Goal: Task Accomplishment & Management: Manage account settings

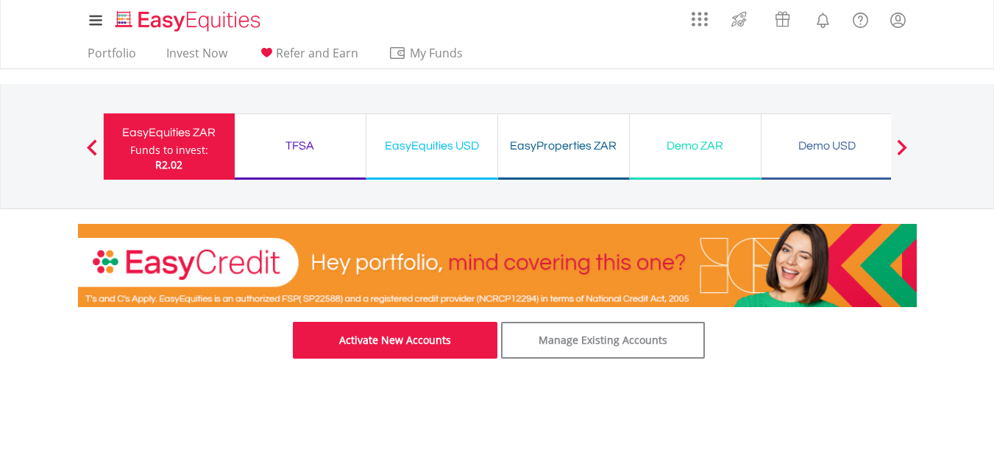
click at [396, 346] on link "Activate New Accounts" at bounding box center [395, 340] width 205 height 37
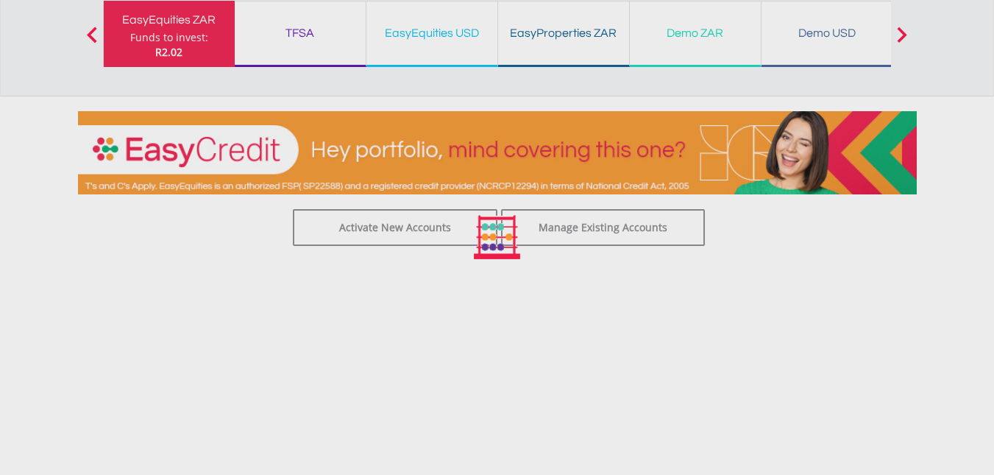
scroll to position [15, 0]
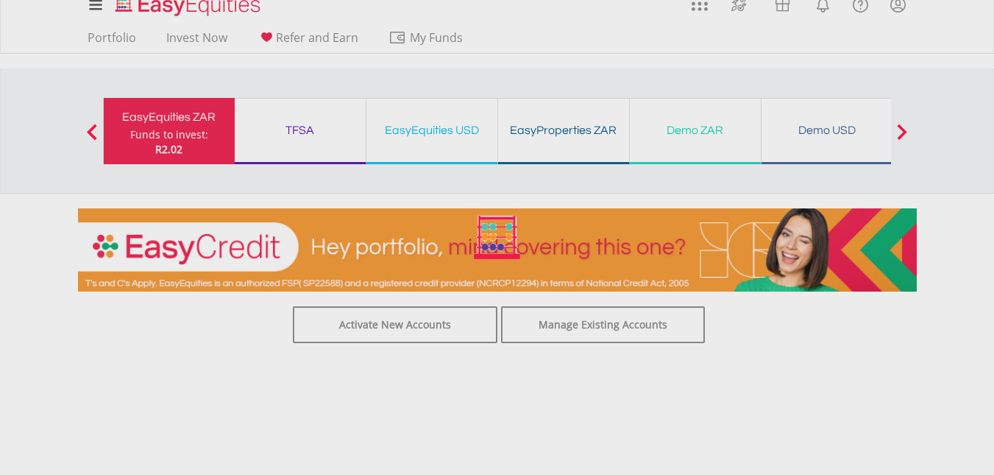
click at [495, 242] on div at bounding box center [497, 237] width 994 height 475
click at [289, 151] on div at bounding box center [497, 237] width 994 height 475
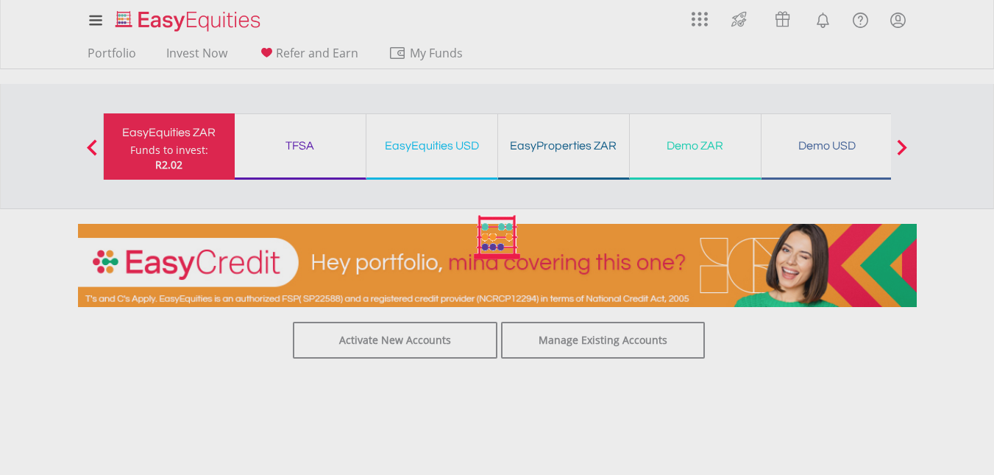
click at [899, 145] on span at bounding box center [902, 147] width 10 height 16
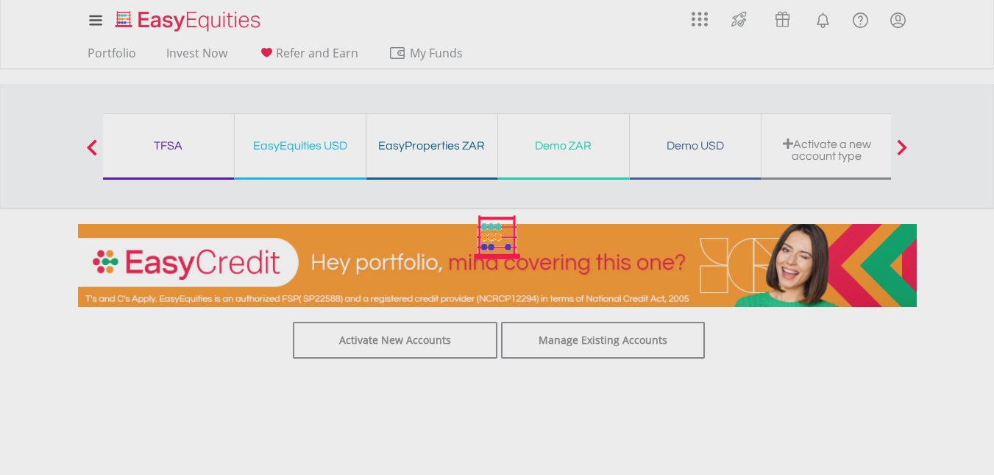
click at [558, 342] on div at bounding box center [497, 237] width 994 height 475
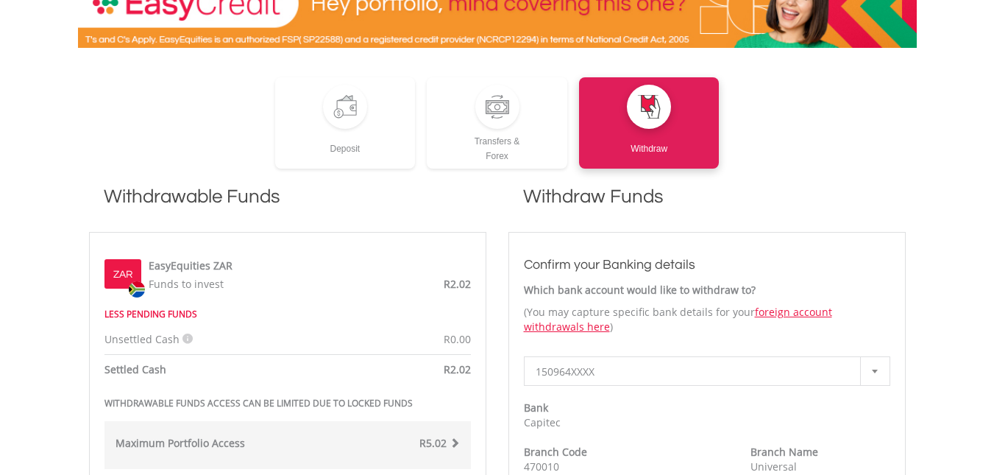
scroll to position [216, 0]
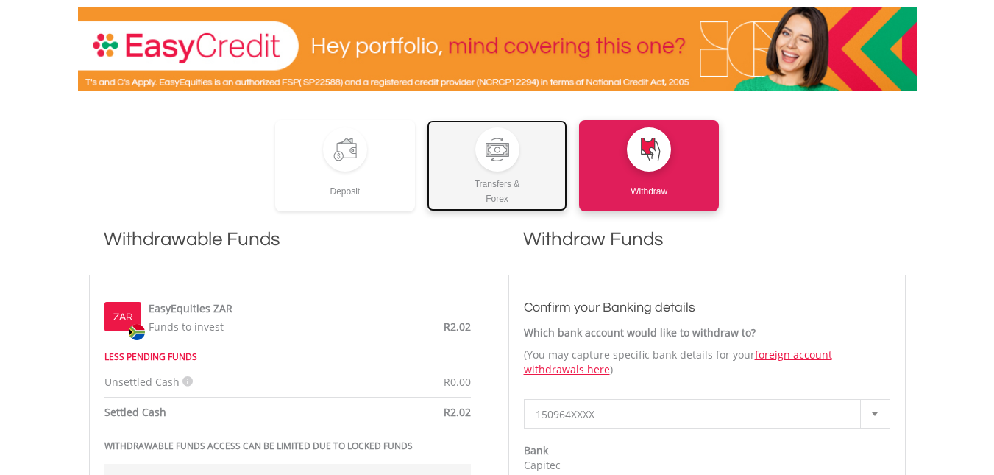
click at [480, 182] on div "Transfers & Forex" at bounding box center [497, 189] width 141 height 35
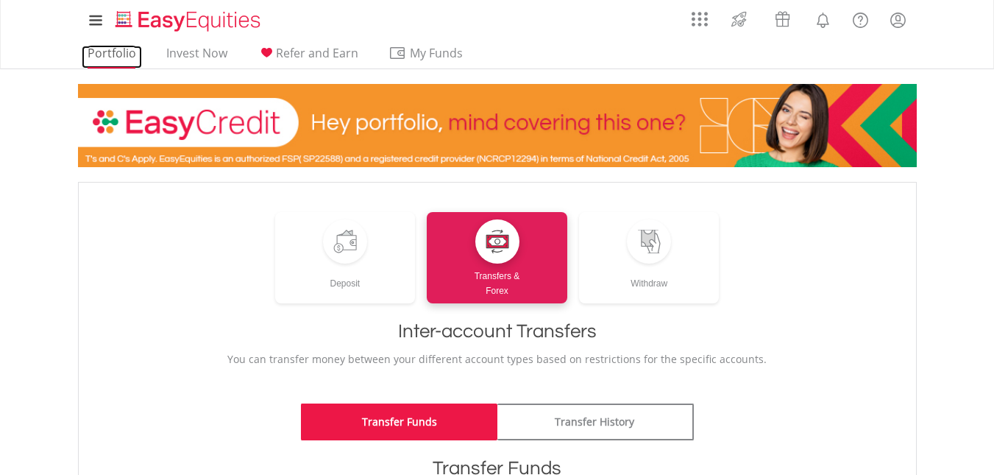
click at [122, 54] on link "Portfolio" at bounding box center [112, 57] width 60 height 23
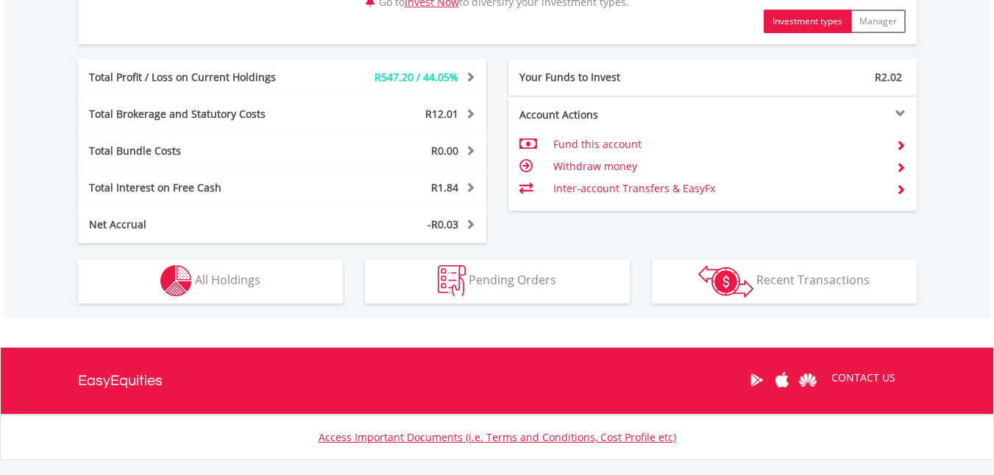
scroll to position [877, 0]
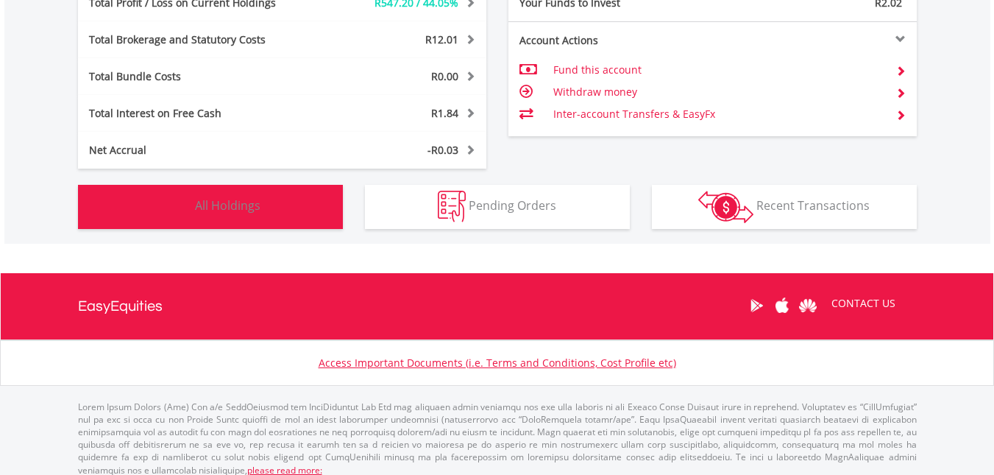
click at [296, 199] on button "Holdings All Holdings" at bounding box center [210, 207] width 265 height 44
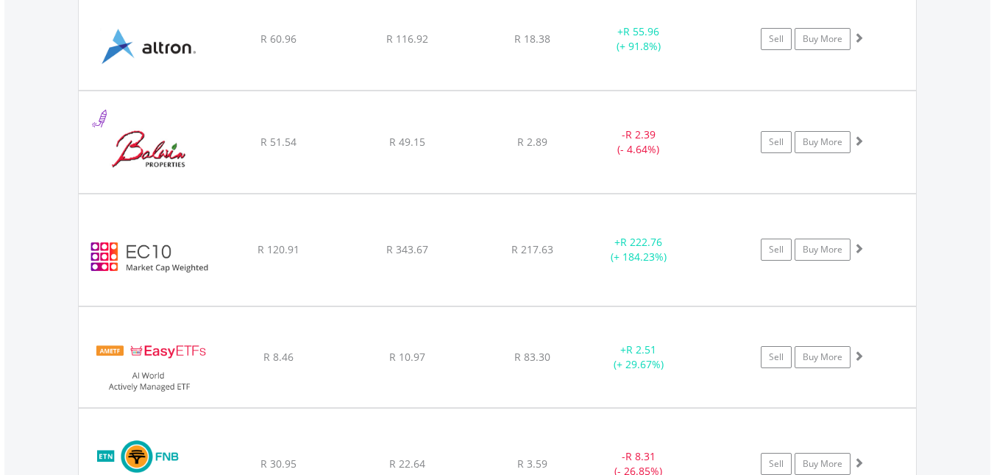
scroll to position [1887, 0]
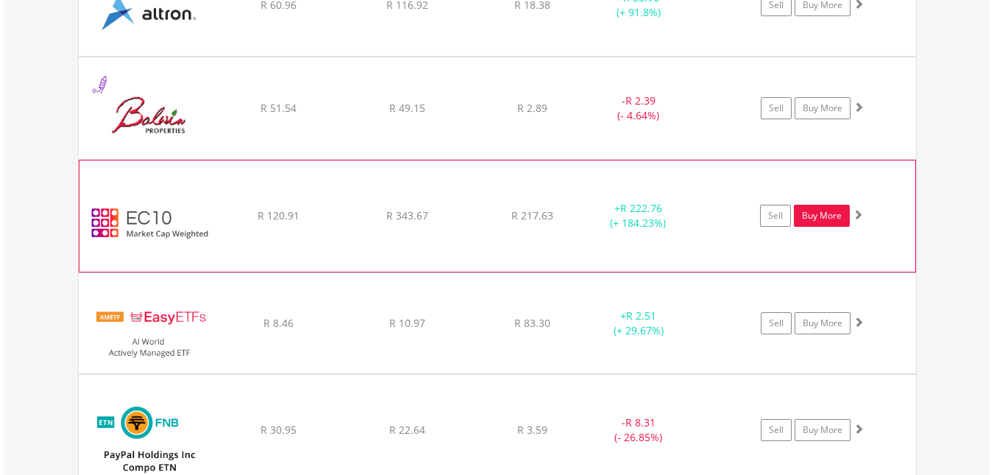
click at [813, 220] on link "Buy More" at bounding box center [822, 216] width 56 height 22
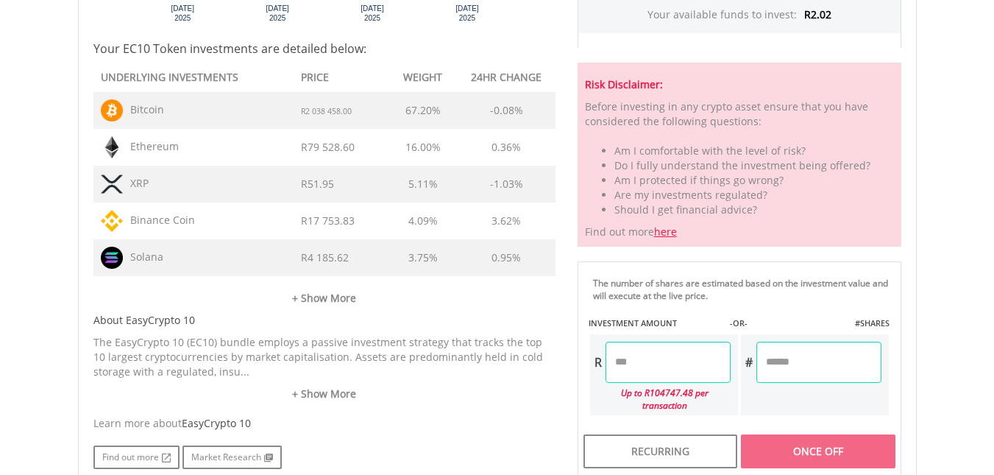
scroll to position [736, 0]
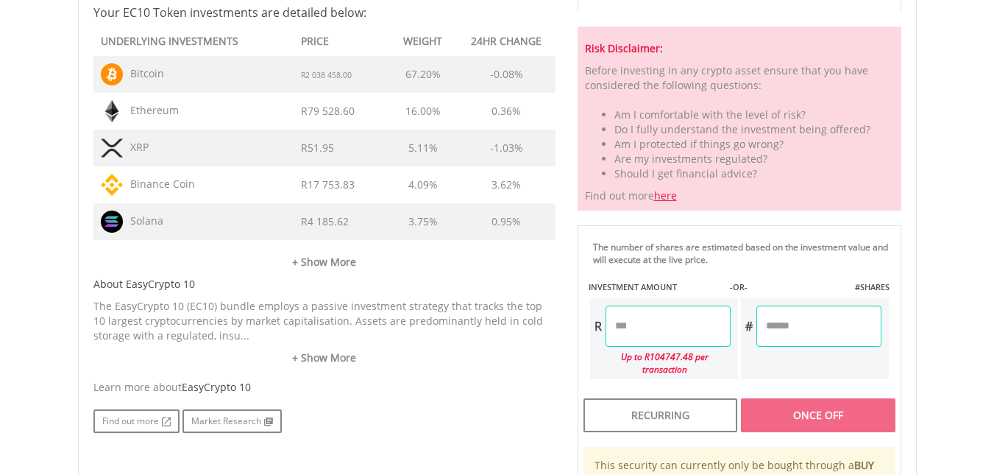
click at [640, 322] on input "number" at bounding box center [668, 325] width 125 height 41
type input "****"
click at [813, 328] on div "Last Updated Price: 15-min. Delay* Price Update Cost: 0 Credits Market Closed S…" at bounding box center [740, 167] width 346 height 882
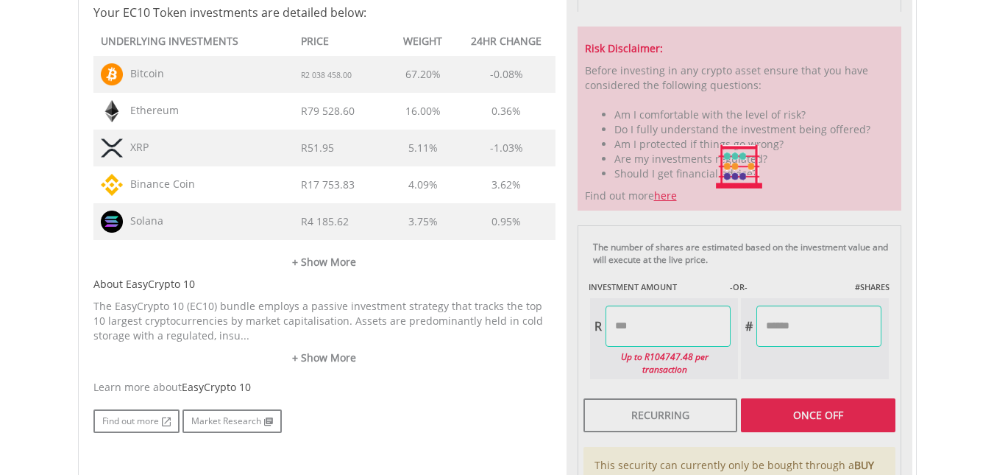
type input "*****"
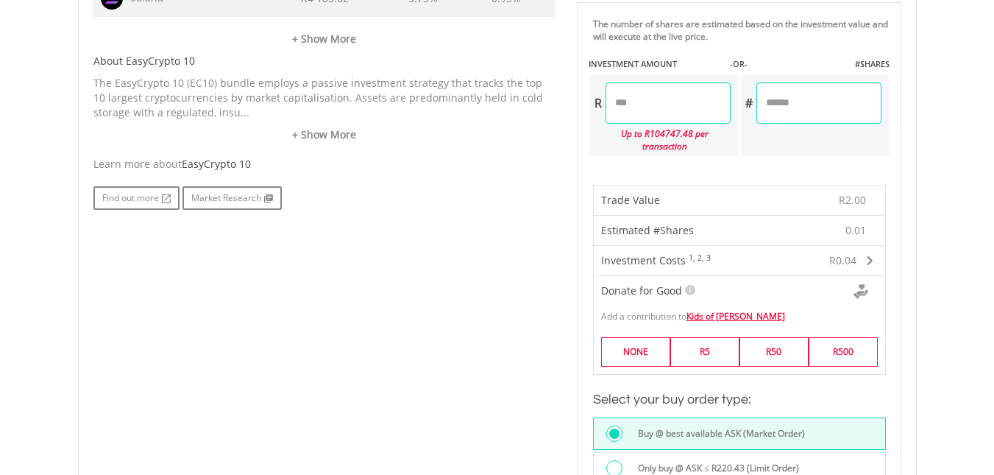
scroll to position [957, 0]
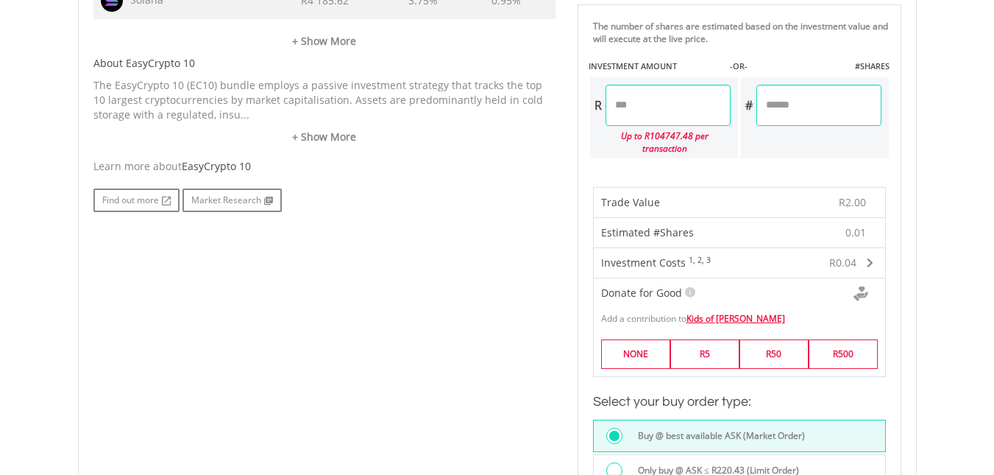
click at [635, 106] on input "****" at bounding box center [668, 105] width 125 height 41
type input "*"
type input "****"
click at [804, 106] on div "Last Updated Price: 15-min. Delay* Price Update Cost: 0 Credits Market Closed S…" at bounding box center [740, 190] width 346 height 1370
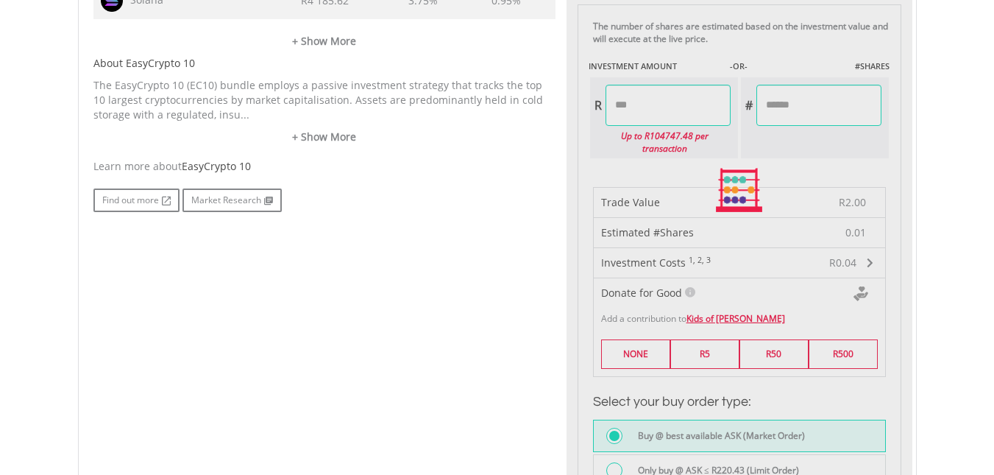
type input "******"
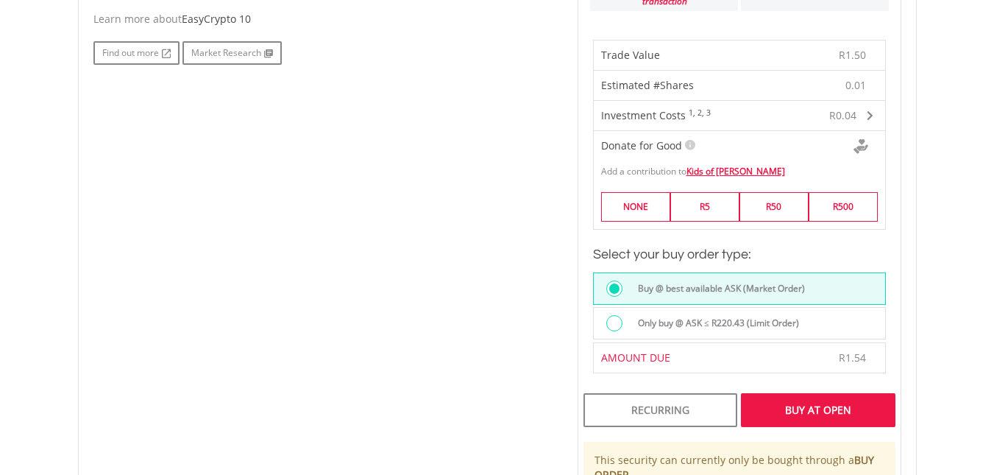
scroll to position [1251, 0]
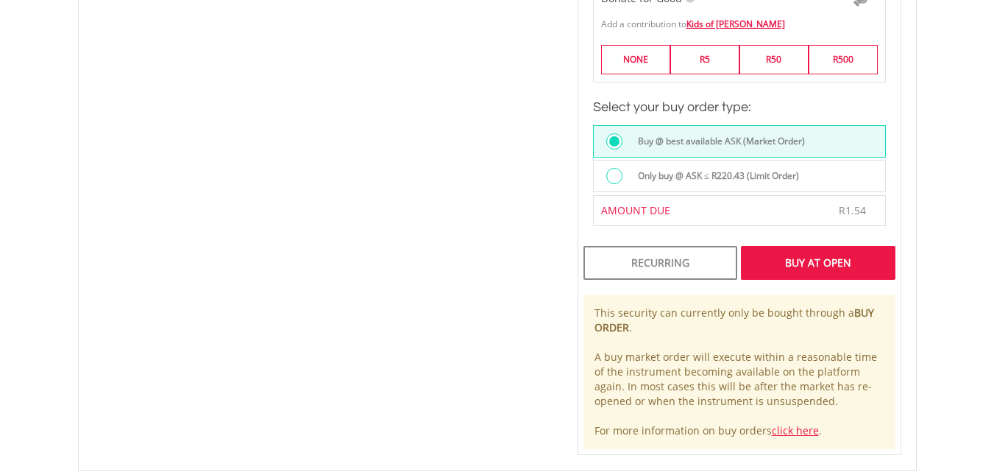
click at [816, 254] on div "Buy At Open" at bounding box center [818, 263] width 154 height 34
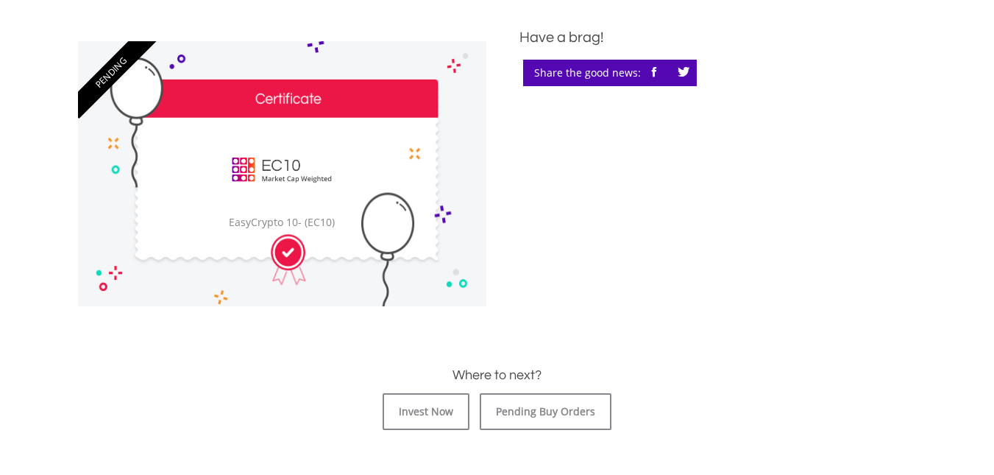
scroll to position [442, 0]
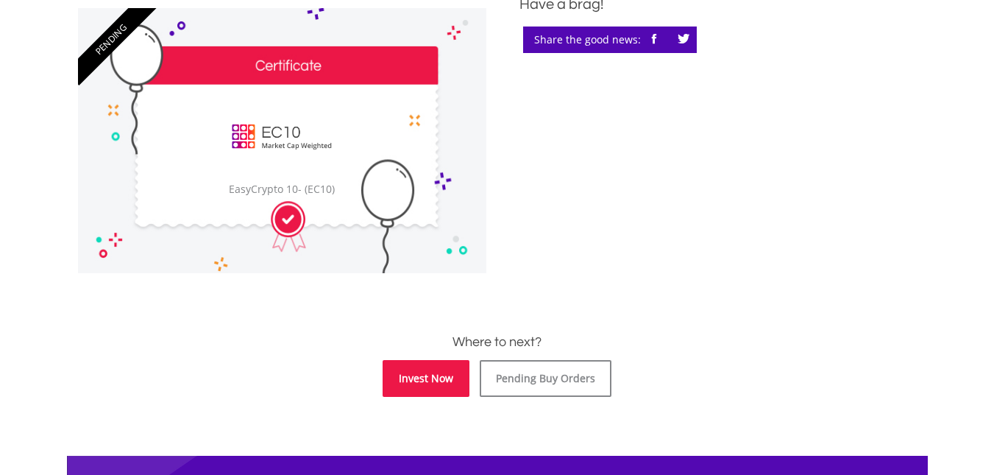
click at [450, 378] on link "Invest Now" at bounding box center [426, 378] width 87 height 37
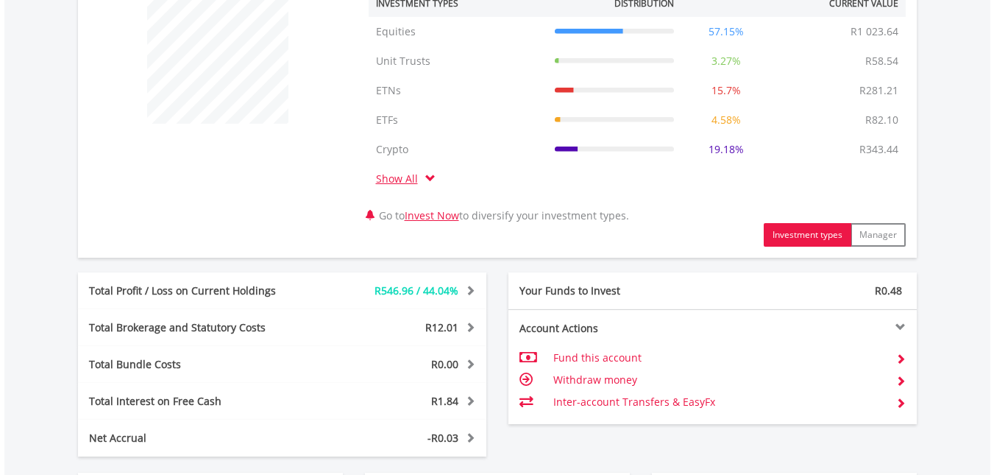
scroll to position [589, 0]
click at [426, 178] on span at bounding box center [430, 179] width 10 height 10
click at [431, 180] on span at bounding box center [430, 179] width 10 height 10
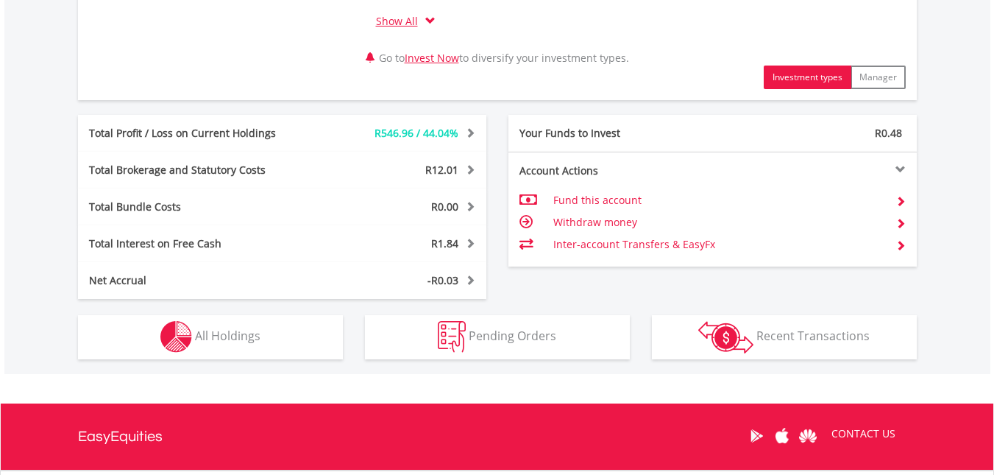
scroll to position [741, 0]
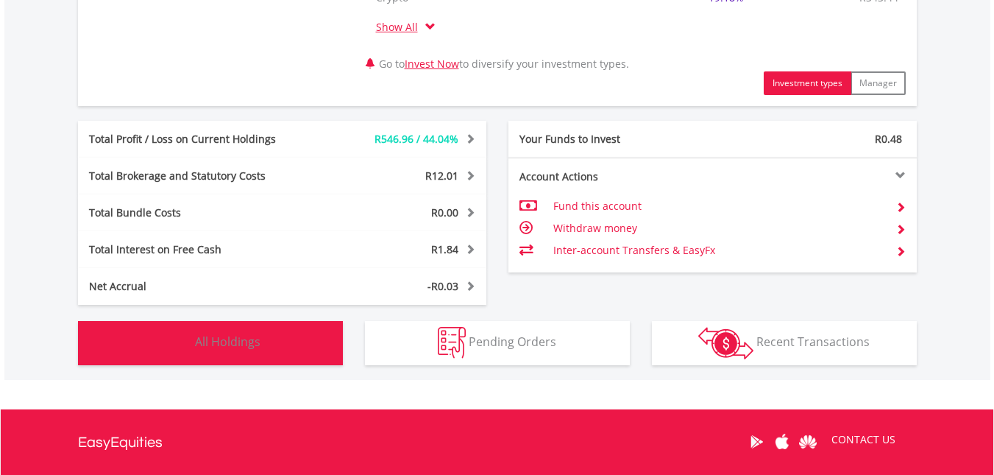
click at [266, 352] on button "Holdings All Holdings" at bounding box center [210, 343] width 265 height 44
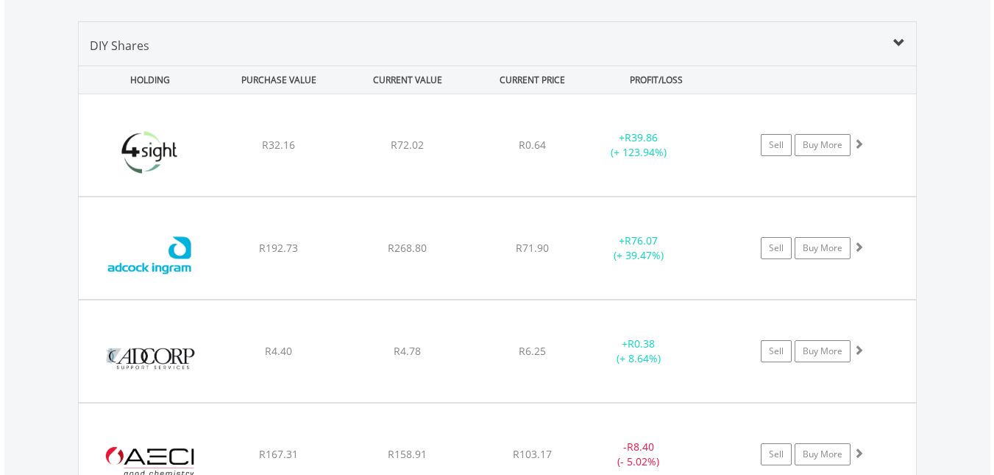
scroll to position [1077, 0]
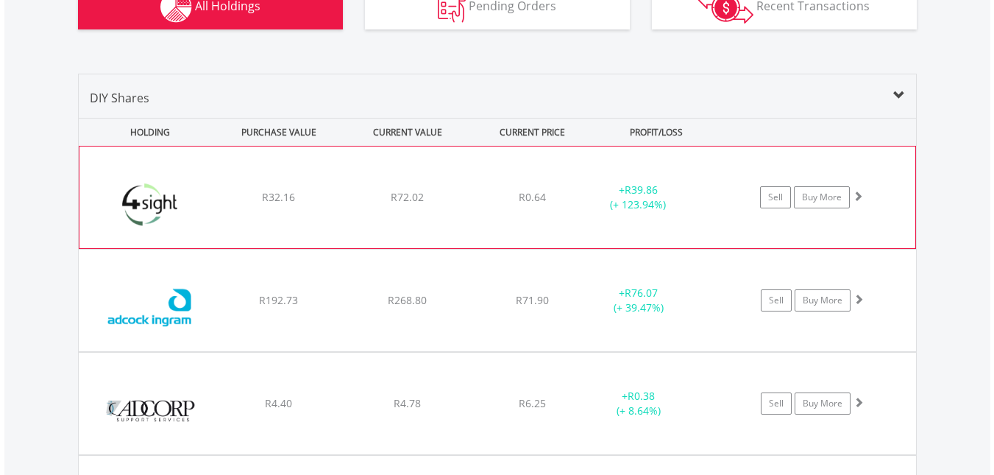
click at [563, 167] on div "﻿ 4Sight Holdings R32.16 R72.02 R0.64 + R39.86 (+ 123.94%) Sell Buy More" at bounding box center [497, 197] width 836 height 102
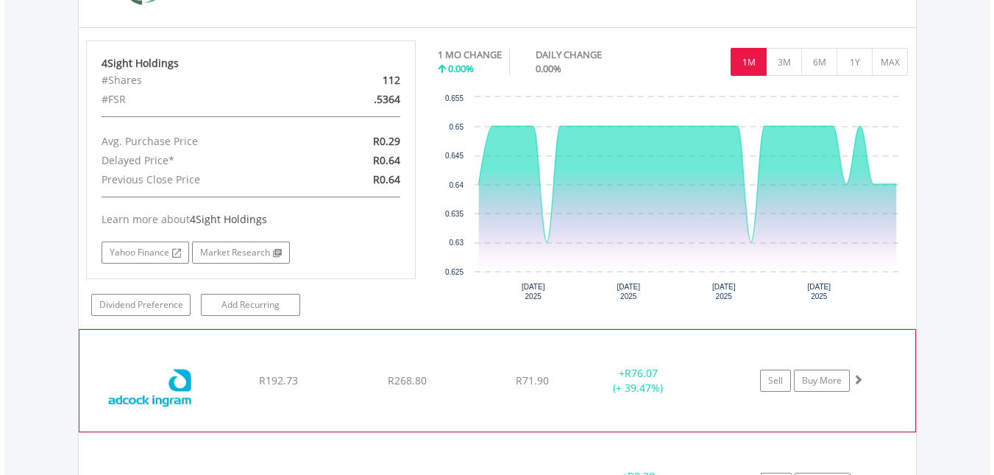
scroll to position [1371, 0]
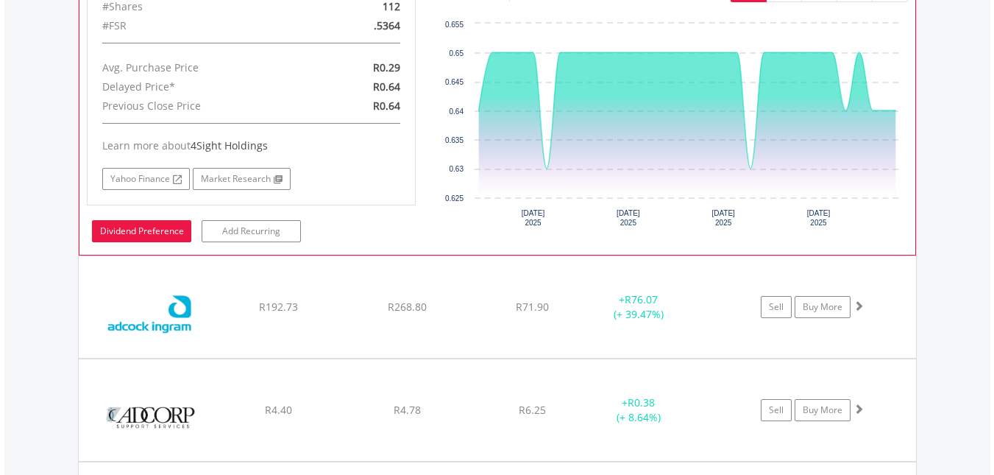
click at [170, 238] on link "Dividend Preference" at bounding box center [141, 231] width 99 height 22
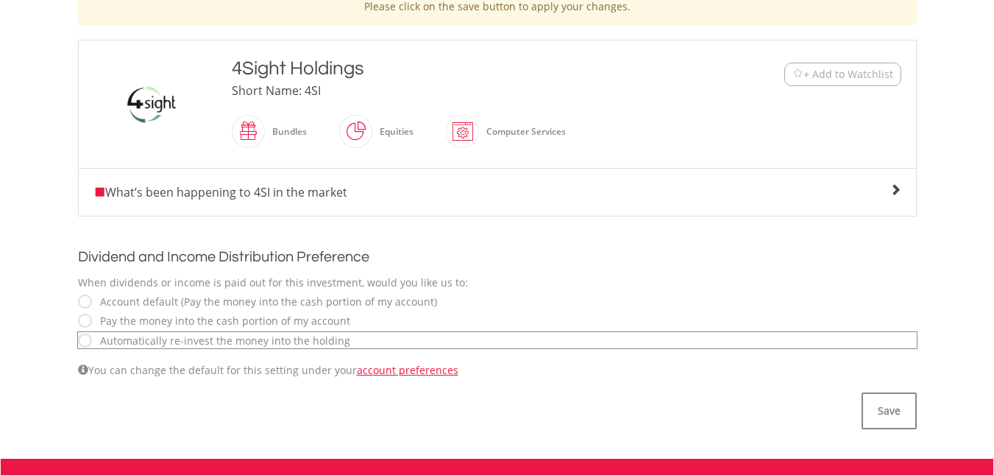
scroll to position [368, 0]
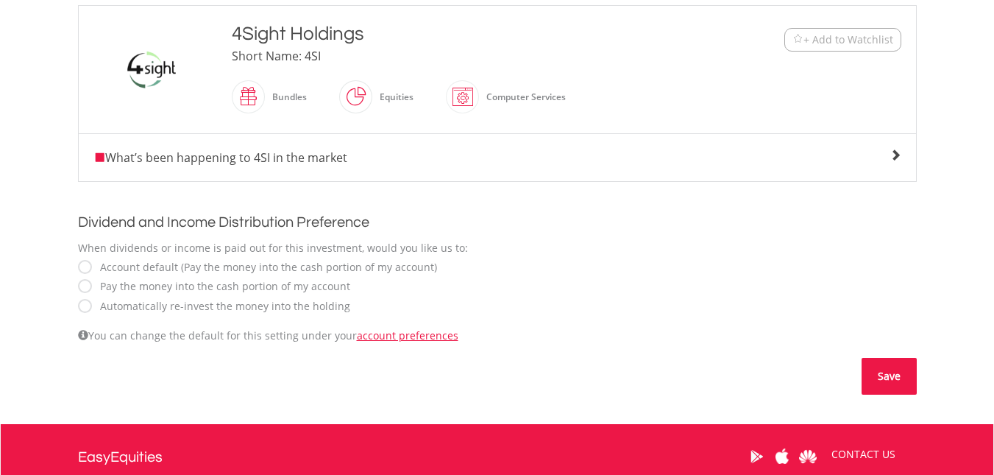
click at [877, 379] on button "Save" at bounding box center [889, 376] width 55 height 37
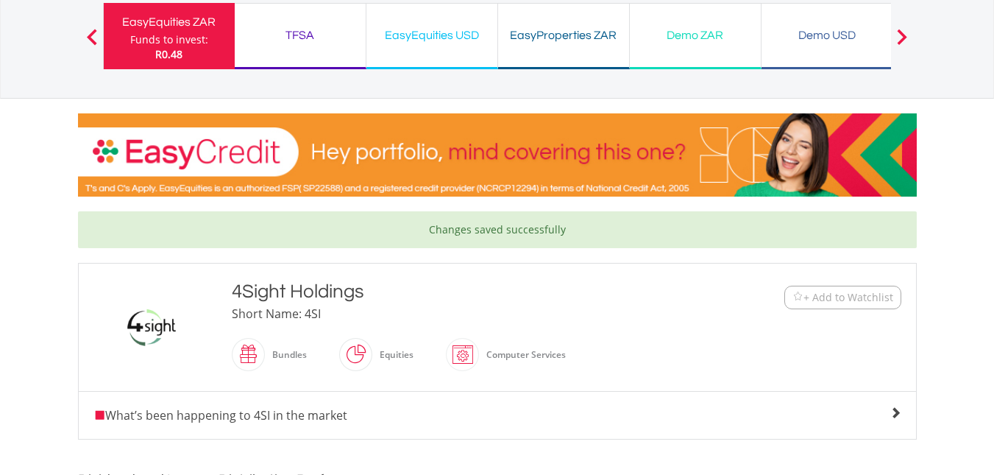
scroll to position [88, 0]
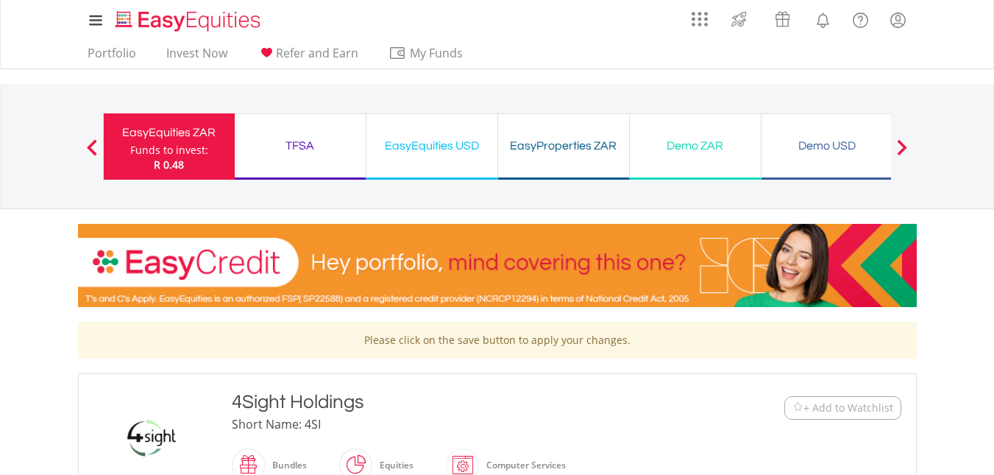
click at [94, 145] on span at bounding box center [92, 147] width 10 height 16
click at [91, 149] on button "Previous" at bounding box center [91, 153] width 29 height 15
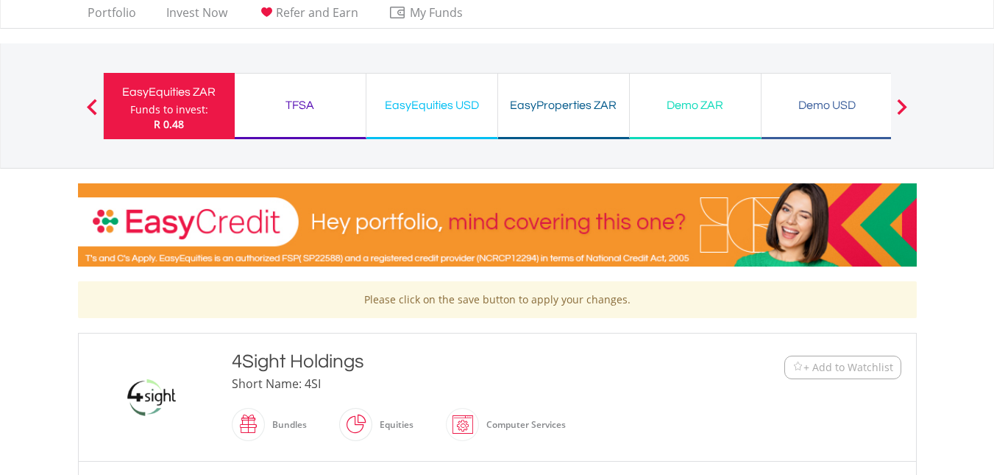
scroll to position [14, 0]
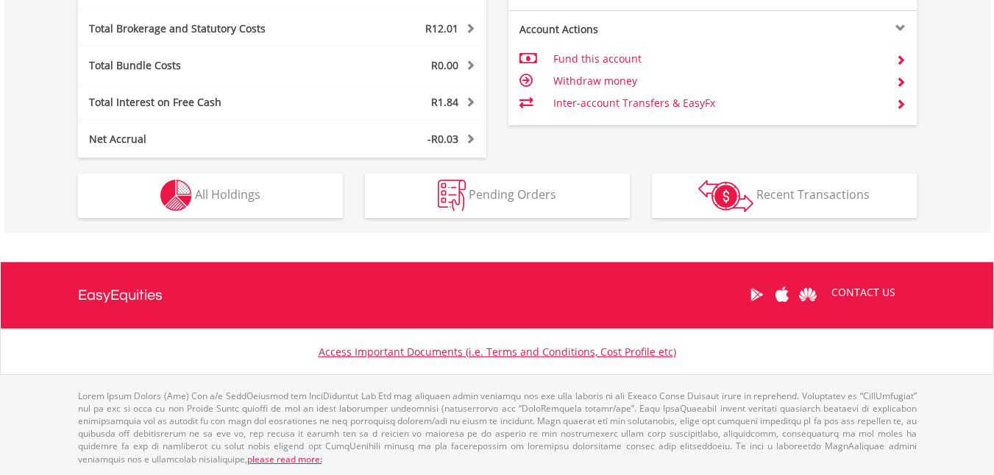
scroll to position [141, 280]
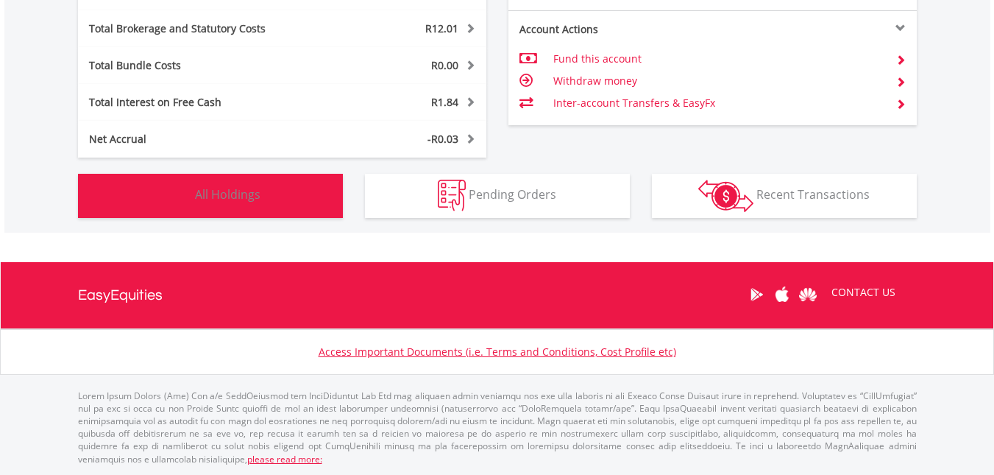
click at [238, 199] on span "All Holdings" at bounding box center [228, 194] width 66 height 16
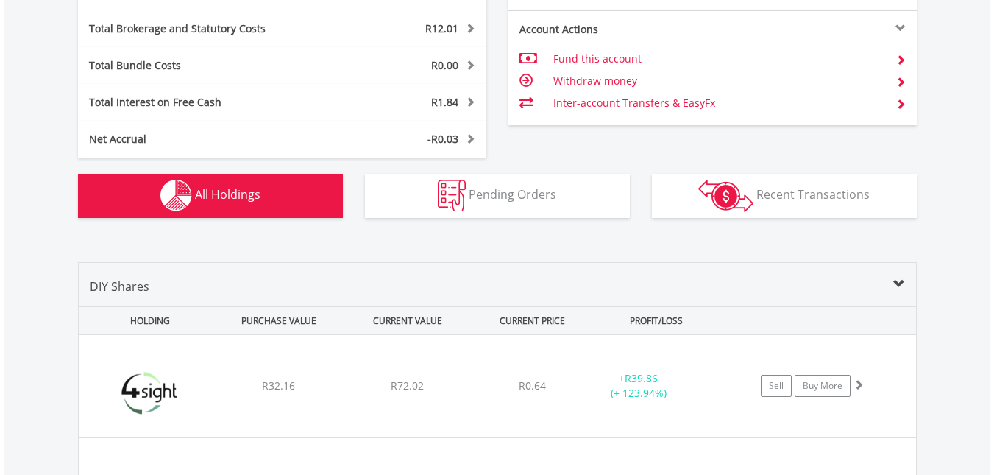
scroll to position [1151, 0]
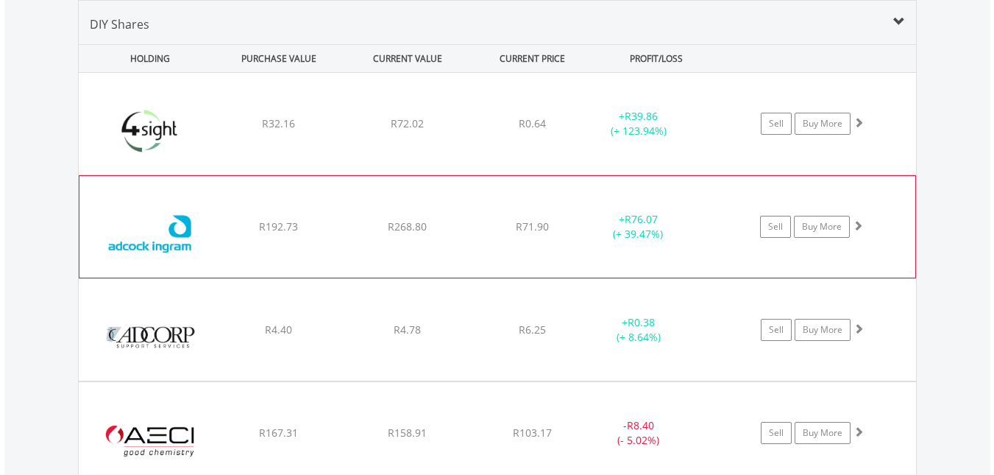
click at [573, 212] on div "﻿ Adcock Ingram Holdings Limited R192.73 R268.80 R71.90 + R76.07 (+ 39.47%) Sel…" at bounding box center [497, 227] width 836 height 102
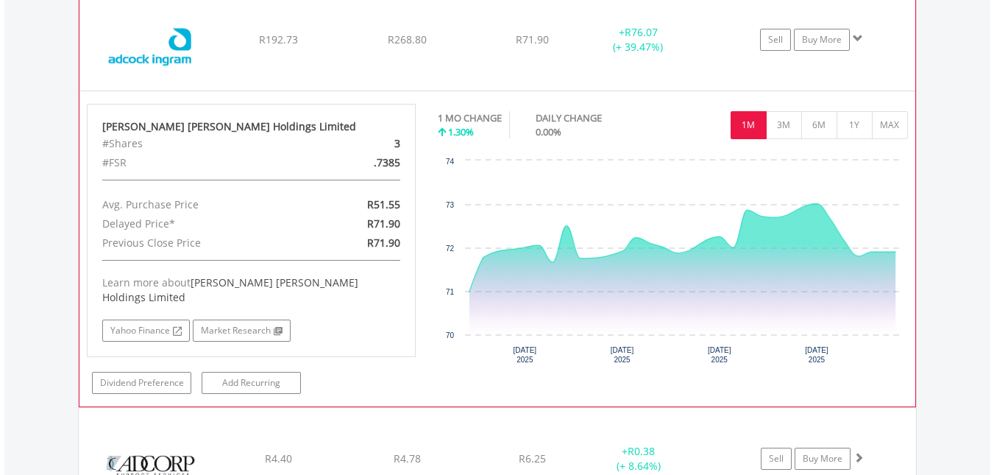
scroll to position [1371, 0]
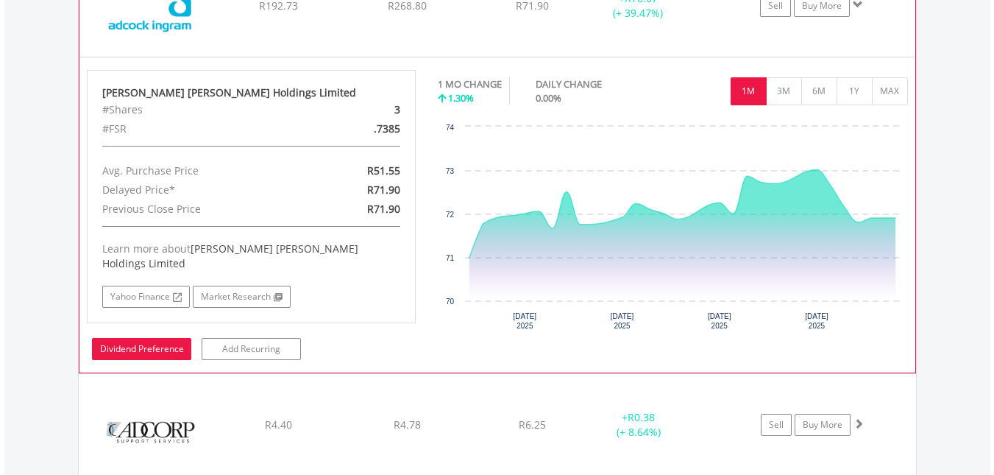
click at [166, 340] on link "Dividend Preference" at bounding box center [141, 349] width 99 height 22
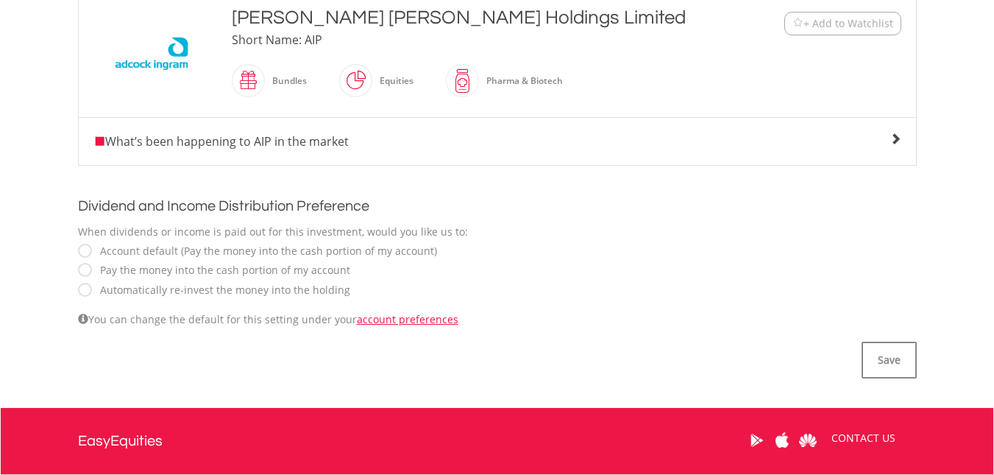
scroll to position [442, 0]
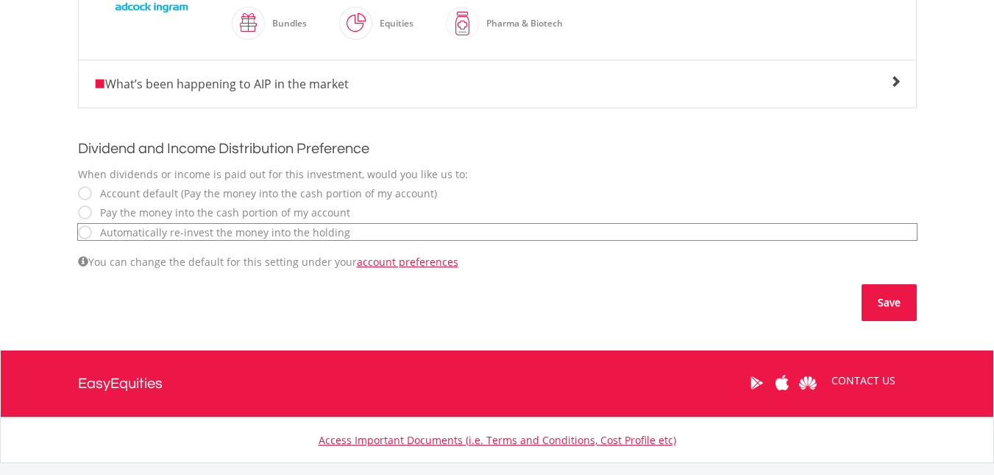
click at [899, 308] on button "Save" at bounding box center [889, 302] width 55 height 37
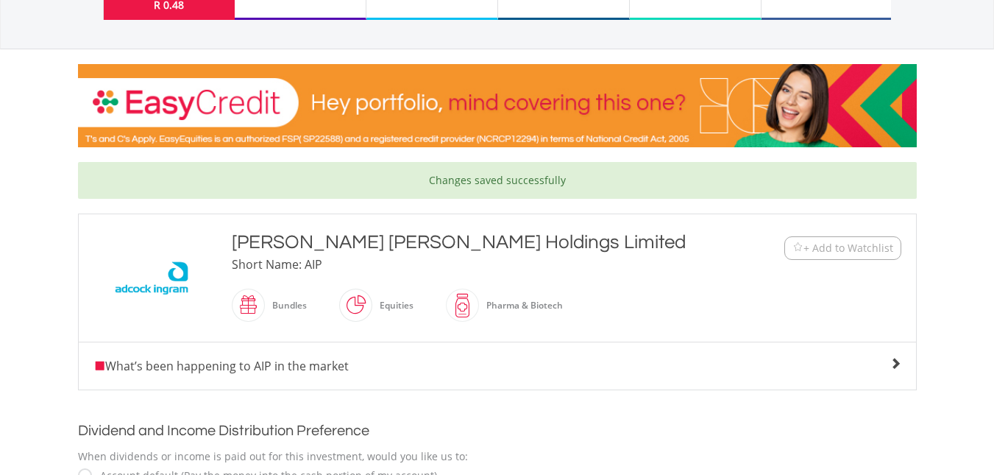
scroll to position [147, 0]
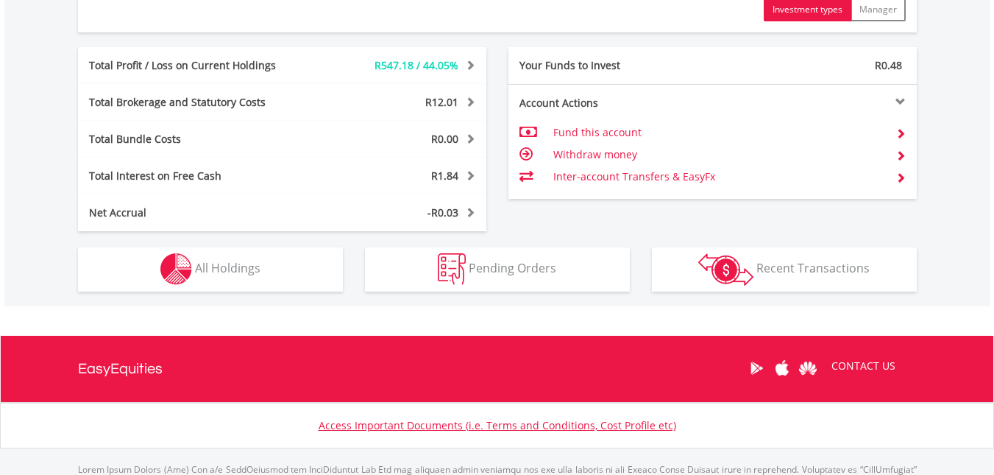
scroll to position [888, 0]
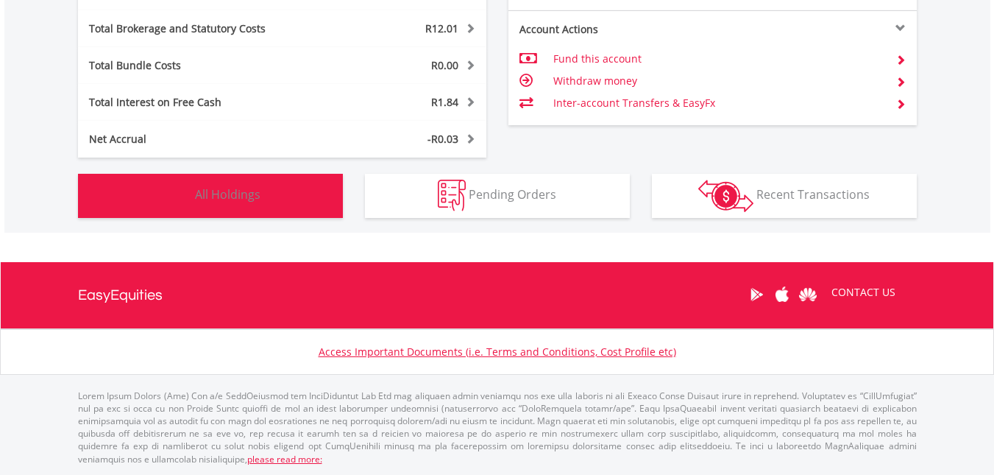
click at [234, 198] on span "All Holdings" at bounding box center [228, 194] width 66 height 16
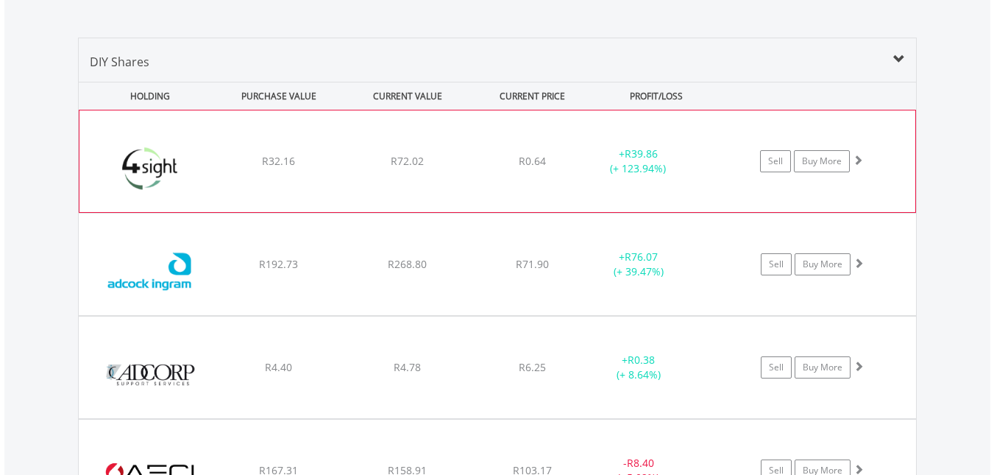
scroll to position [1077, 0]
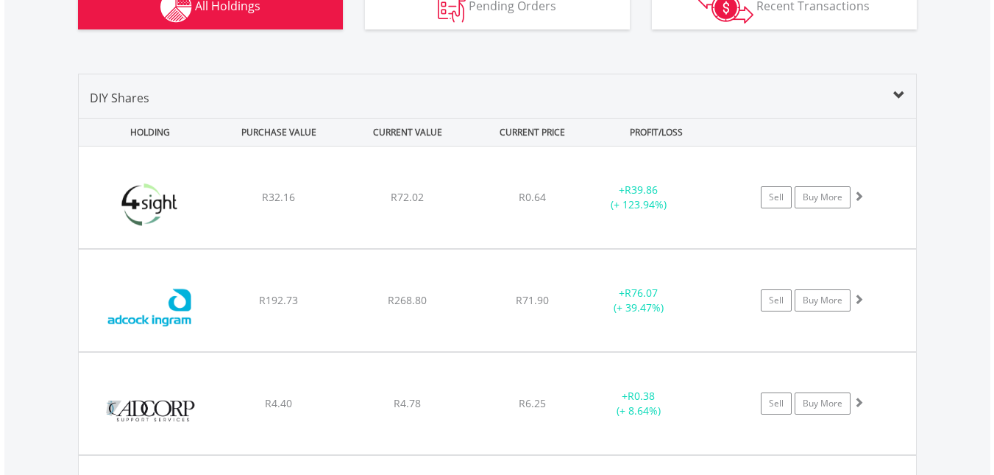
click at [902, 97] on span at bounding box center [900, 96] width 12 height 12
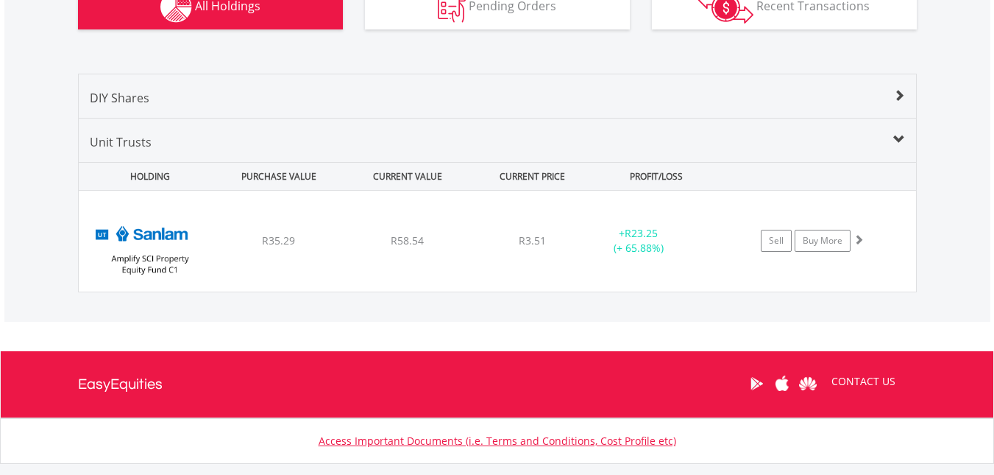
click at [902, 97] on span at bounding box center [900, 96] width 12 height 12
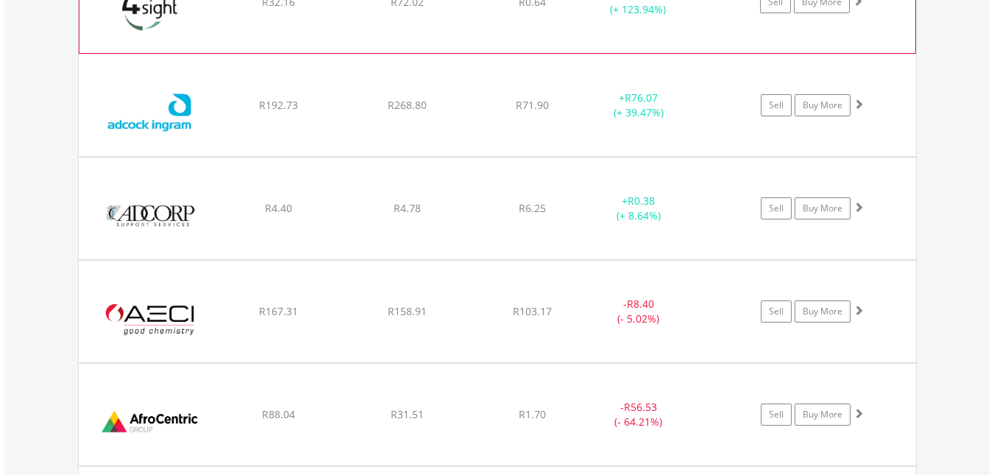
scroll to position [1298, 0]
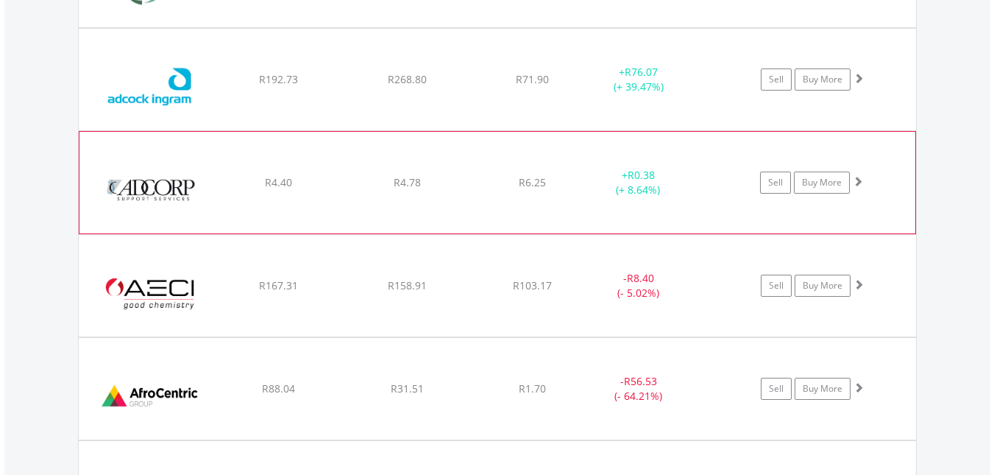
click at [346, 164] on div "﻿ Adcorp Holdings Limited R4.40 R4.78 R6.25 + R0.38 (+ 8.64%) Sell Buy More" at bounding box center [497, 183] width 836 height 102
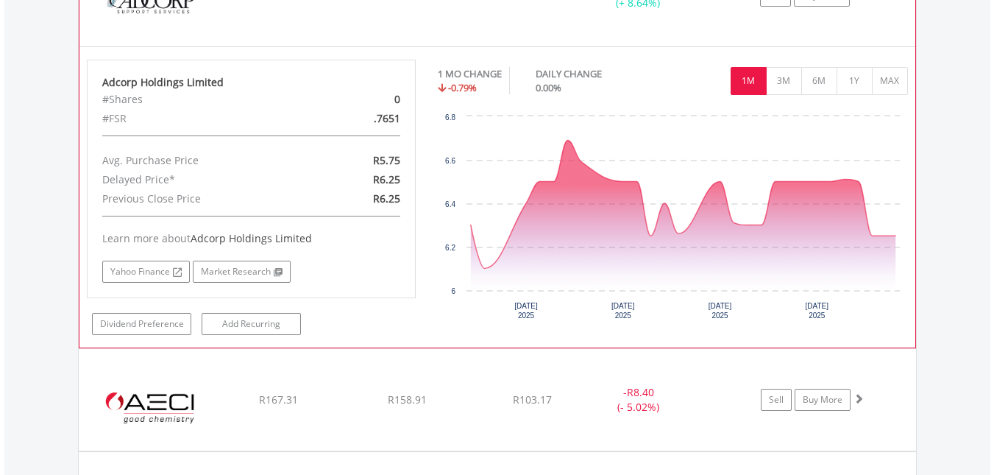
scroll to position [1519, 0]
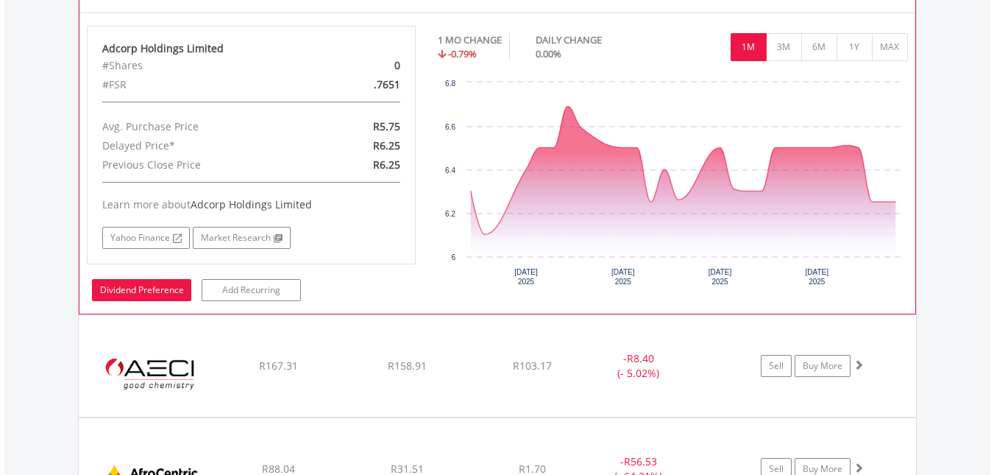
click at [178, 294] on link "Dividend Preference" at bounding box center [141, 290] width 99 height 22
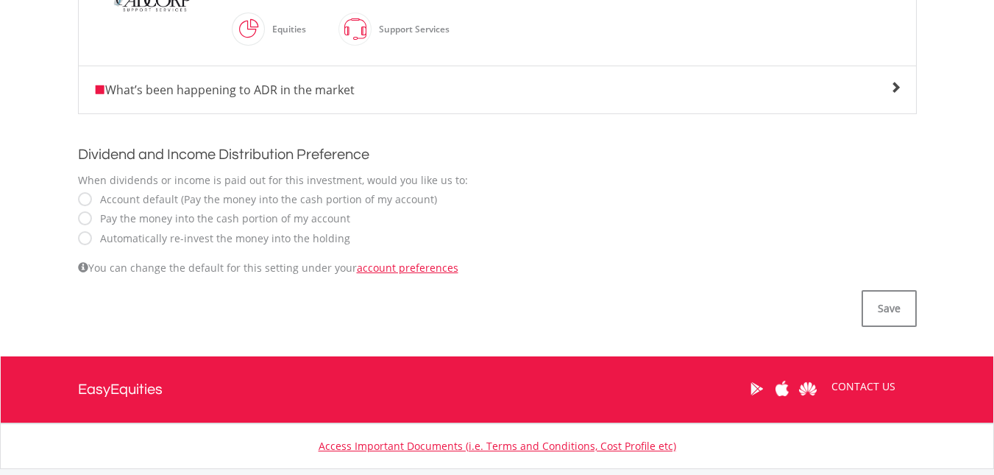
scroll to position [442, 0]
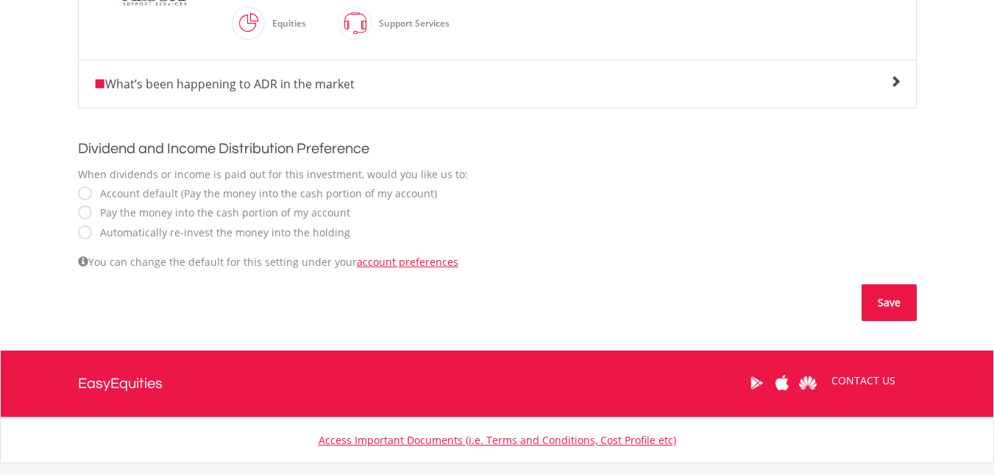
click at [883, 308] on button "Save" at bounding box center [889, 302] width 55 height 37
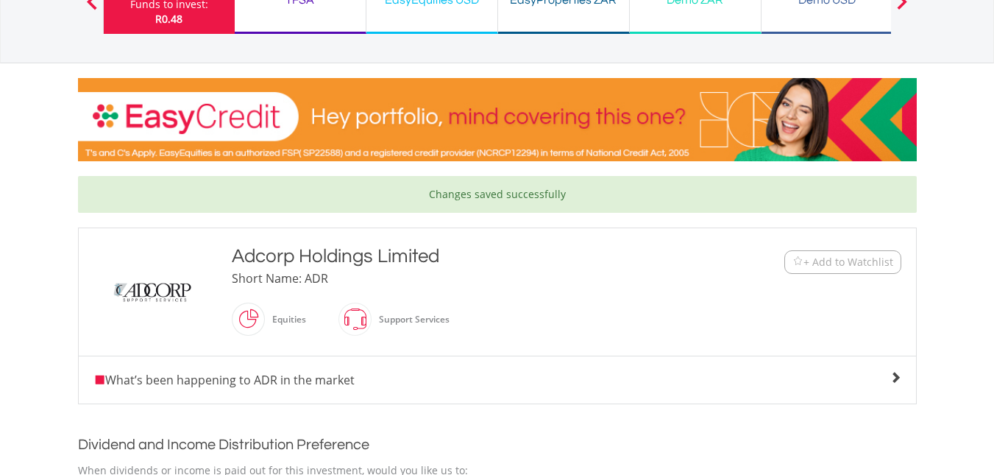
scroll to position [147, 0]
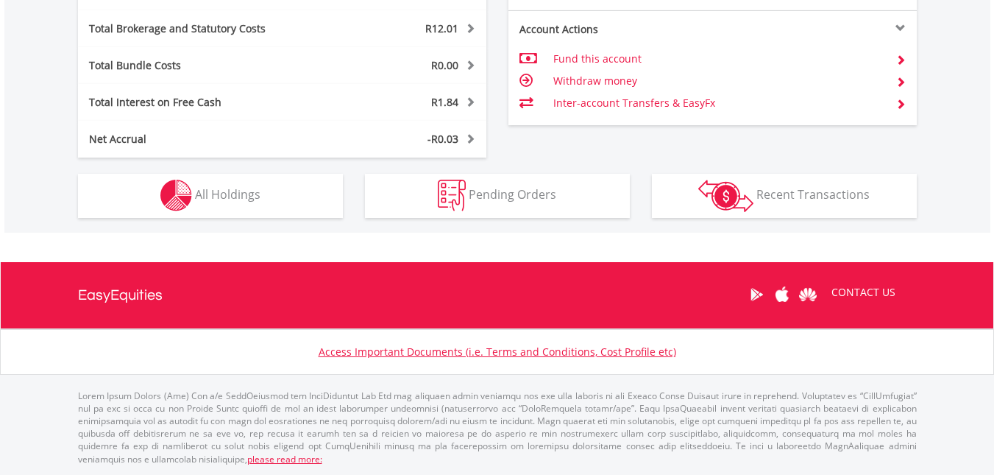
scroll to position [141, 280]
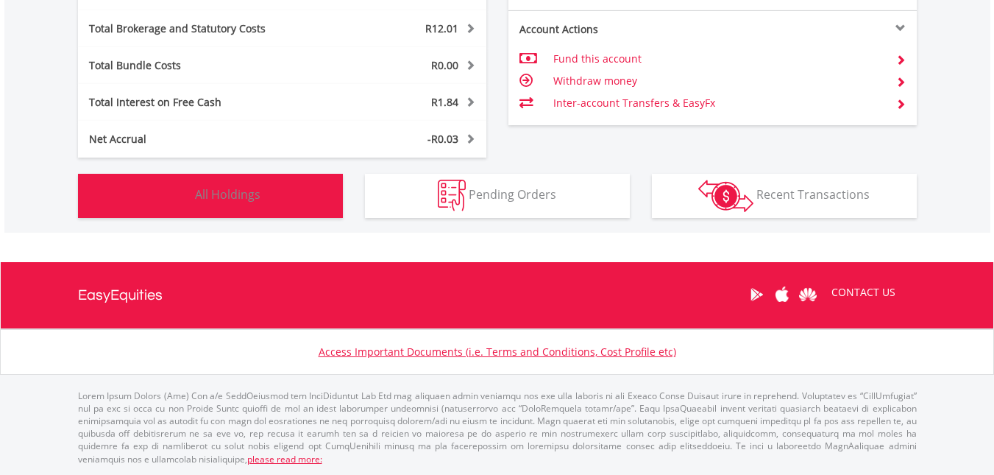
click at [264, 191] on button "Holdings All Holdings" at bounding box center [210, 196] width 265 height 44
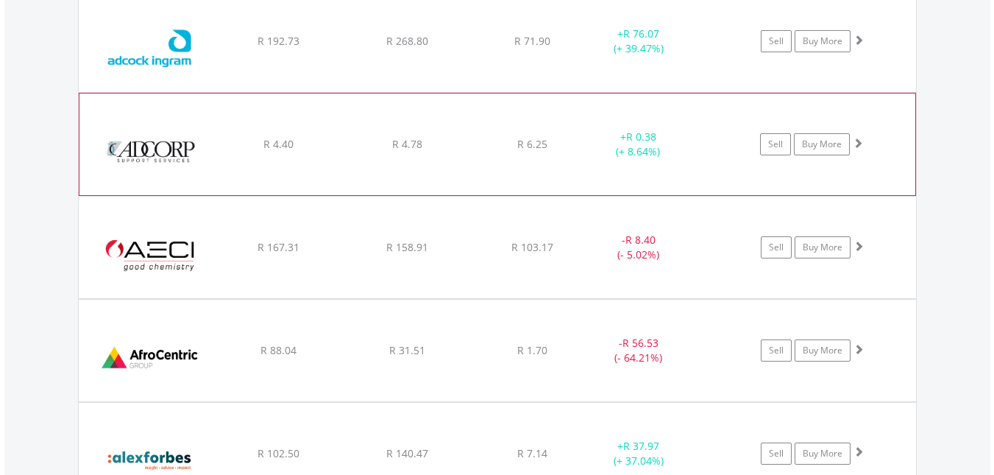
scroll to position [1371, 0]
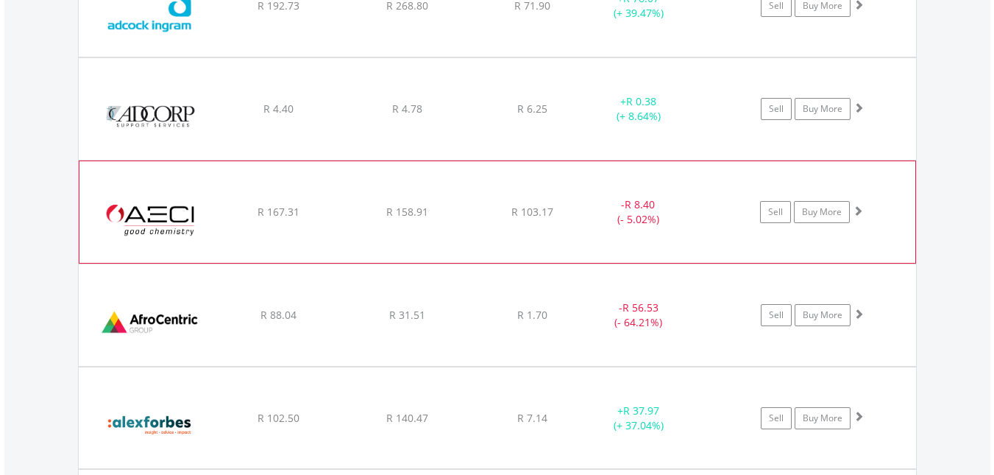
click at [269, 191] on div "﻿ AECI Limited R 167.31 R 158.91 R 103.17 - R 8.40 (- 5.02%) Sell Buy More" at bounding box center [497, 212] width 836 height 102
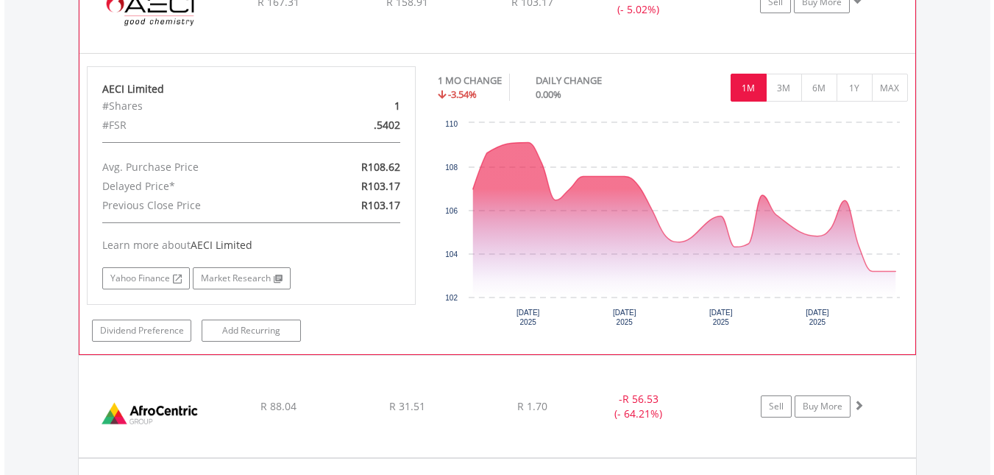
scroll to position [1592, 0]
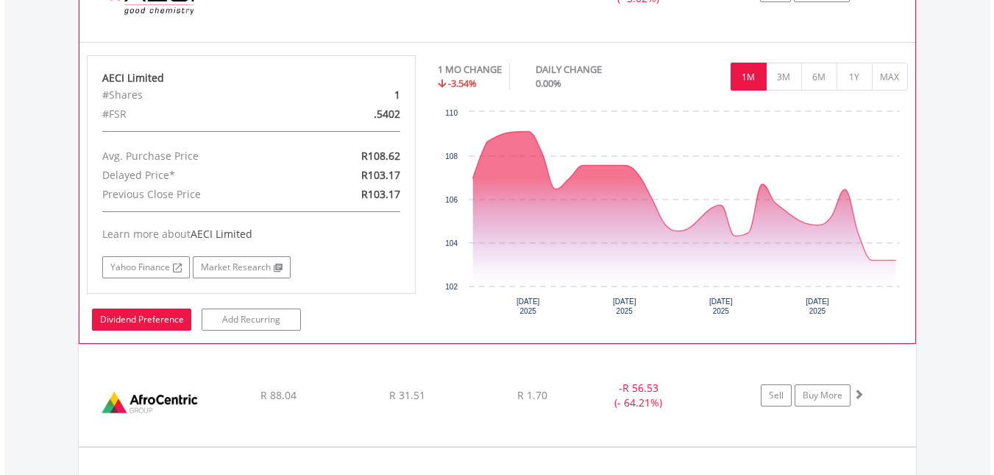
click at [167, 319] on link "Dividend Preference" at bounding box center [141, 319] width 99 height 22
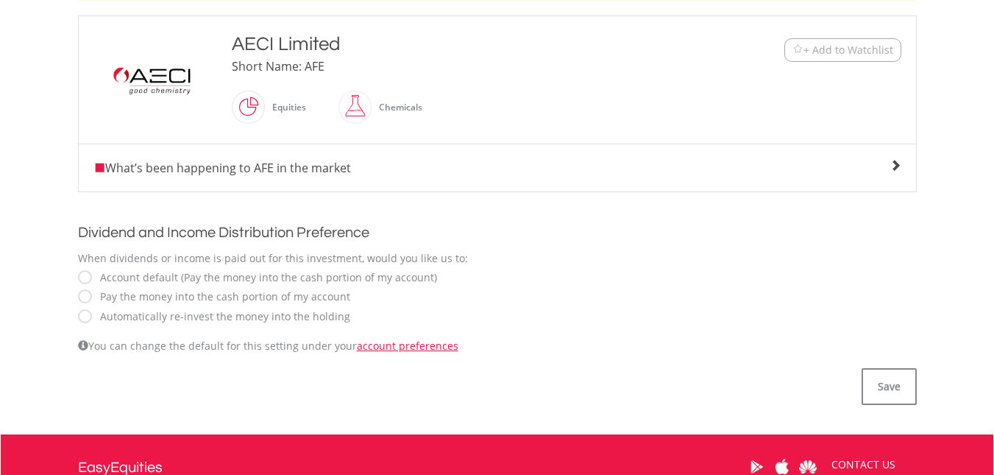
scroll to position [368, 0]
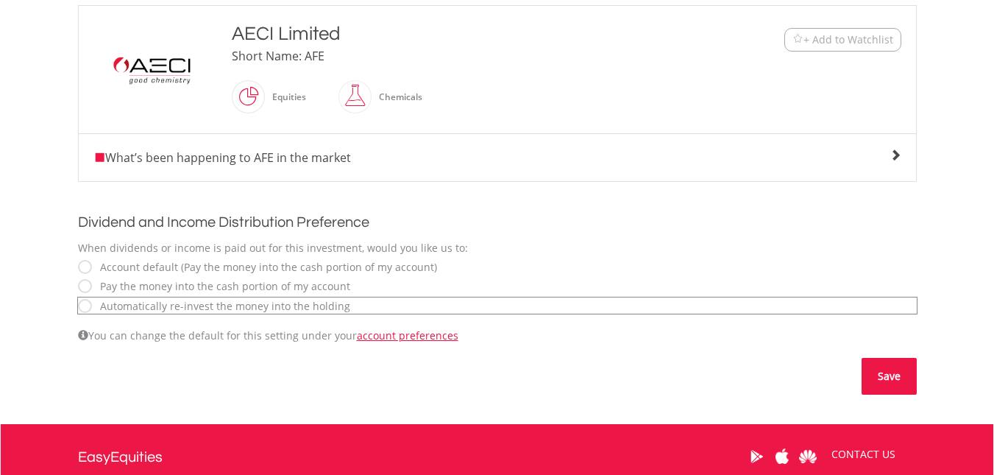
click at [881, 374] on button "Save" at bounding box center [889, 376] width 55 height 37
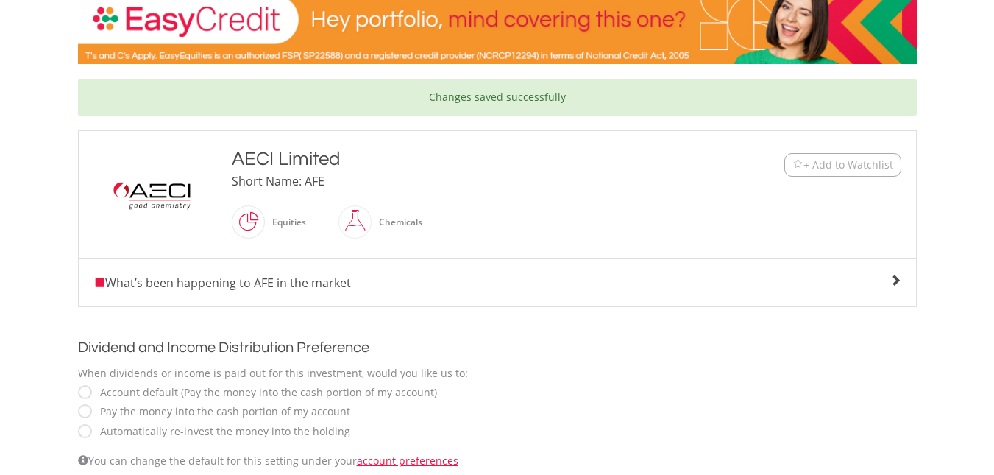
scroll to position [221, 0]
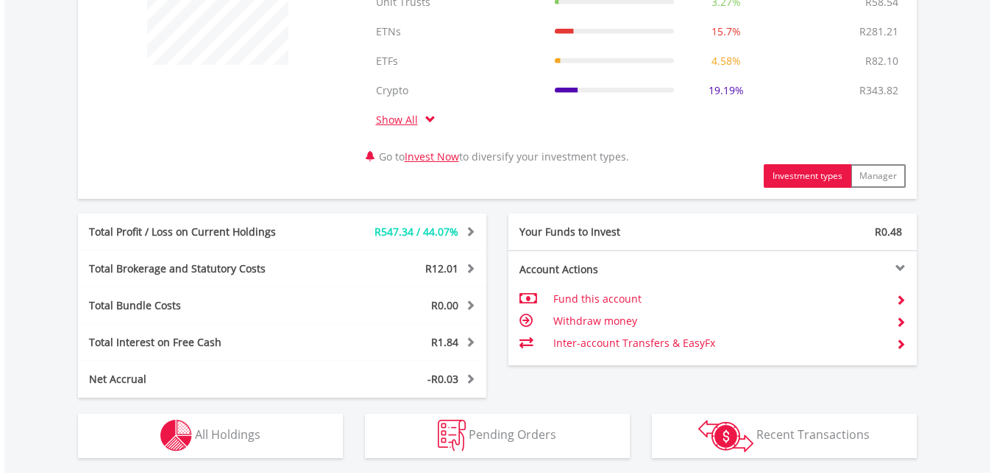
scroll to position [795, 0]
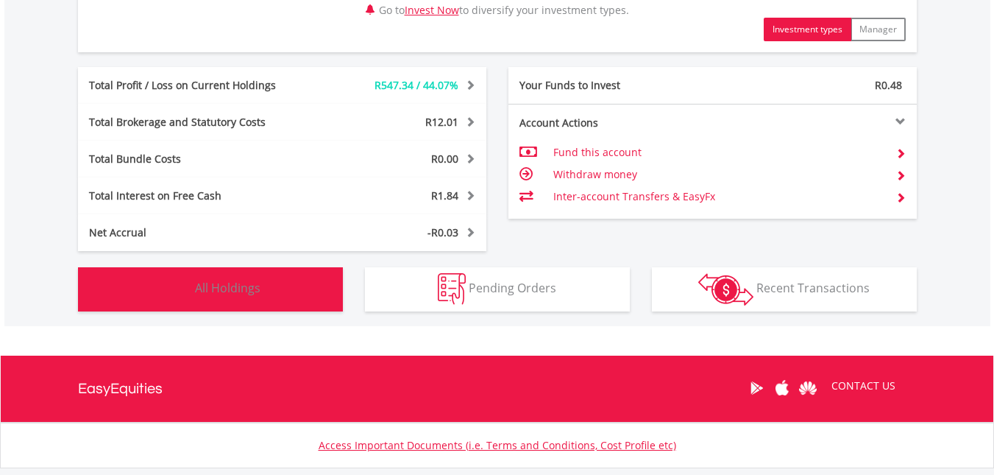
click at [247, 290] on span "All Holdings" at bounding box center [228, 288] width 66 height 16
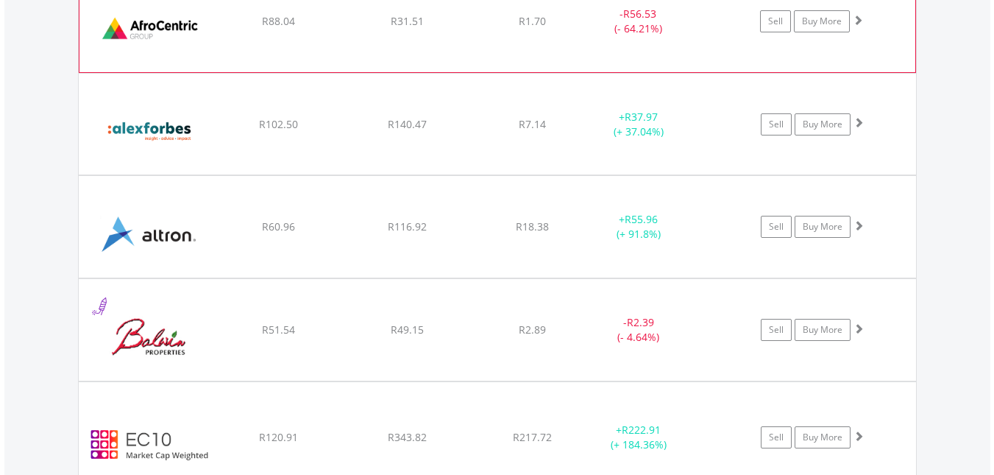
scroll to position [1666, 0]
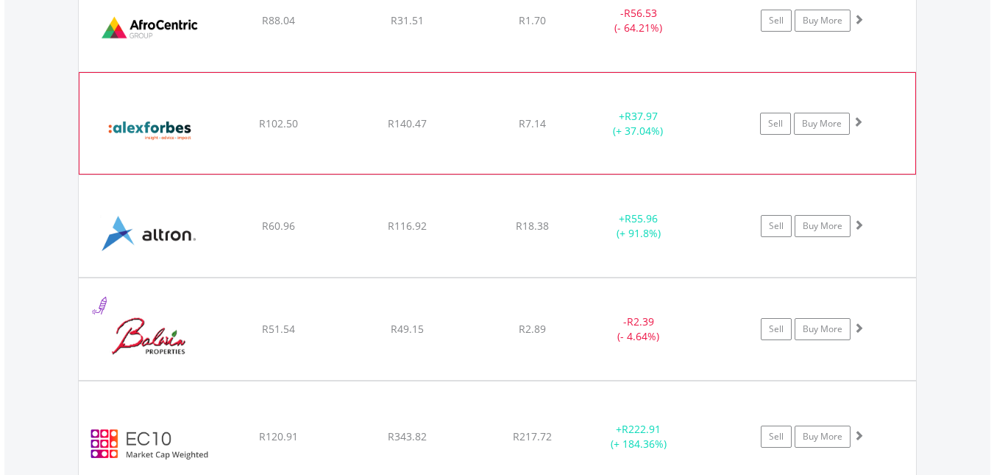
click at [531, 151] on div "﻿ Alexander Forbes Group Holdings Limited R102.50 R140.47 R7.14 + R37.97 (+ 37.…" at bounding box center [497, 123] width 836 height 100
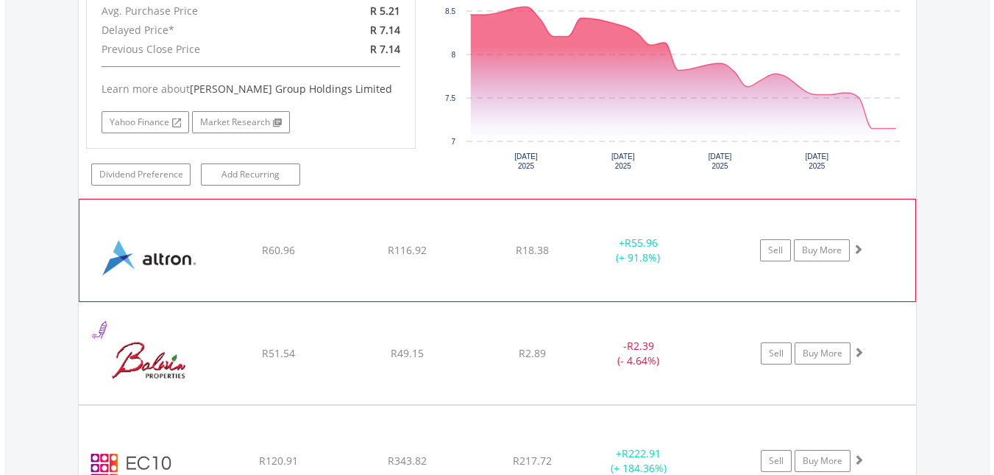
scroll to position [1960, 0]
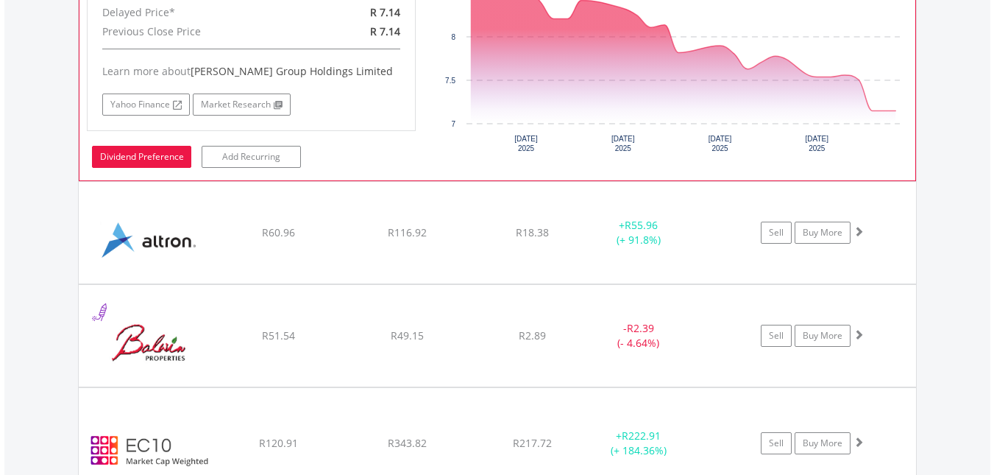
click at [152, 161] on link "Dividend Preference" at bounding box center [141, 157] width 99 height 22
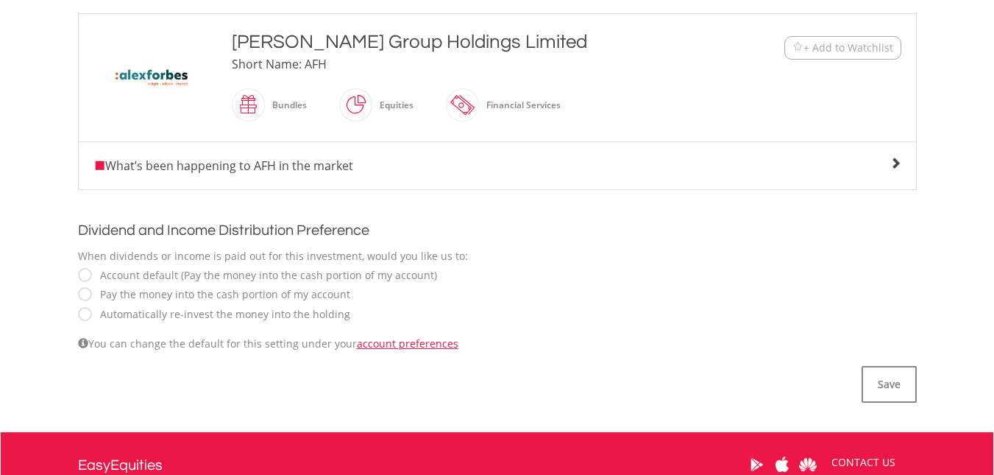
scroll to position [368, 0]
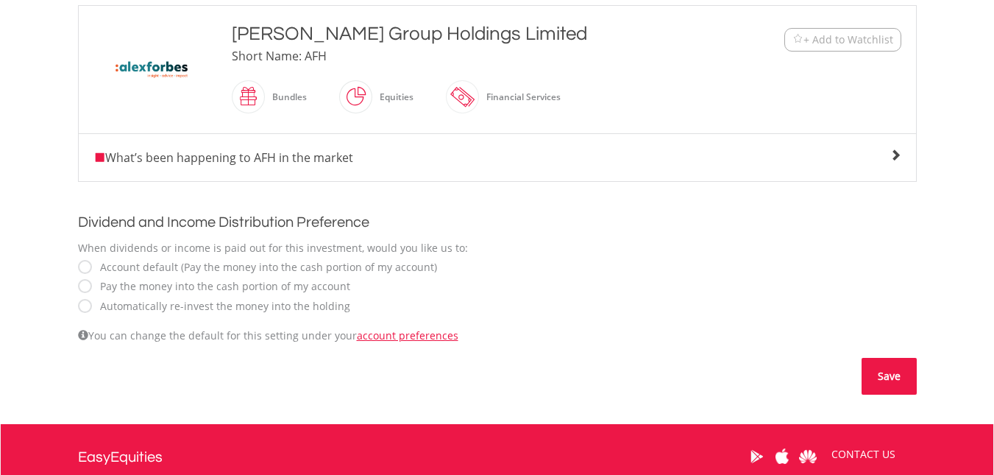
click at [892, 376] on button "Save" at bounding box center [889, 376] width 55 height 37
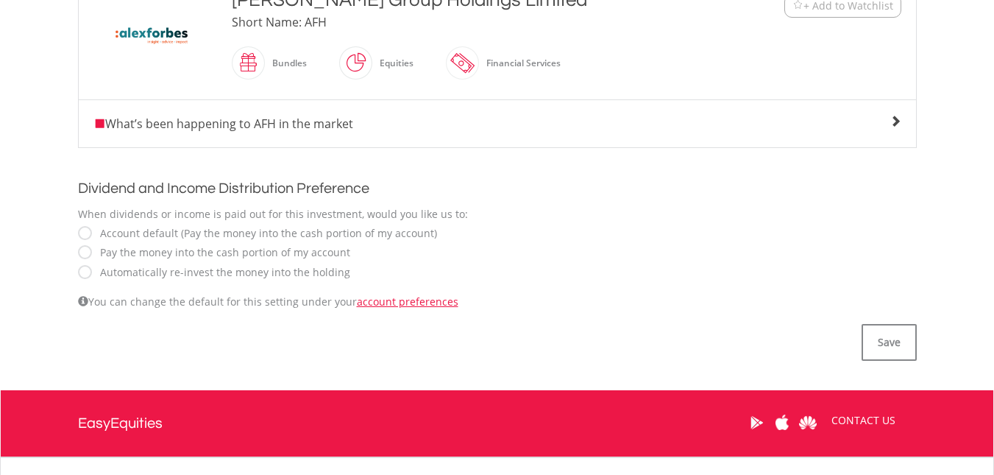
scroll to position [368, 0]
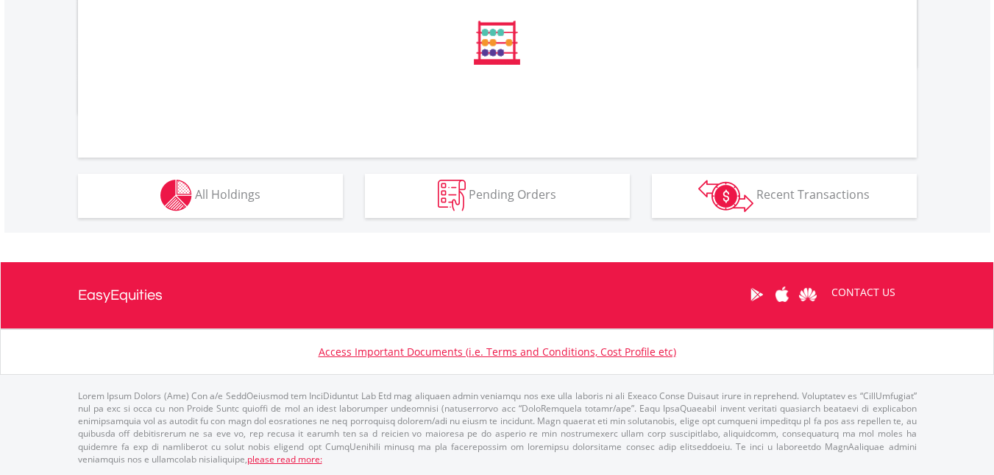
scroll to position [888, 0]
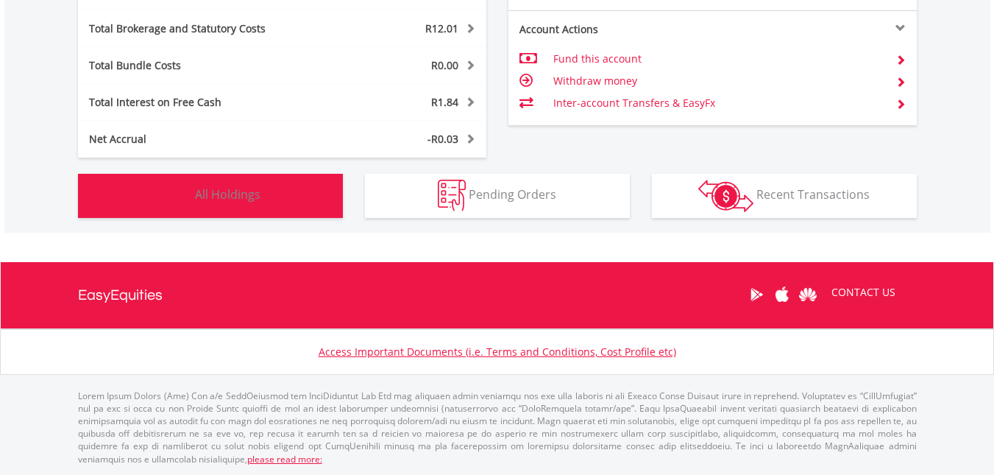
click at [238, 196] on span "All Holdings" at bounding box center [228, 194] width 66 height 16
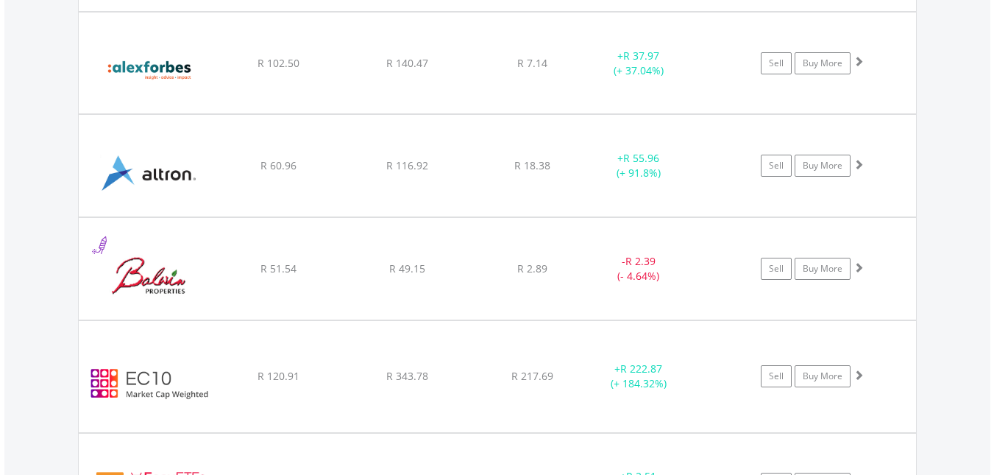
scroll to position [1739, 0]
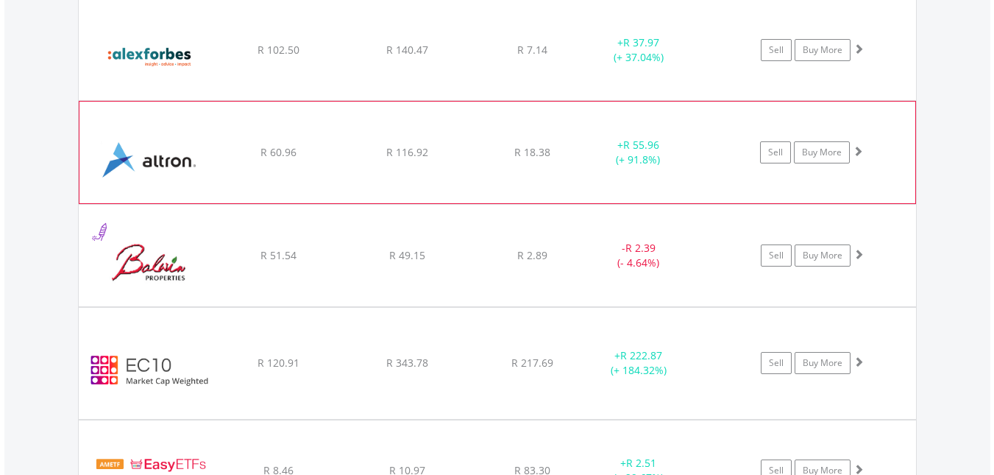
click at [488, 126] on div "﻿ Altron Limited R 60.96 R 116.92 R 18.38 + R 55.96 (+ 91.8%) Sell Buy More" at bounding box center [497, 153] width 836 height 102
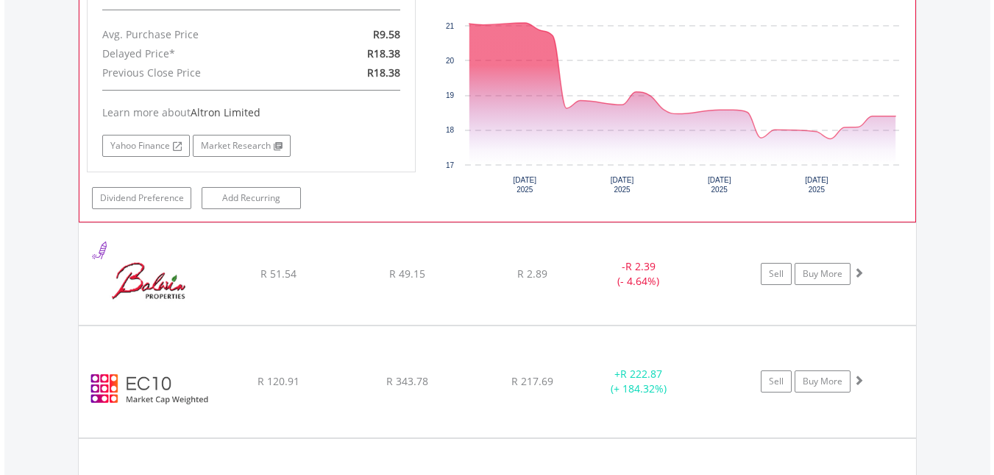
scroll to position [2034, 0]
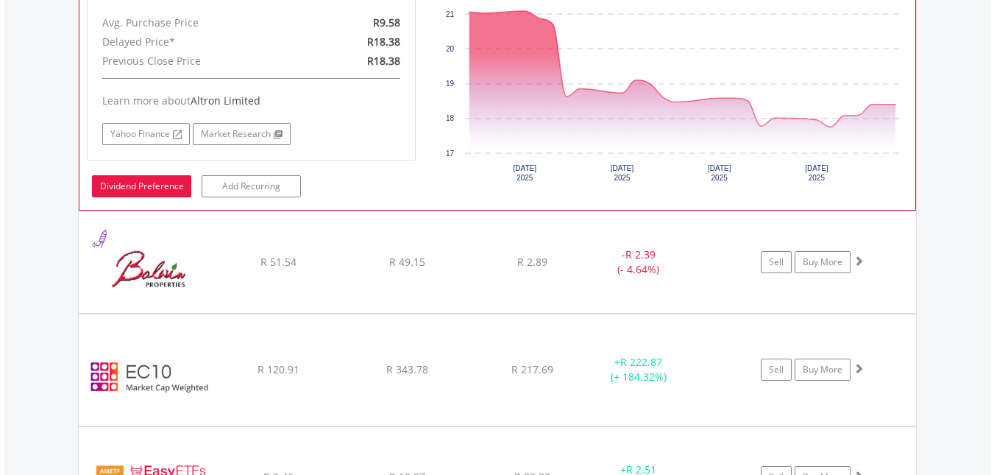
click at [150, 191] on link "Dividend Preference" at bounding box center [141, 186] width 99 height 22
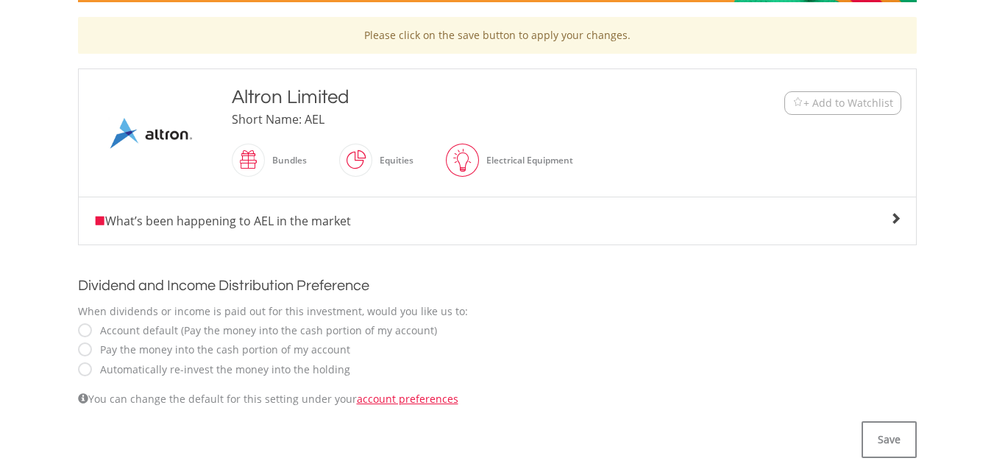
scroll to position [368, 0]
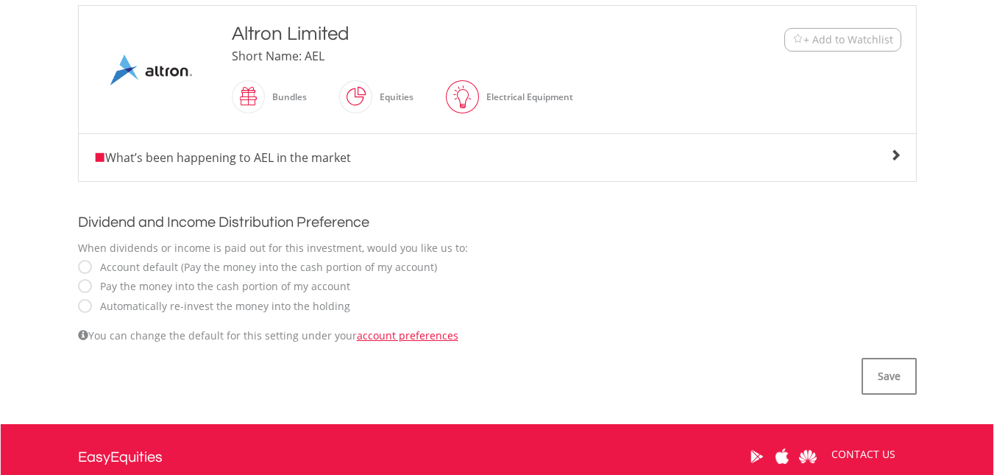
click at [93, 308] on label "Automatically re-invest the money into the holding" at bounding box center [222, 306] width 258 height 15
click at [875, 369] on button "Save" at bounding box center [889, 376] width 55 height 37
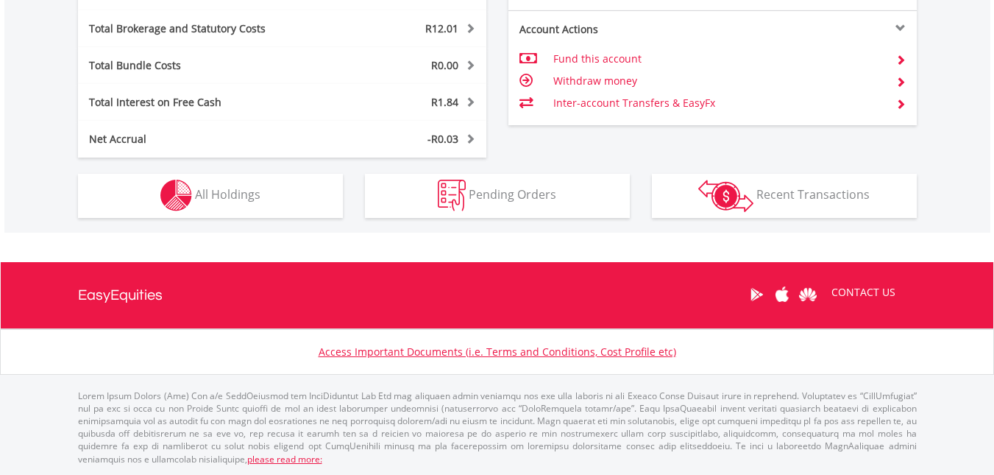
scroll to position [141, 280]
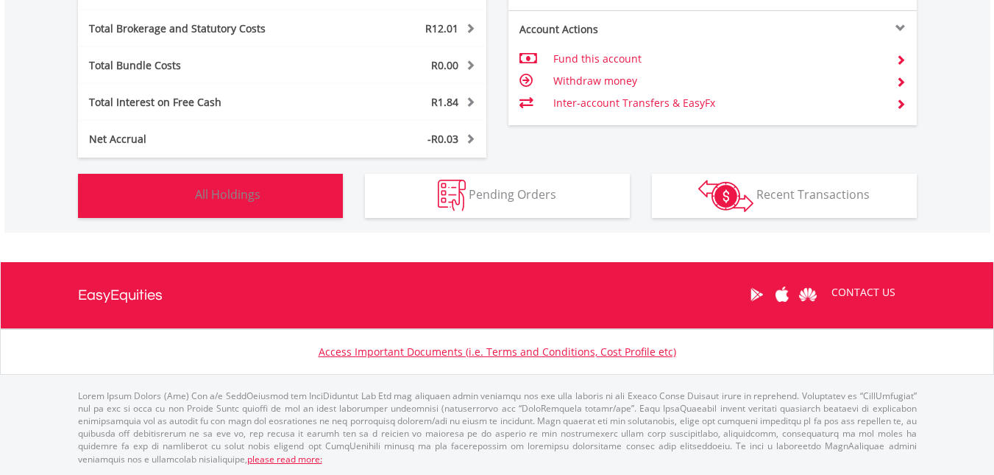
click at [216, 206] on button "Holdings All Holdings" at bounding box center [210, 196] width 265 height 44
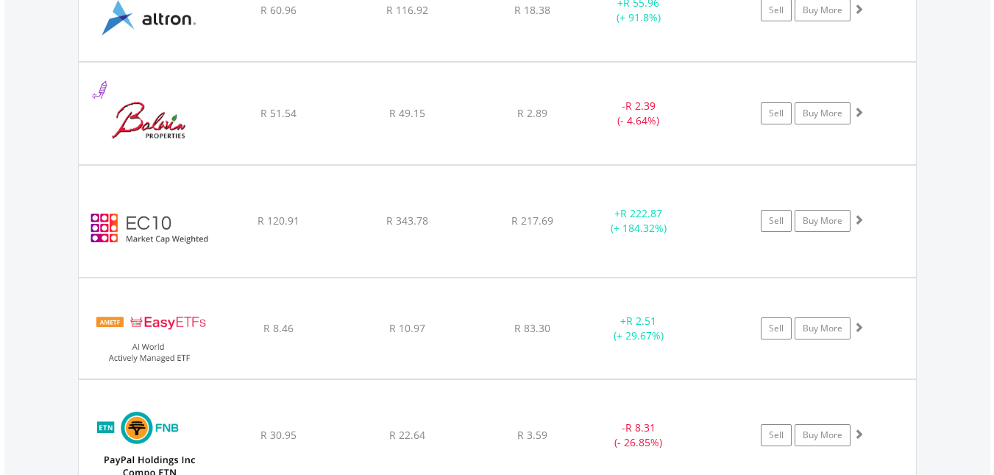
scroll to position [1887, 0]
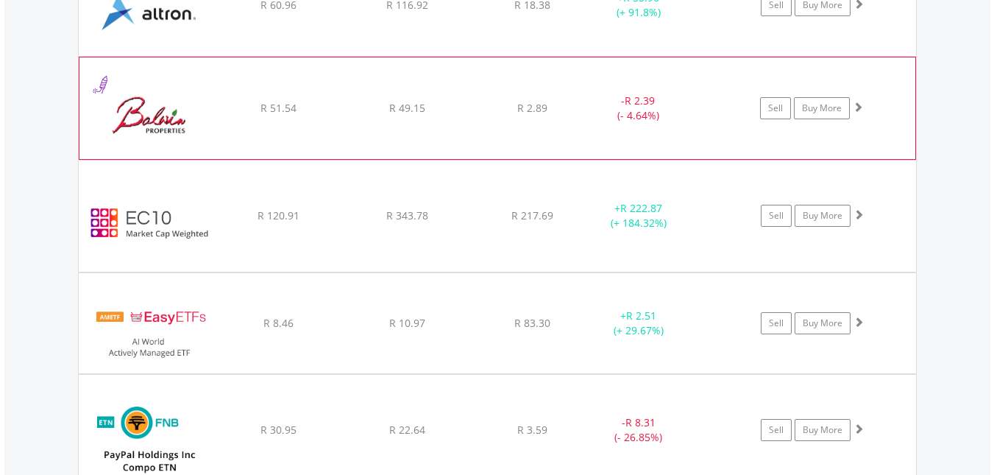
click at [349, 99] on div "﻿ Balwin Properties Limited R 51.54 R 49.15 R 2.89 - R 2.39 (- 4.64%) Sell Buy …" at bounding box center [497, 108] width 836 height 102
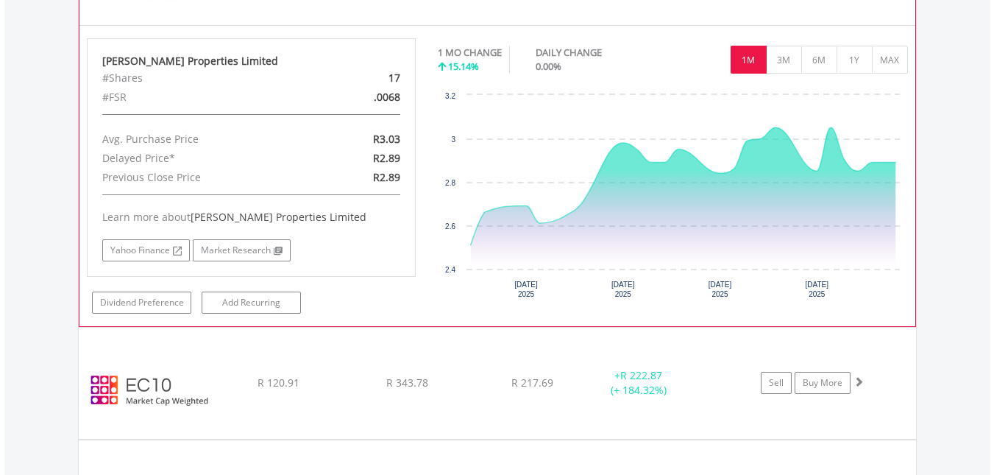
scroll to position [2034, 0]
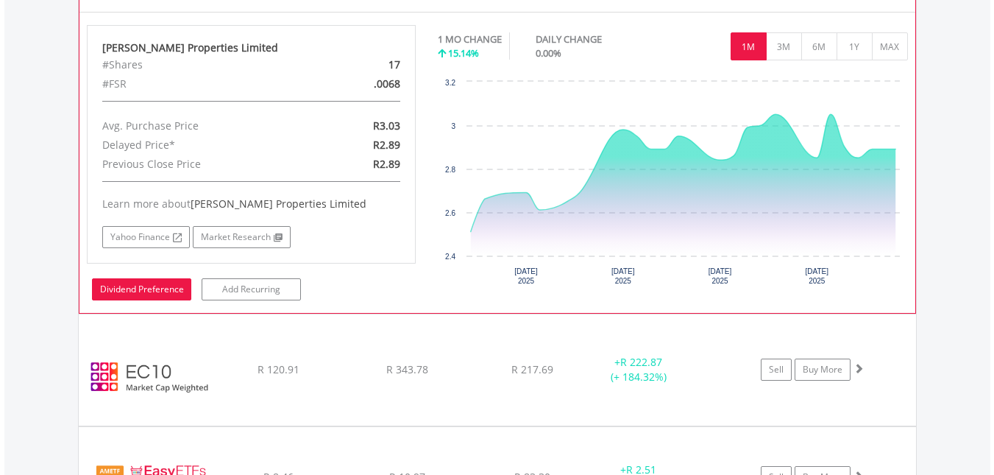
click at [144, 289] on link "Dividend Preference" at bounding box center [141, 289] width 99 height 22
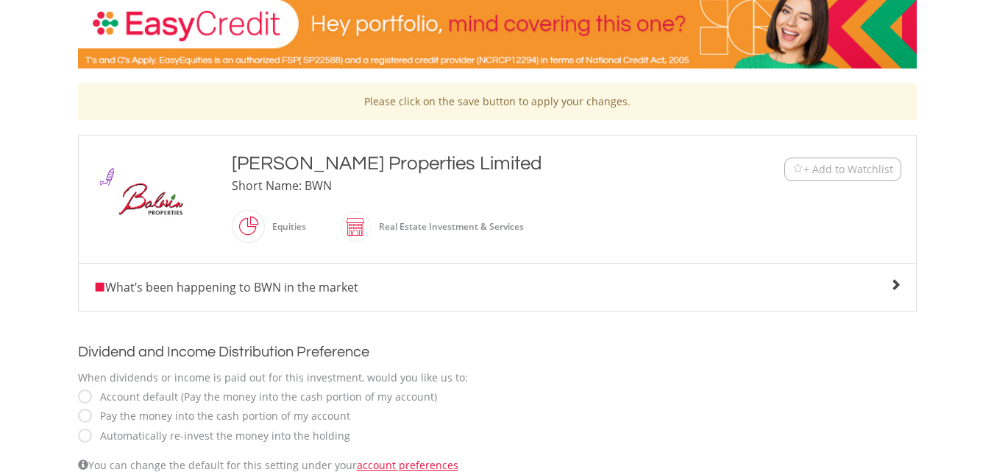
scroll to position [368, 0]
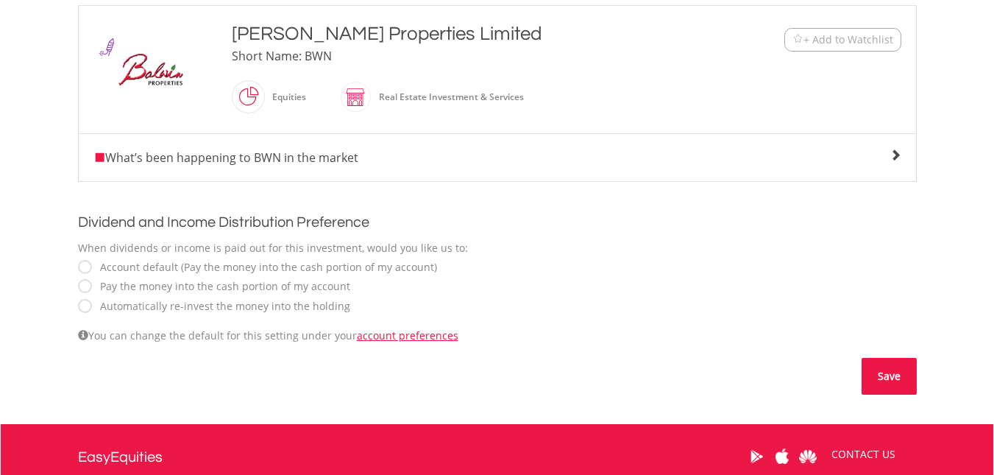
click at [886, 375] on button "Save" at bounding box center [889, 376] width 55 height 37
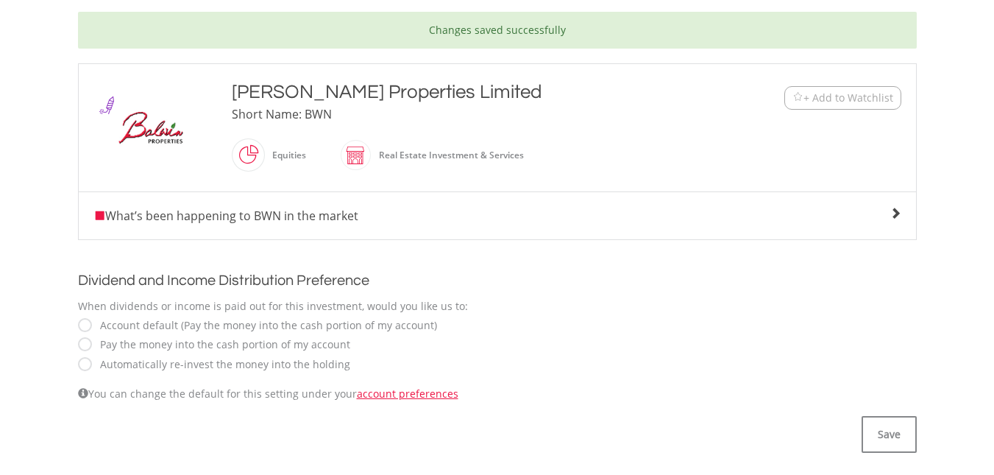
scroll to position [74, 0]
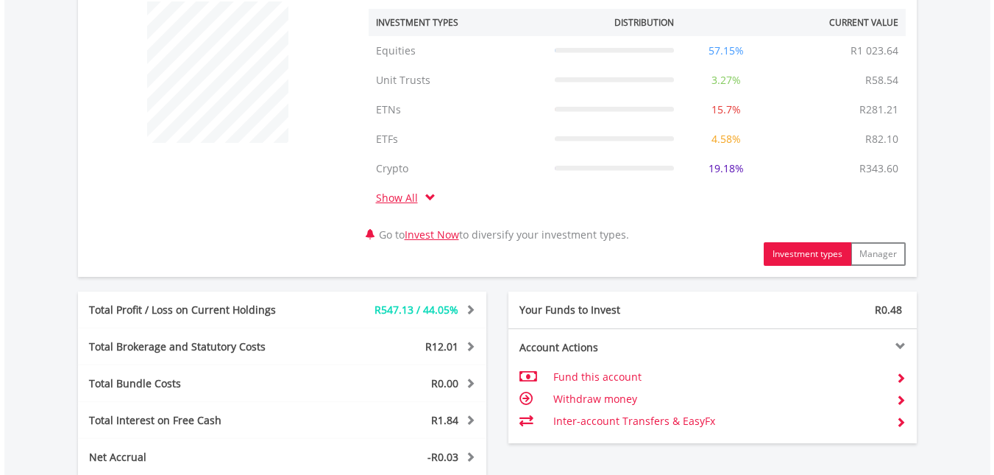
scroll to position [888, 0]
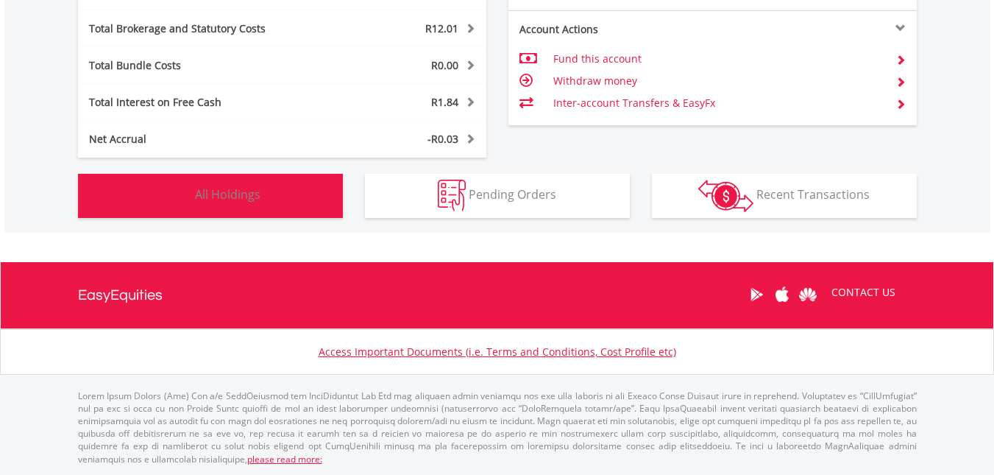
click at [225, 197] on span "All Holdings" at bounding box center [228, 194] width 66 height 16
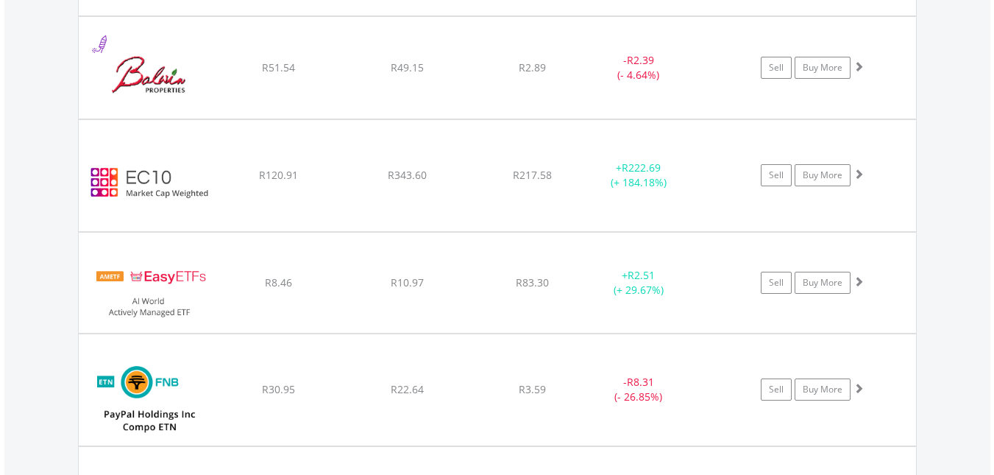
scroll to position [1987, 0]
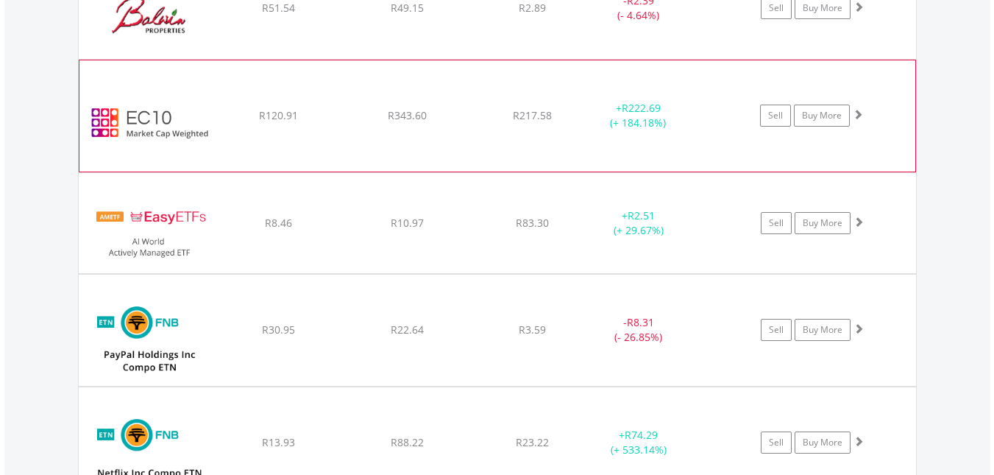
click at [370, 99] on div "﻿ EasyCrypto 10 R120.91 R343.60 R217.58 + R222.69 (+ 184.18%) Sell Buy More" at bounding box center [497, 115] width 836 height 110
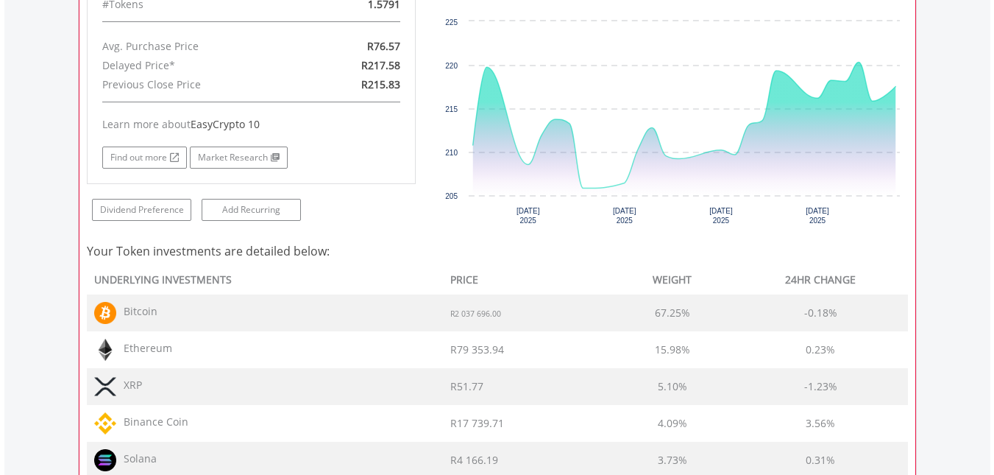
scroll to position [2208, 0]
click at [156, 211] on link "Dividend Preference" at bounding box center [141, 209] width 99 height 22
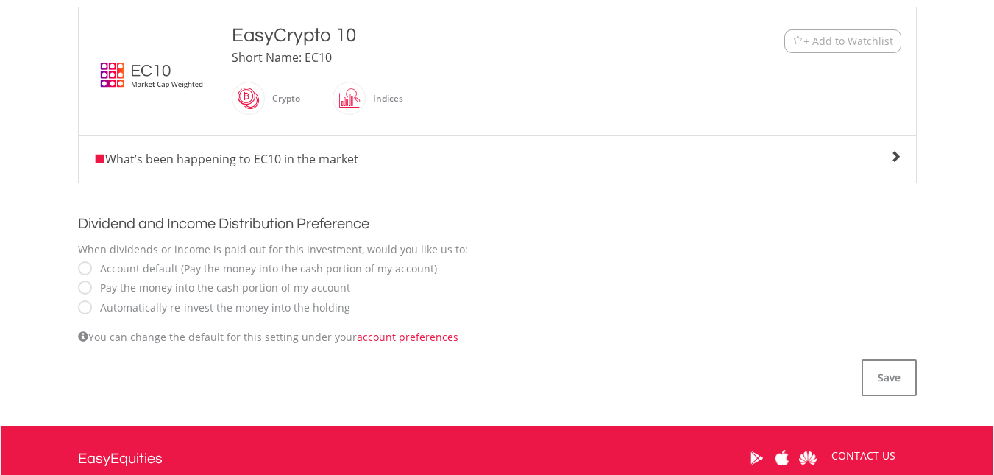
scroll to position [368, 0]
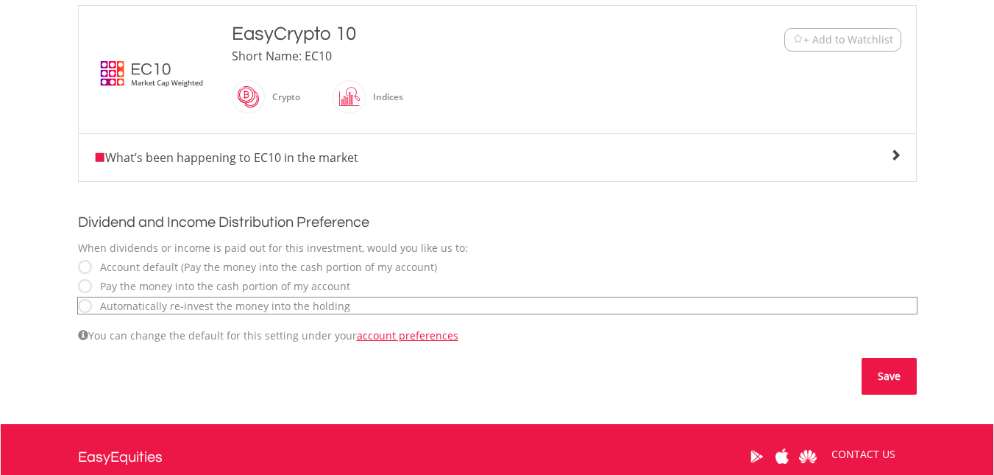
click at [879, 375] on button "Save" at bounding box center [889, 376] width 55 height 37
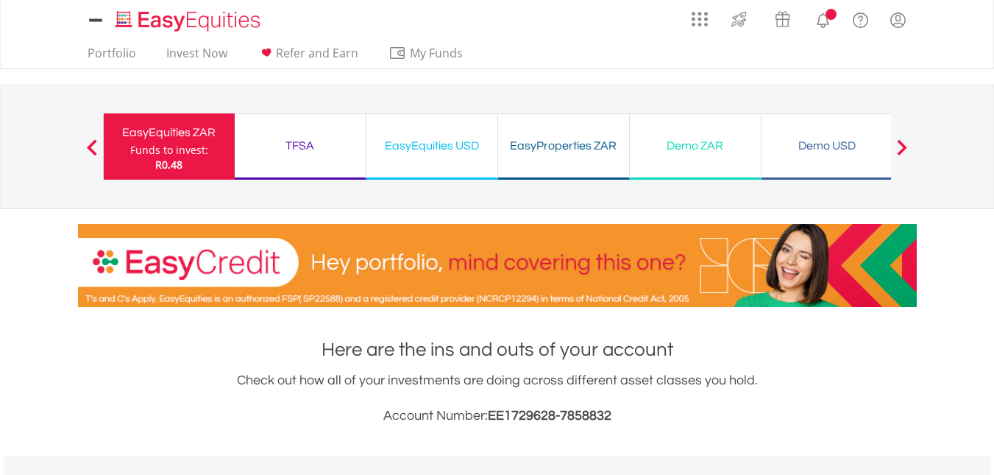
scroll to position [570, 0]
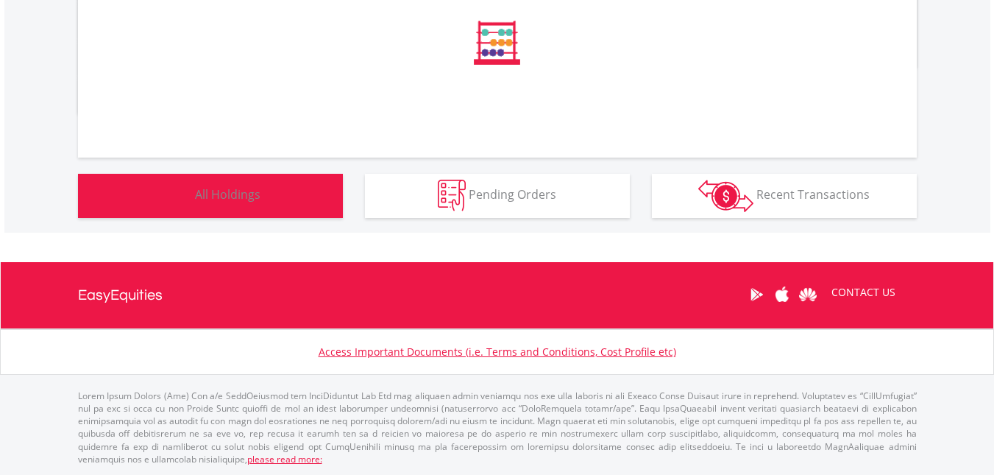
click at [217, 201] on span "All Holdings" at bounding box center [228, 194] width 66 height 16
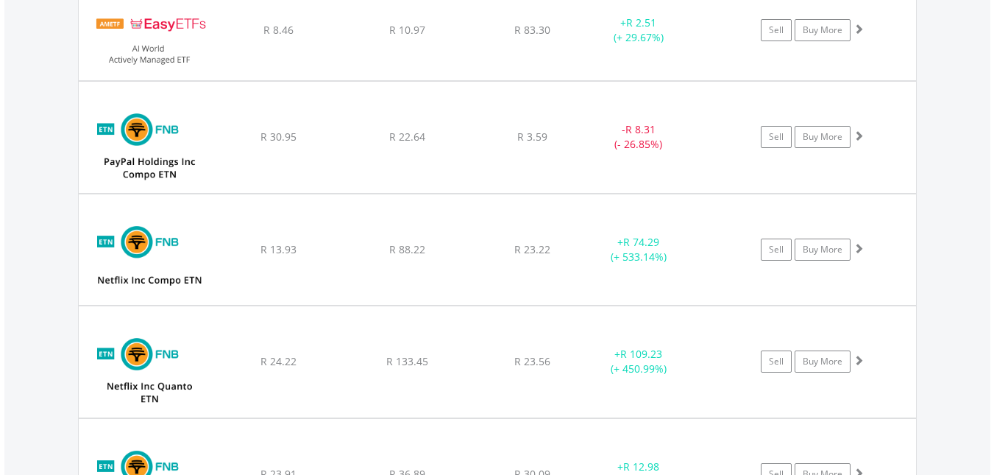
scroll to position [2181, 0]
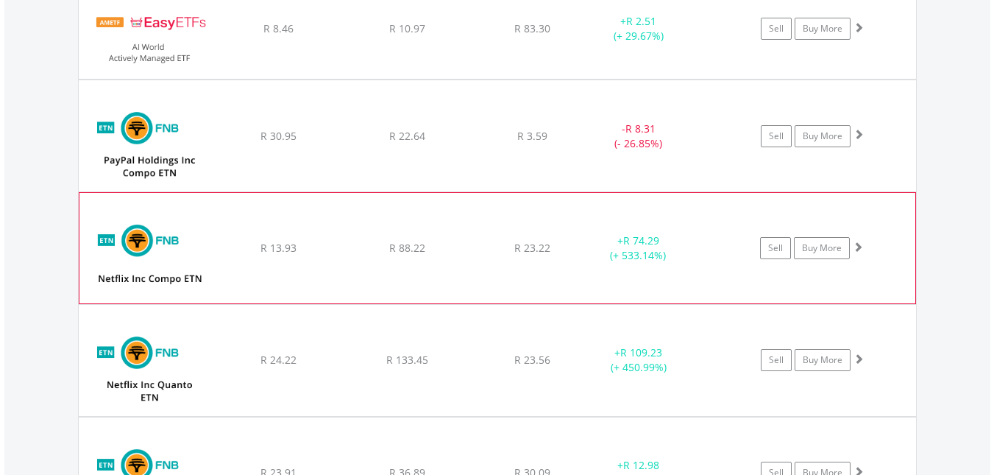
click at [385, 218] on div "﻿ FNB ETN on NETFLC R 13.93 R 88.22 R 23.22 + R 74.29 (+ 533.14%) Sell Buy More" at bounding box center [497, 248] width 836 height 110
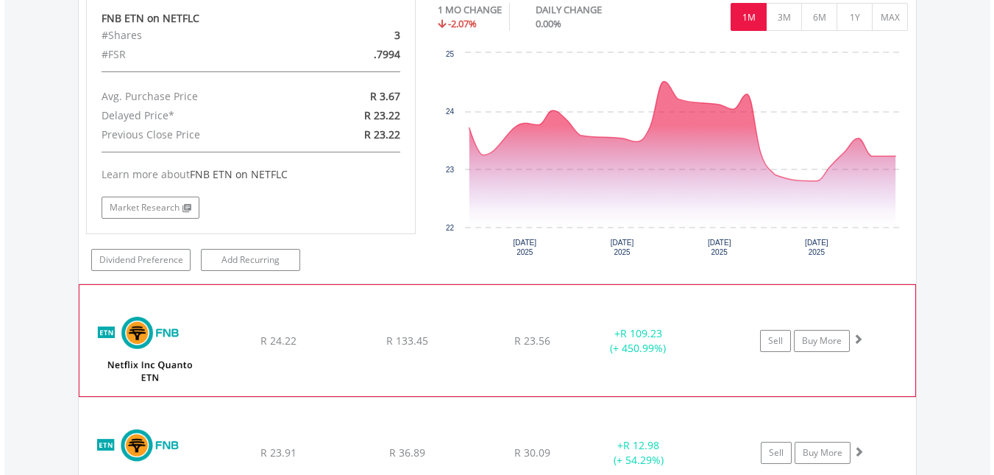
scroll to position [2549, 0]
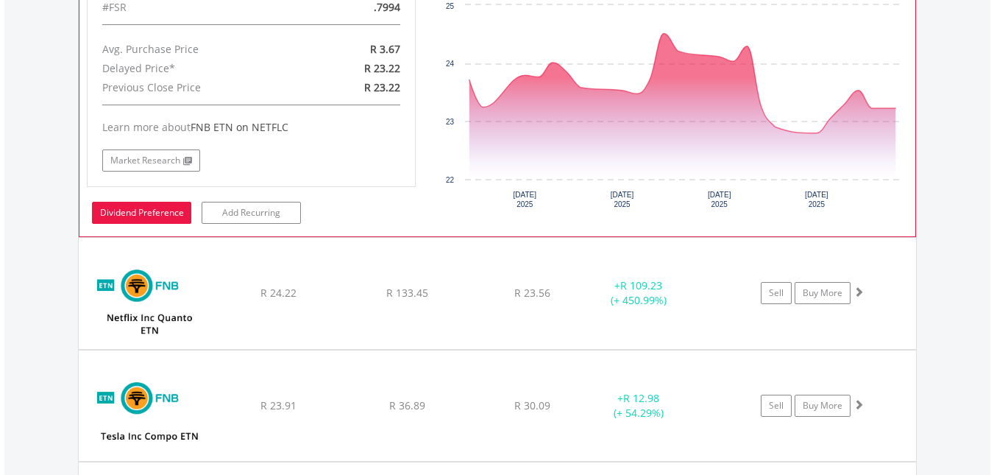
click at [133, 216] on link "Dividend Preference" at bounding box center [141, 213] width 99 height 22
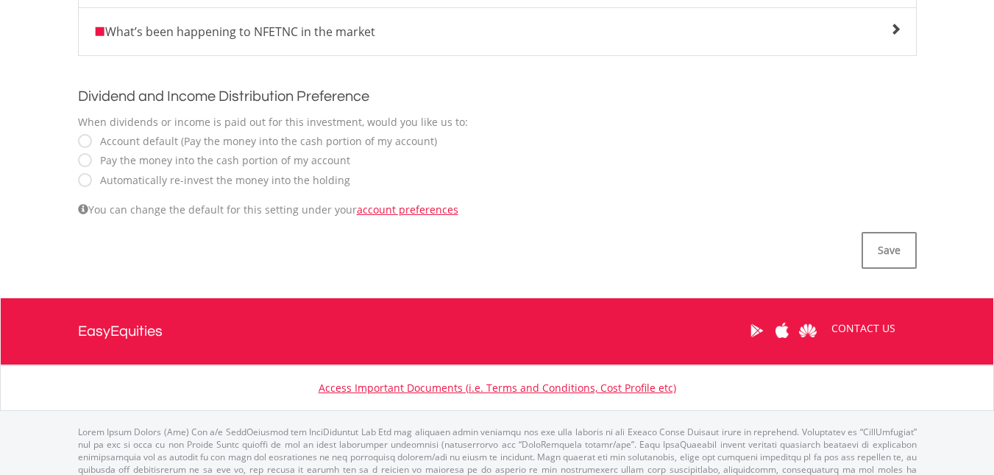
scroll to position [515, 0]
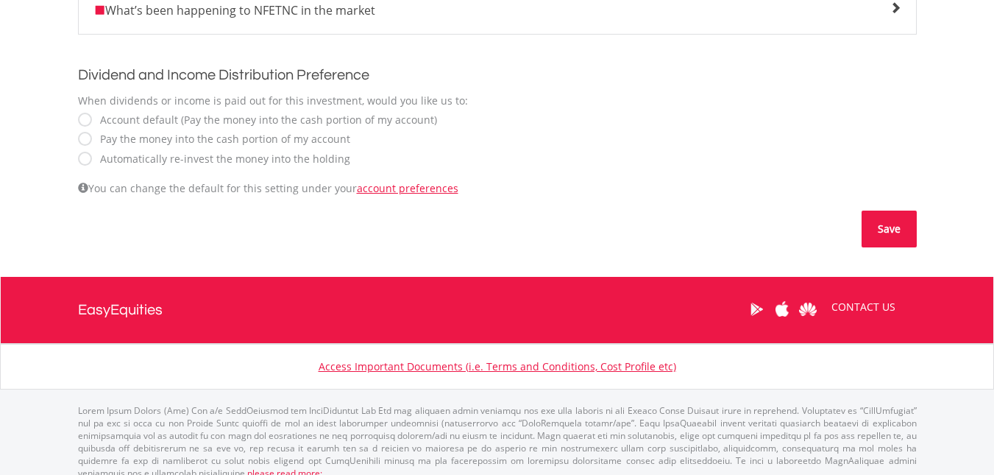
click at [883, 236] on button "Save" at bounding box center [889, 229] width 55 height 37
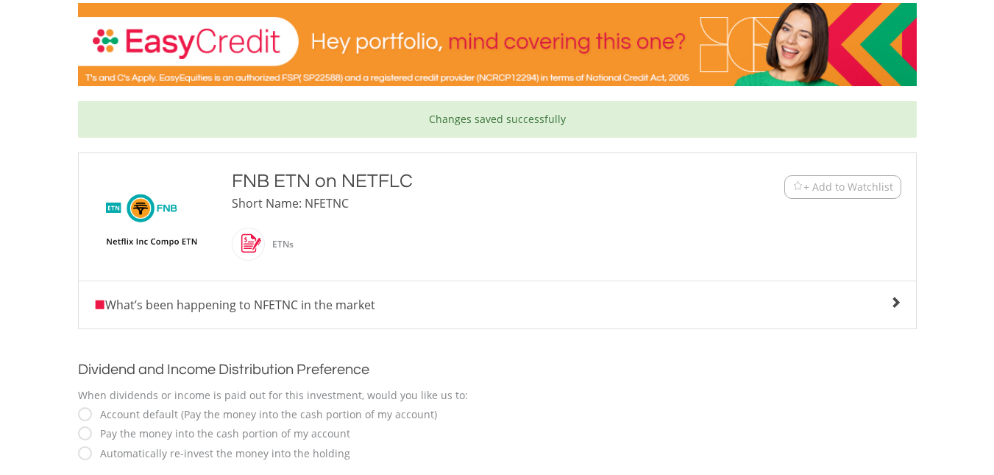
scroll to position [294, 0]
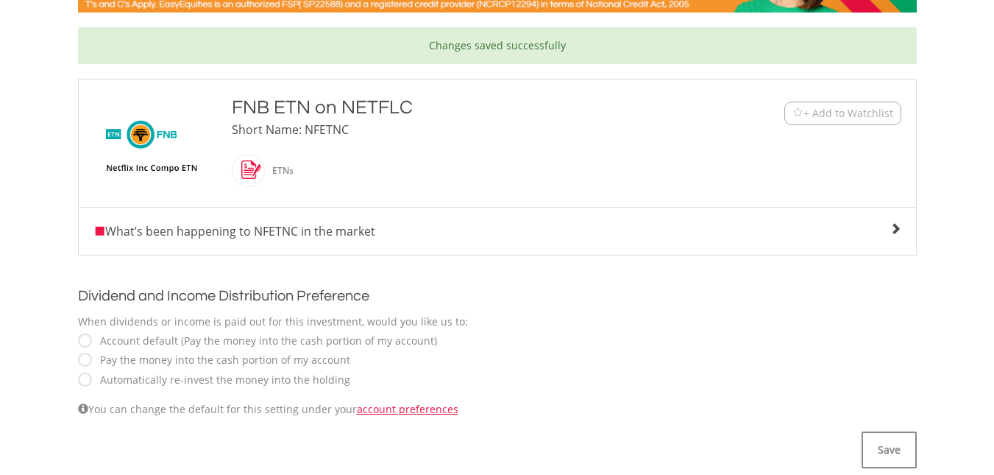
click at [273, 238] on span "What’s been happening to NFETNC in the market" at bounding box center [234, 231] width 282 height 16
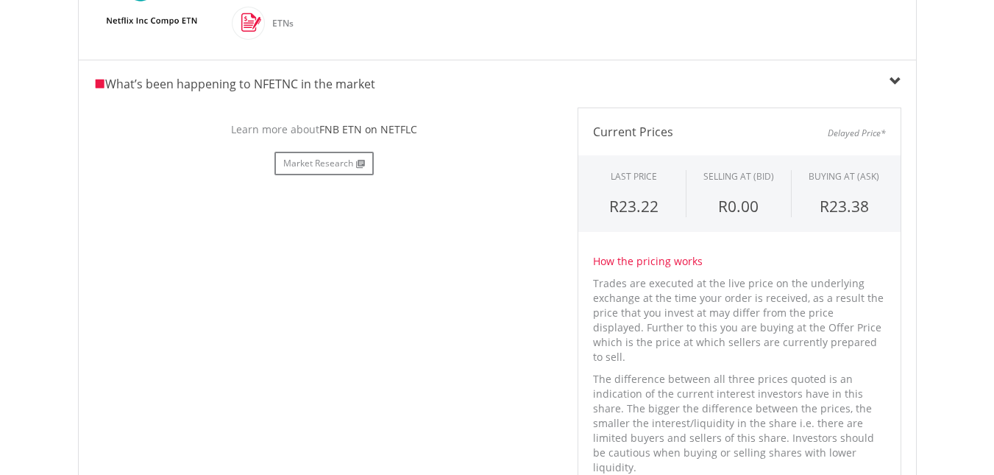
scroll to position [515, 0]
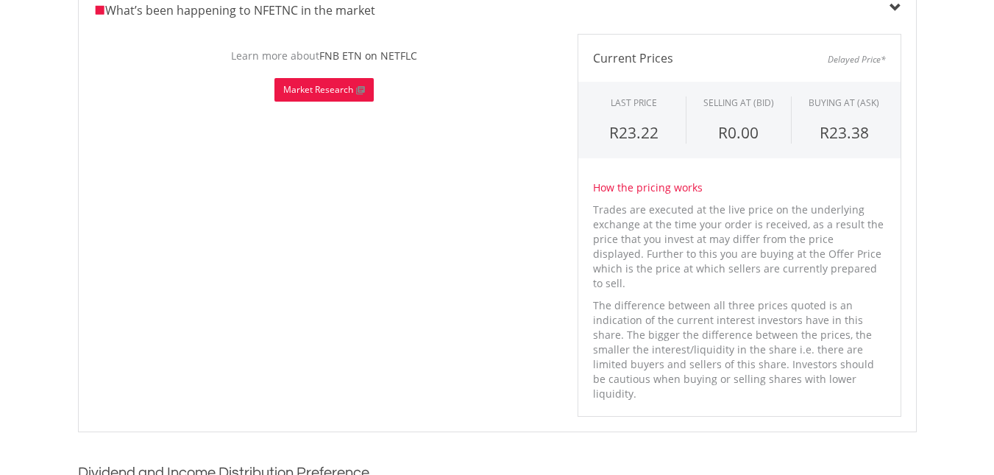
click at [320, 95] on link "Market Research" at bounding box center [324, 90] width 99 height 24
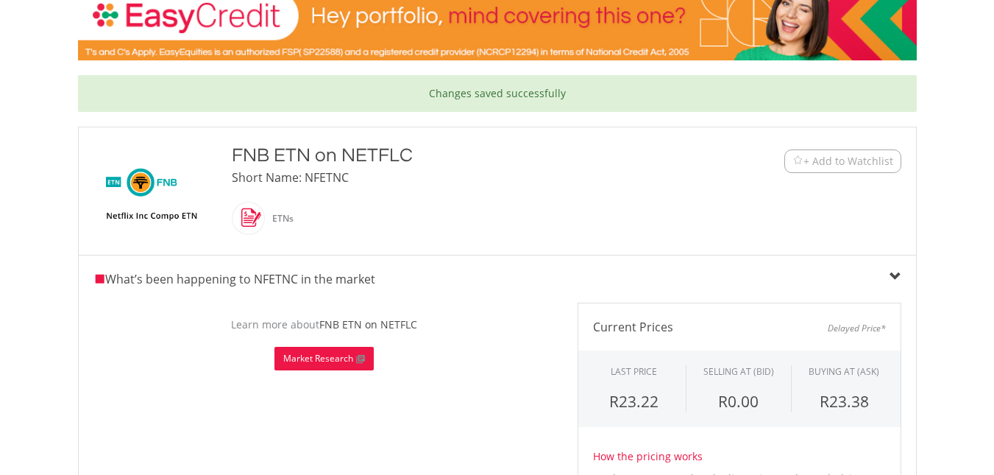
scroll to position [221, 0]
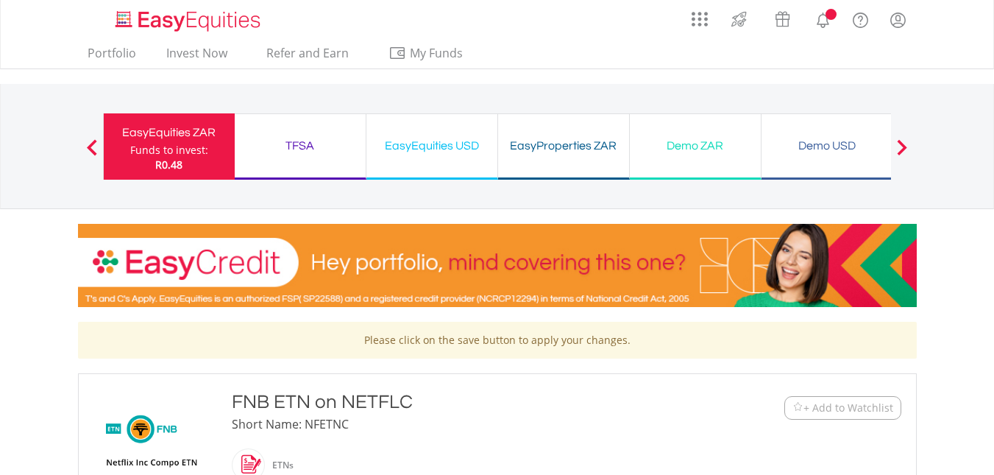
scroll to position [515, 0]
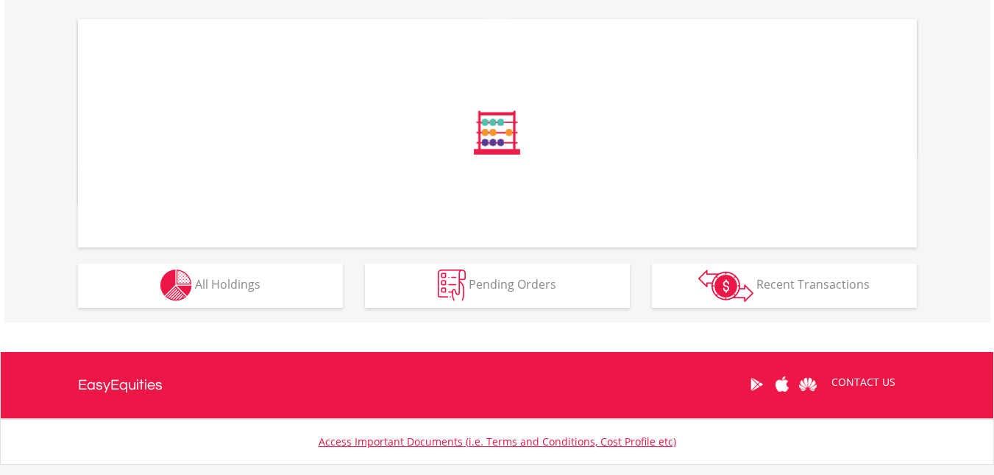
scroll to position [515, 0]
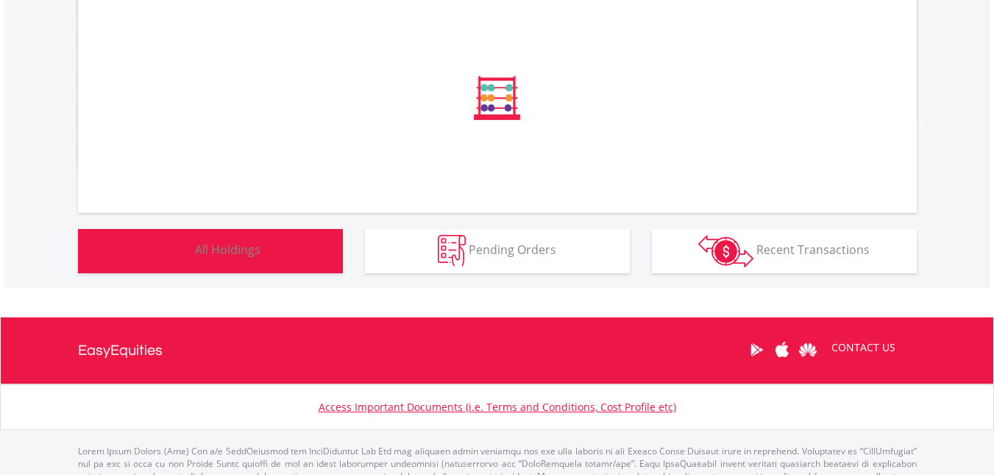
click at [264, 256] on button "Holdings All Holdings" at bounding box center [210, 251] width 265 height 44
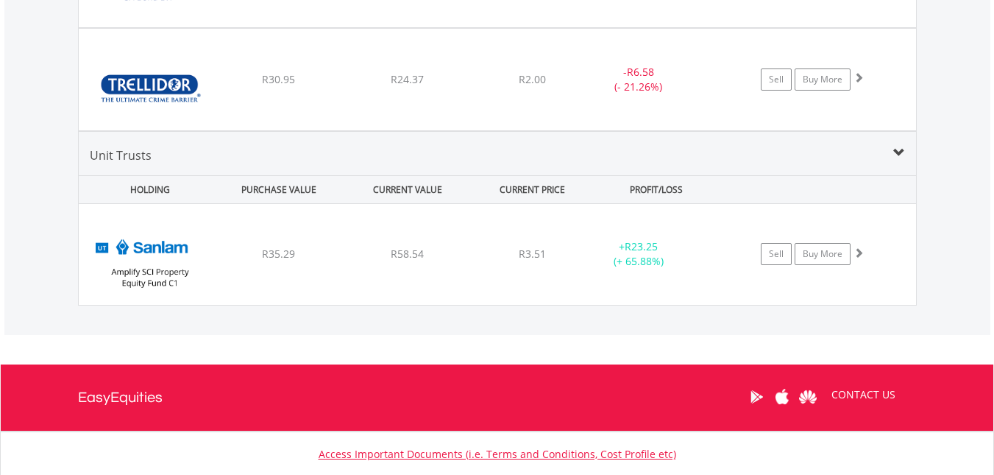
scroll to position [3432, 0]
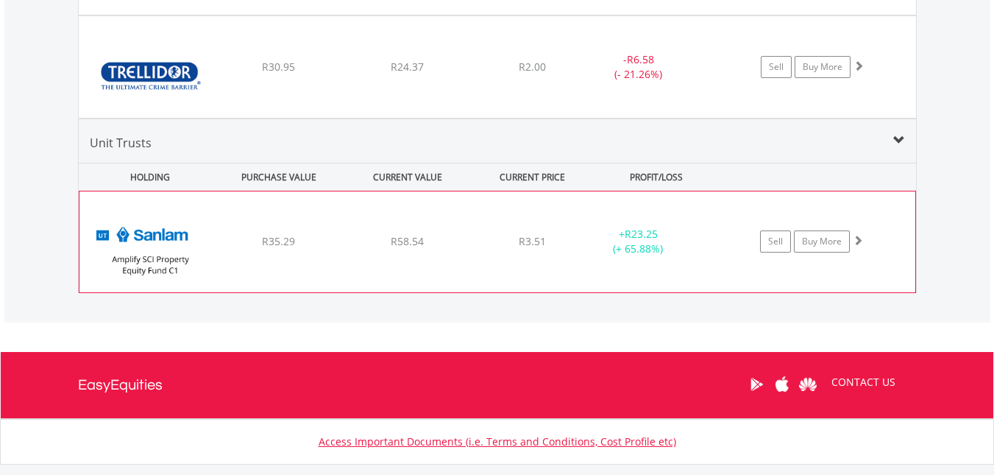
click at [346, 219] on div "﻿ Amplify SCI Property Equity Fund C1 R35.29 R58.54 R3.51 + R23.25 (+ 65.88%) S…" at bounding box center [497, 241] width 836 height 100
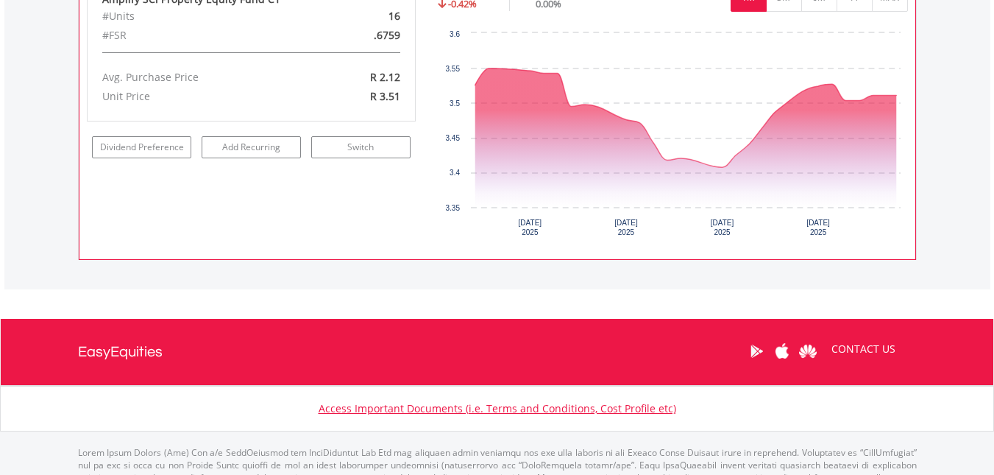
scroll to position [3727, 0]
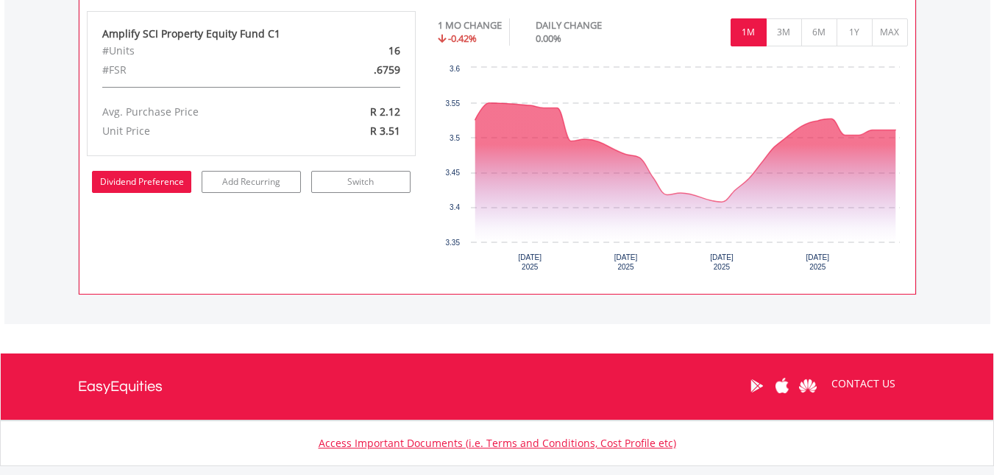
click at [158, 183] on link "Dividend Preference" at bounding box center [141, 182] width 99 height 22
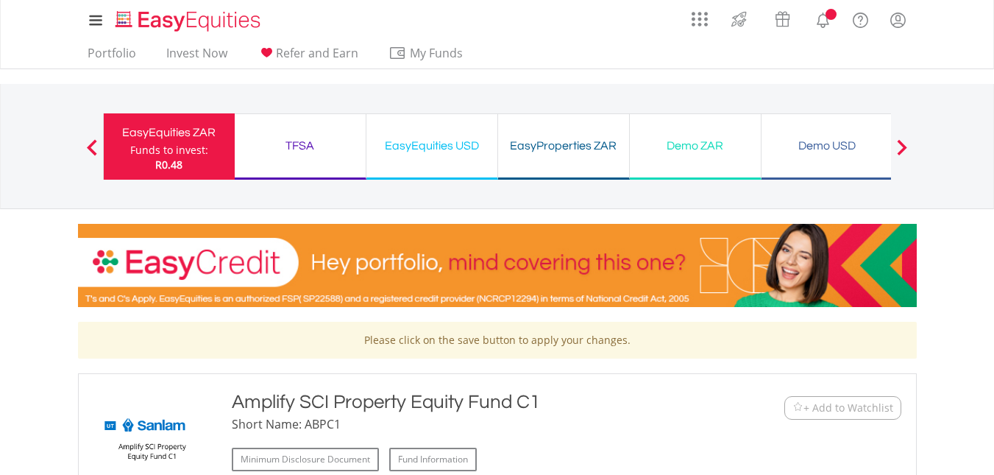
scroll to position [368, 0]
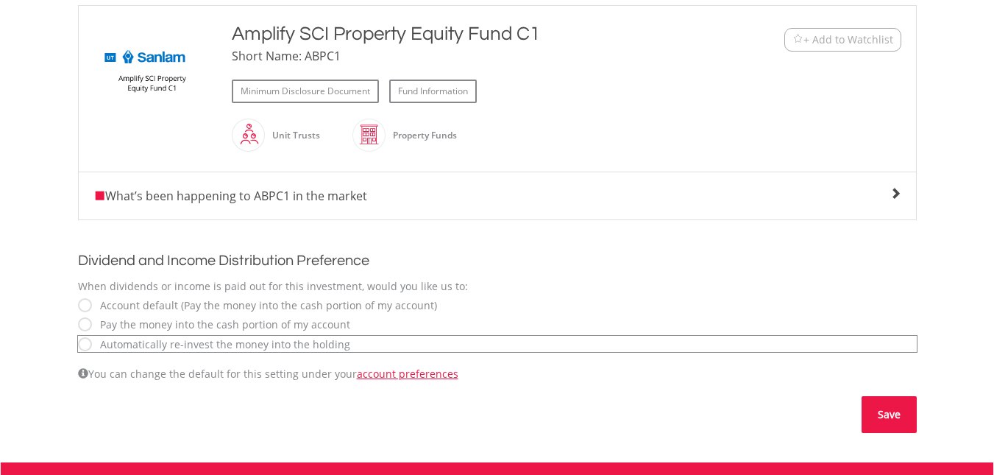
click at [882, 417] on button "Save" at bounding box center [889, 414] width 55 height 37
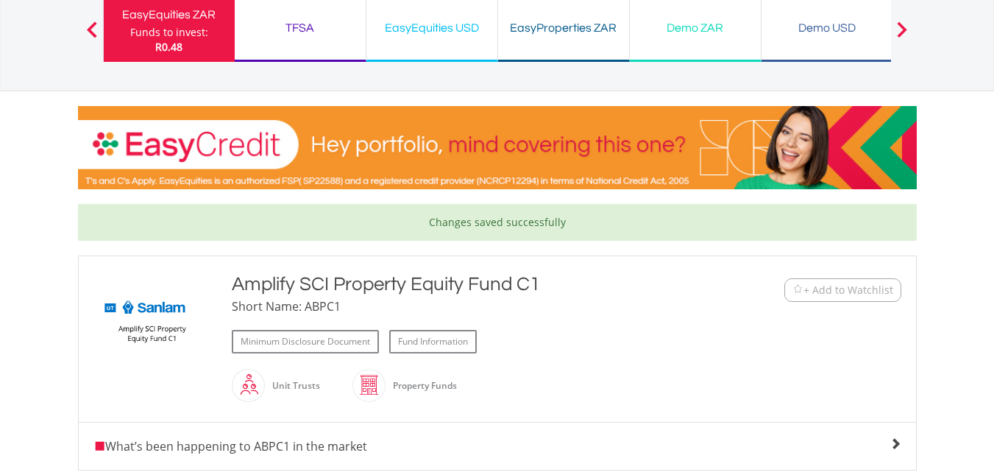
scroll to position [368, 0]
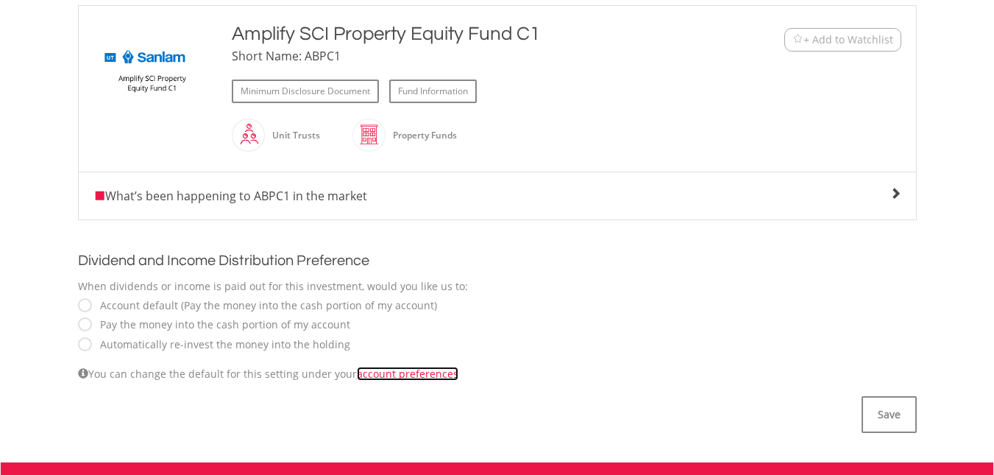
click at [410, 374] on link "account preferences" at bounding box center [408, 374] width 102 height 14
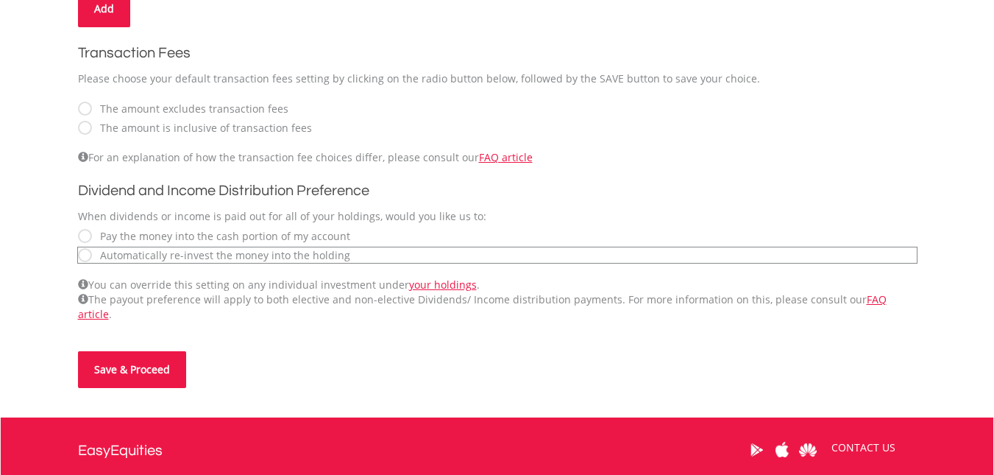
scroll to position [515, 0]
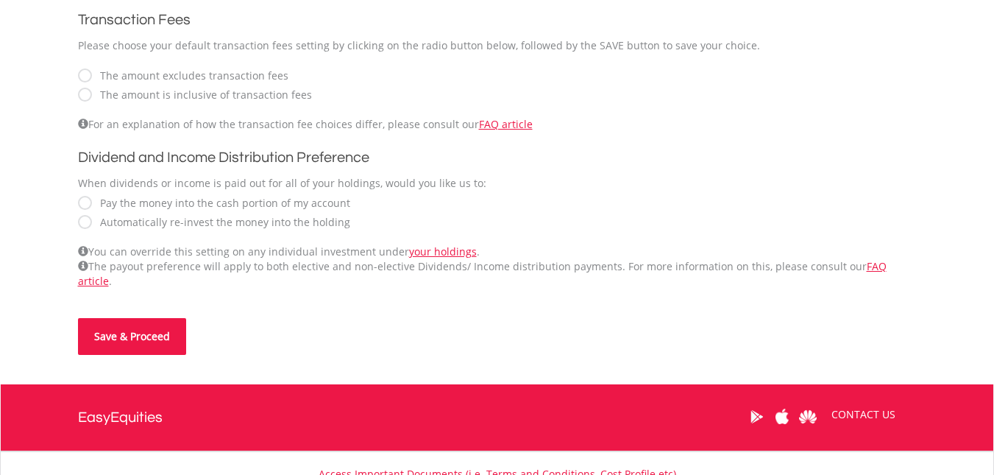
click at [160, 327] on button "Save & Proceed" at bounding box center [132, 336] width 108 height 37
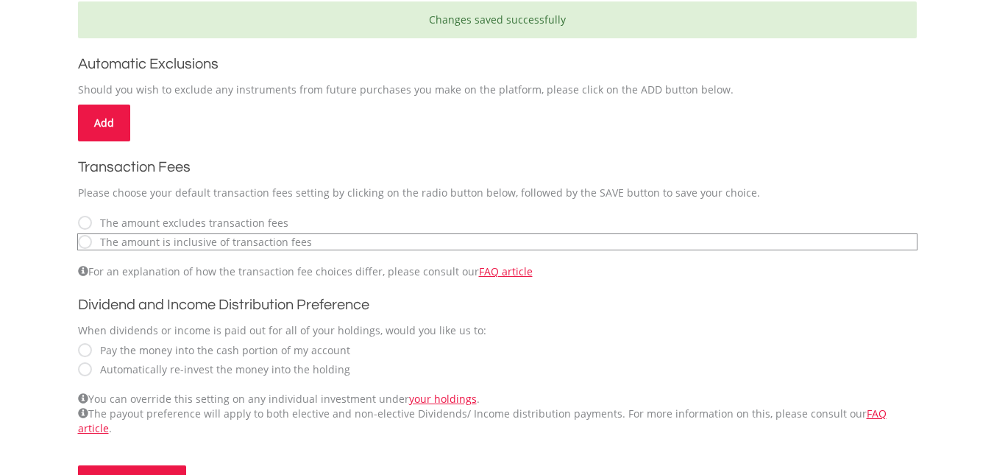
scroll to position [442, 0]
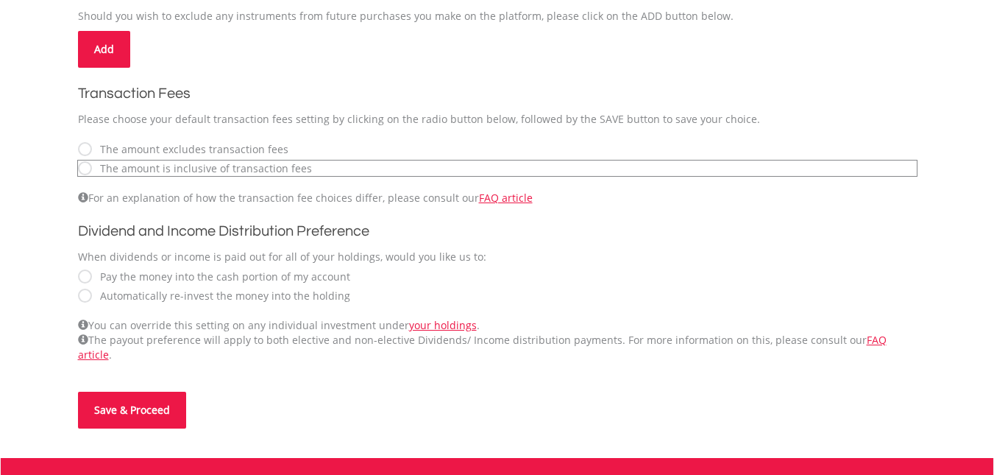
click at [142, 398] on button "Save & Proceed" at bounding box center [132, 410] width 108 height 37
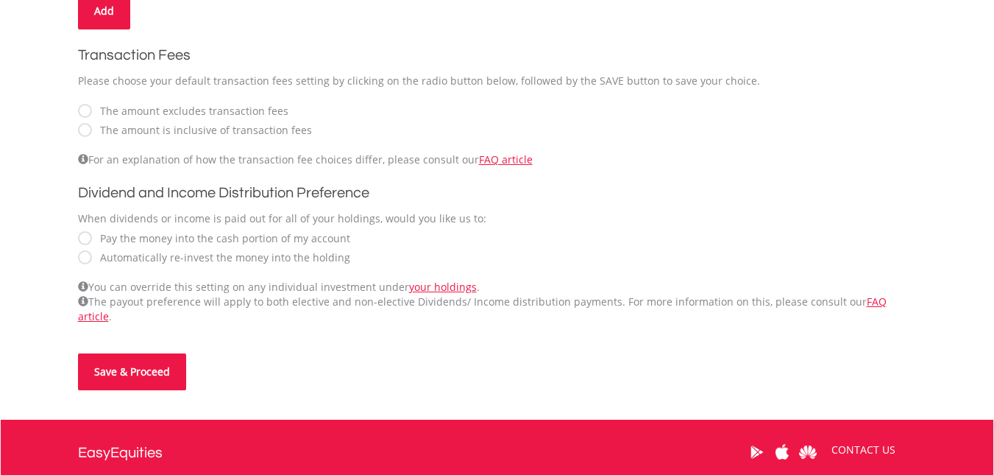
scroll to position [515, 0]
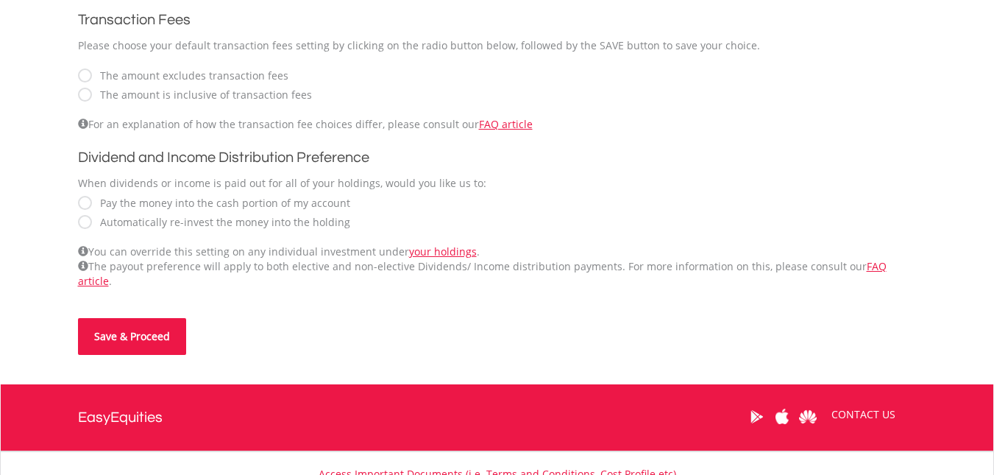
click at [138, 323] on button "Save & Proceed" at bounding box center [132, 336] width 108 height 37
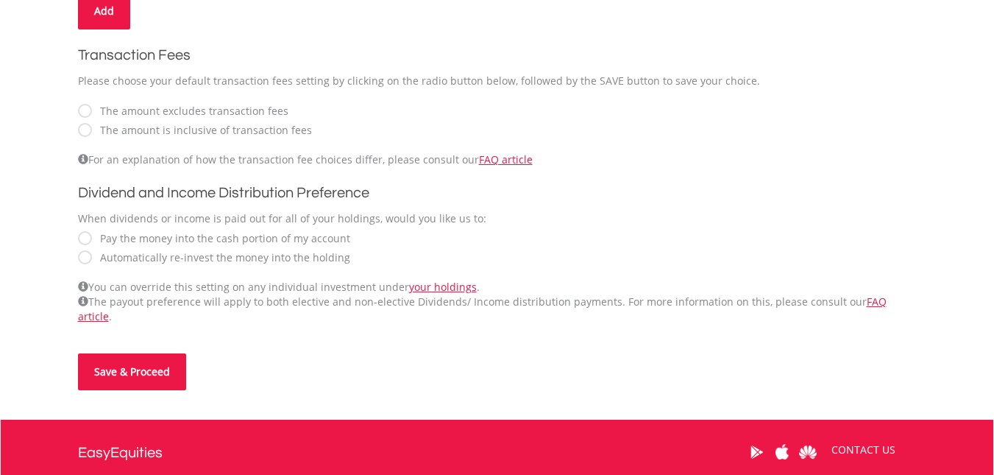
scroll to position [515, 0]
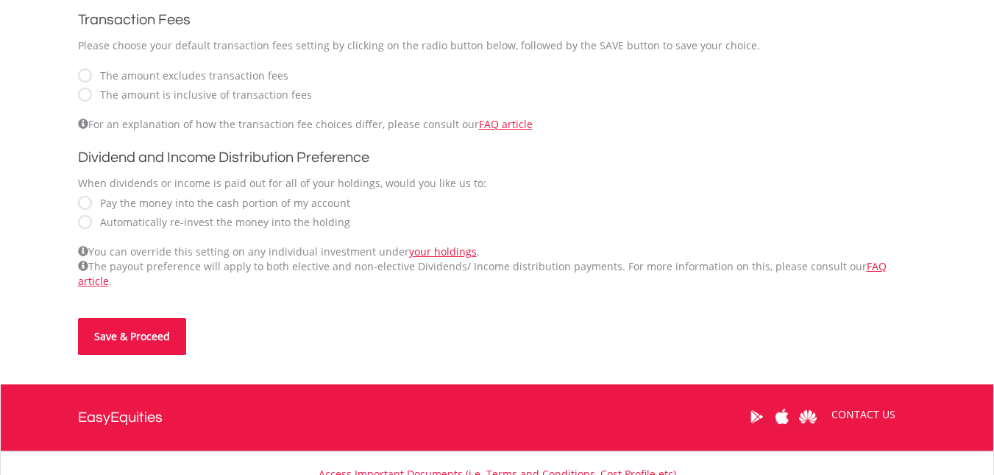
click at [140, 329] on button "Save & Proceed" at bounding box center [132, 336] width 108 height 37
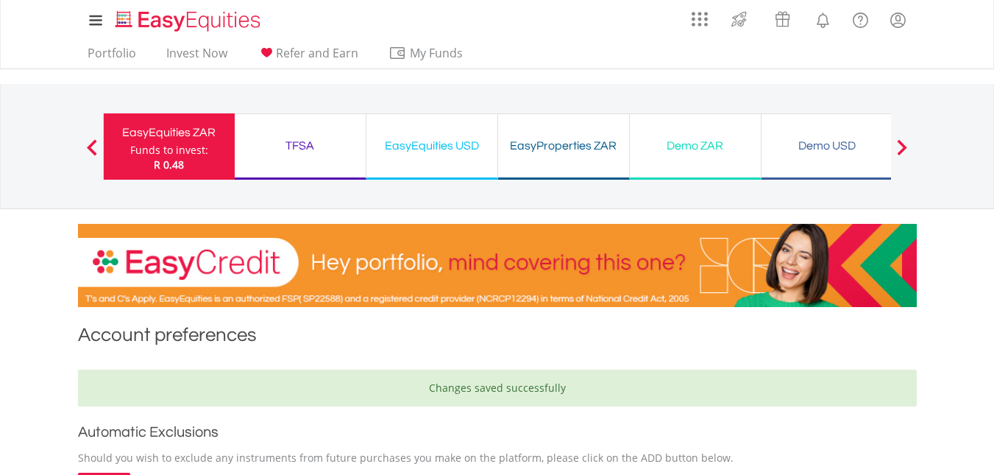
click at [286, 149] on div "TFSA" at bounding box center [300, 145] width 113 height 21
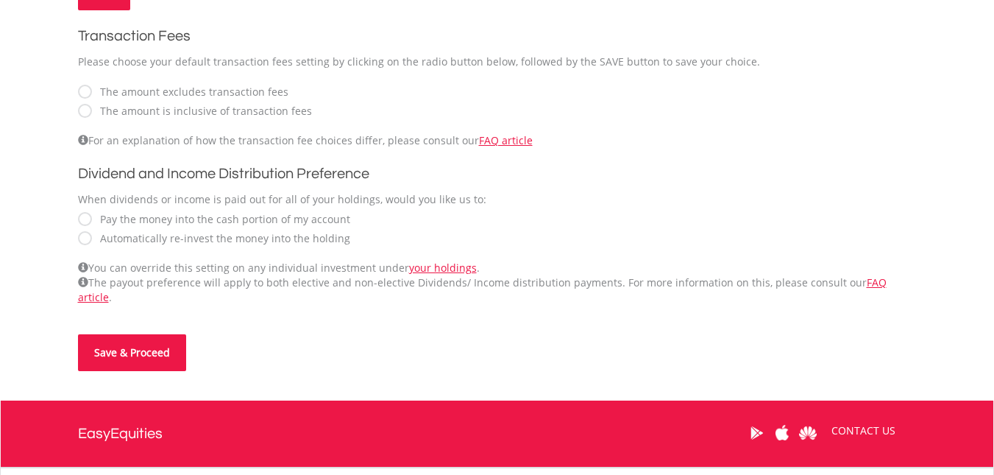
scroll to position [515, 0]
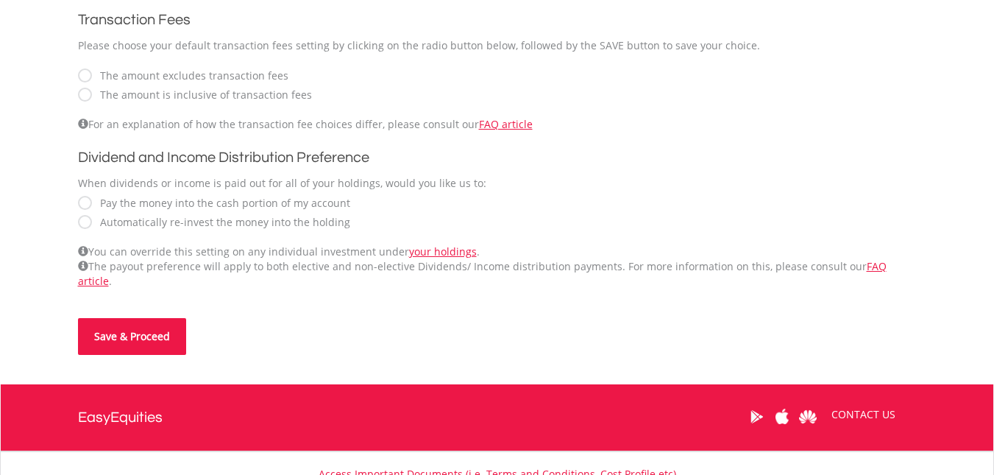
click at [142, 324] on button "Save & Proceed" at bounding box center [132, 336] width 108 height 37
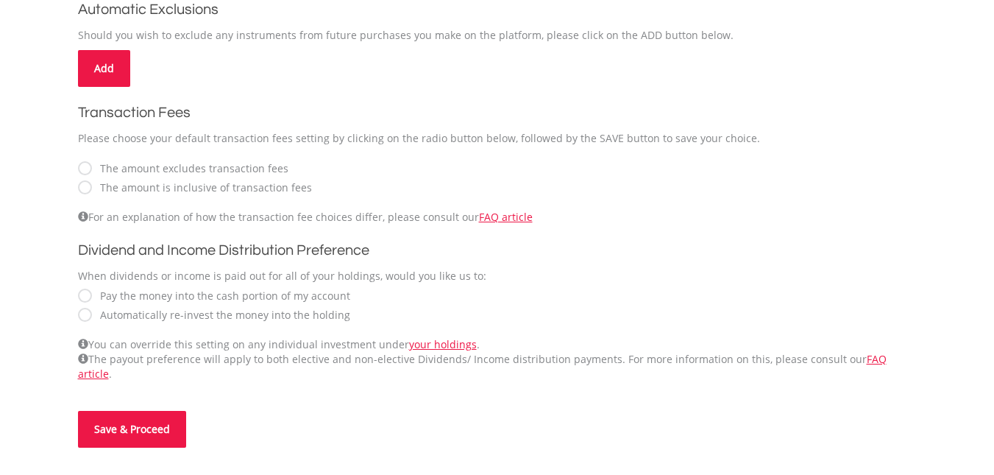
scroll to position [442, 0]
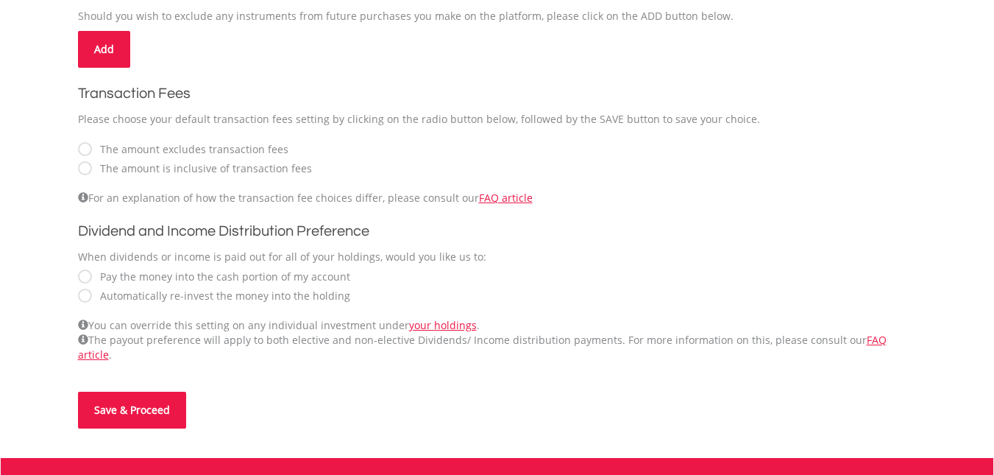
click at [154, 398] on button "Save & Proceed" at bounding box center [132, 410] width 108 height 37
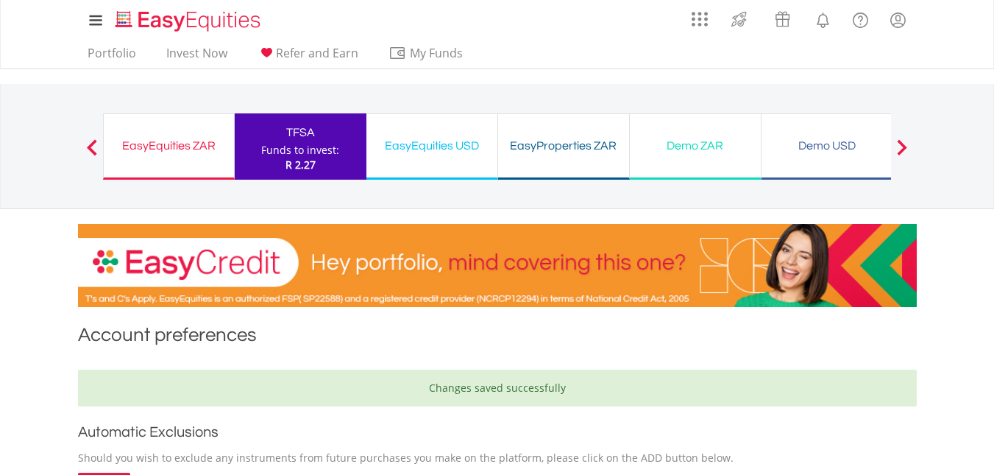
click at [448, 160] on div "EasyEquities USD Funds to invest: R 2.27" at bounding box center [433, 146] width 132 height 66
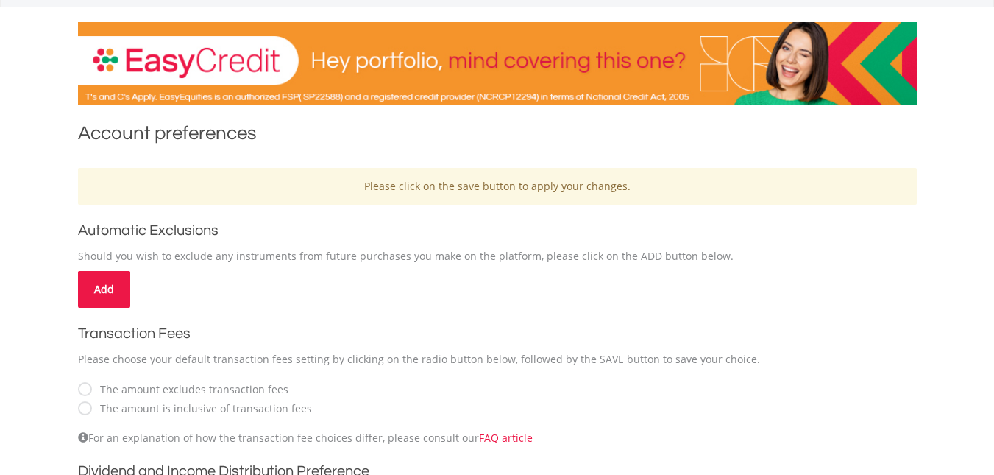
scroll to position [294, 0]
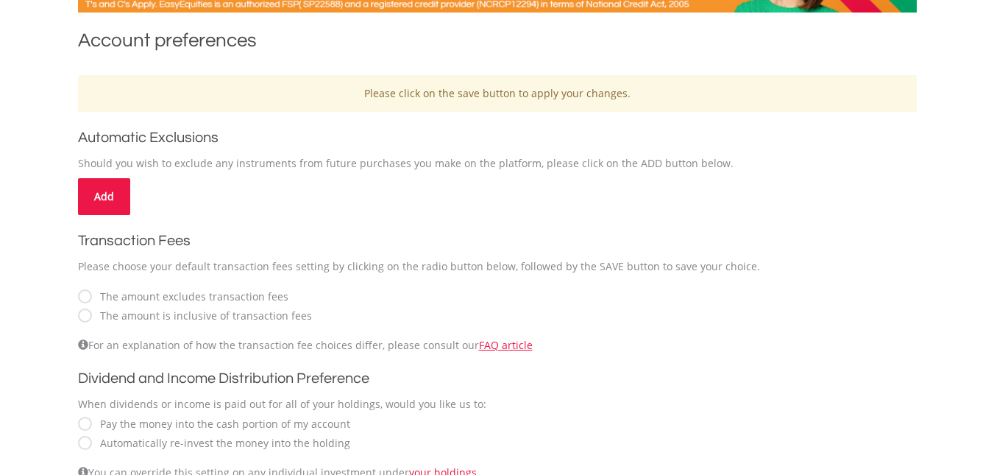
click at [93, 296] on label "The amount excludes transaction fees" at bounding box center [191, 296] width 196 height 15
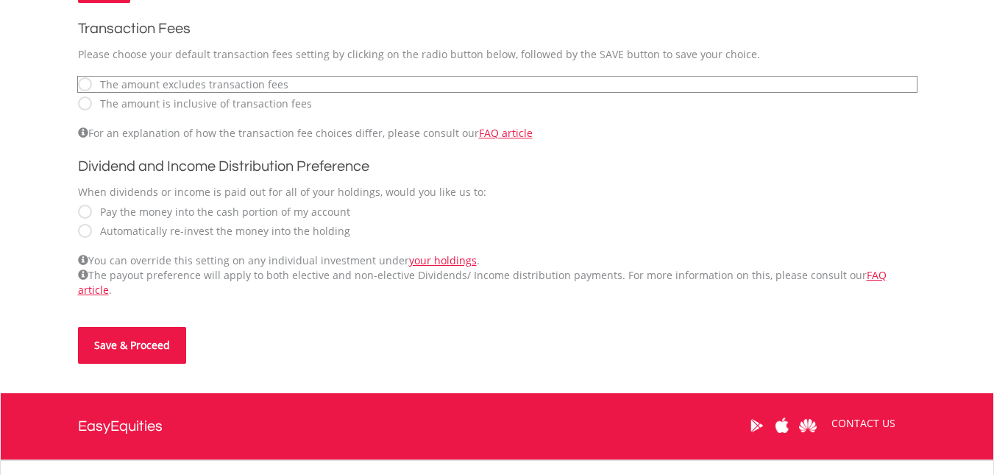
scroll to position [515, 0]
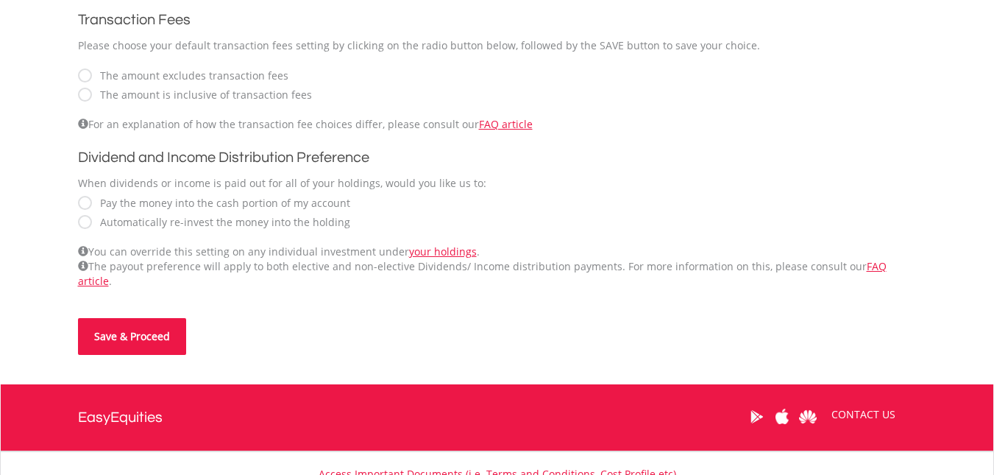
click at [138, 325] on button "Save & Proceed" at bounding box center [132, 336] width 108 height 37
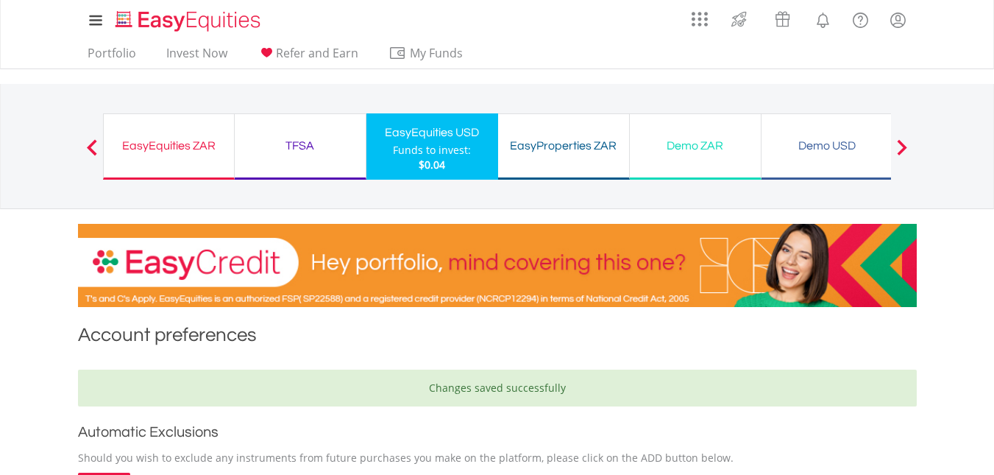
click at [587, 147] on div "EasyProperties ZAR" at bounding box center [563, 145] width 113 height 21
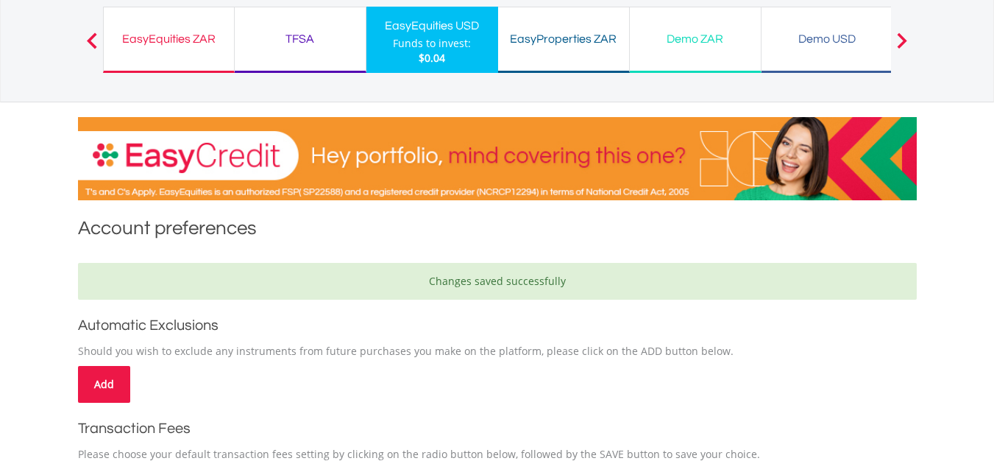
scroll to position [74, 0]
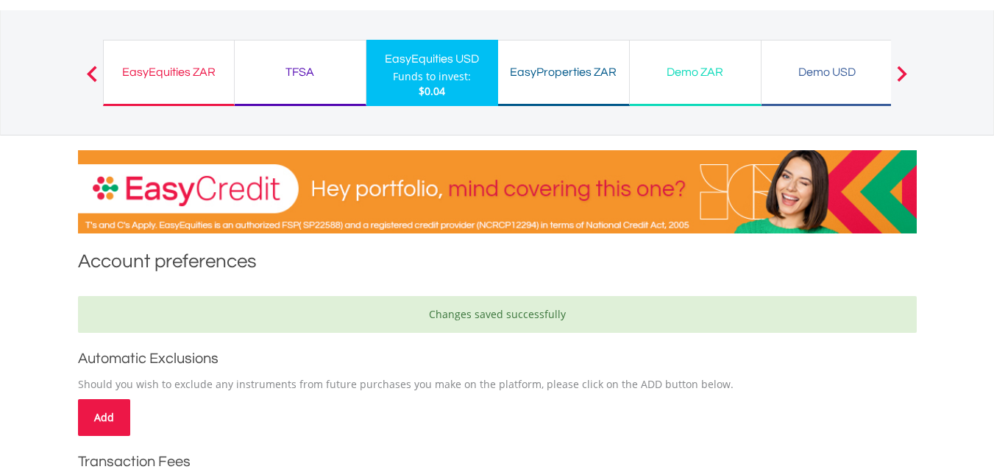
click at [91, 70] on span at bounding box center [92, 74] width 10 height 16
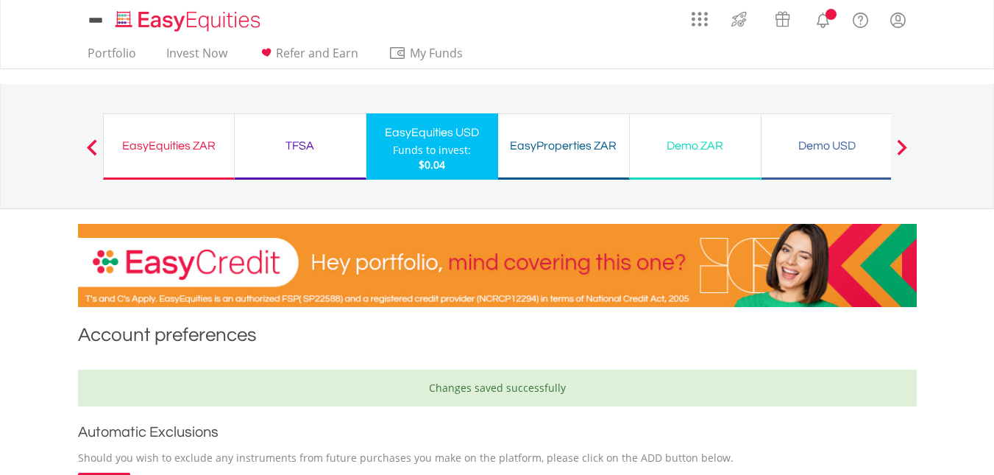
scroll to position [515, 0]
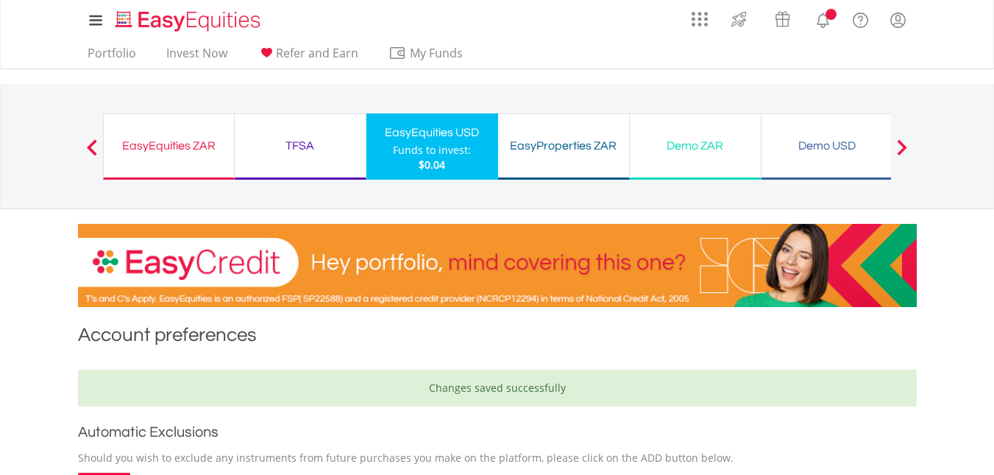
click at [181, 143] on div "EasyEquities ZAR" at bounding box center [169, 145] width 113 height 21
click at [169, 153] on div "EasyEquities ZAR" at bounding box center [169, 145] width 113 height 21
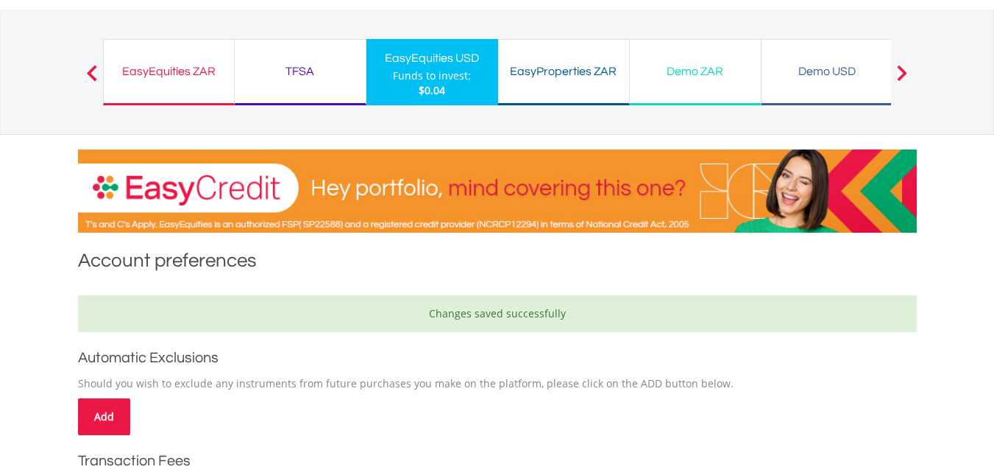
scroll to position [74, 0]
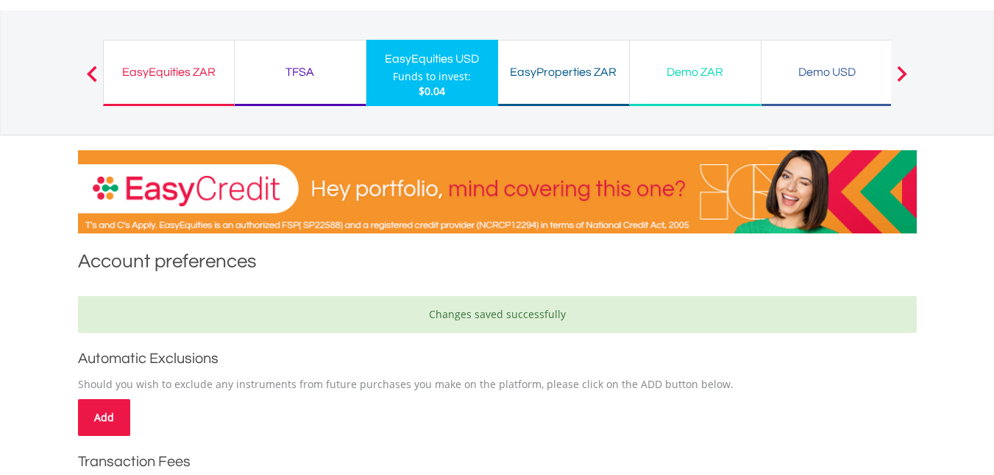
click at [903, 79] on span at bounding box center [902, 74] width 10 height 16
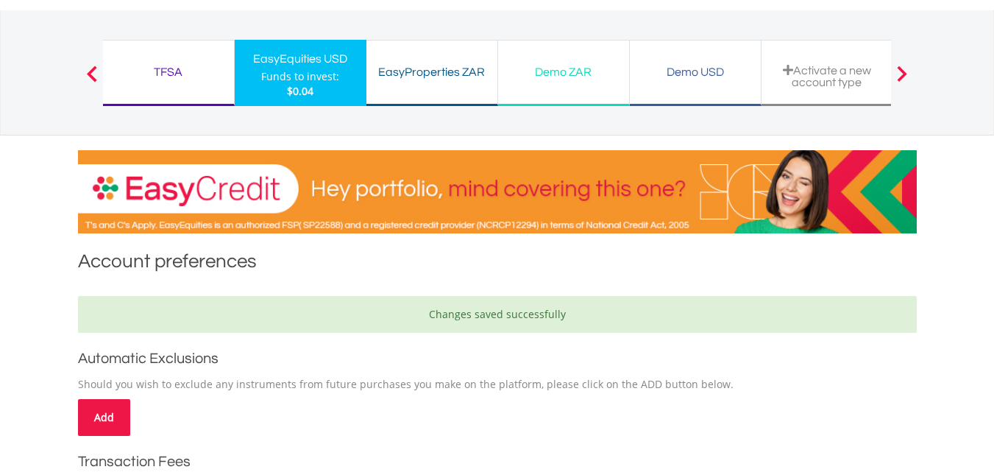
click at [903, 79] on span at bounding box center [902, 74] width 10 height 16
click at [93, 79] on button "Previous" at bounding box center [91, 80] width 29 height 15
click at [91, 72] on span at bounding box center [92, 74] width 10 height 16
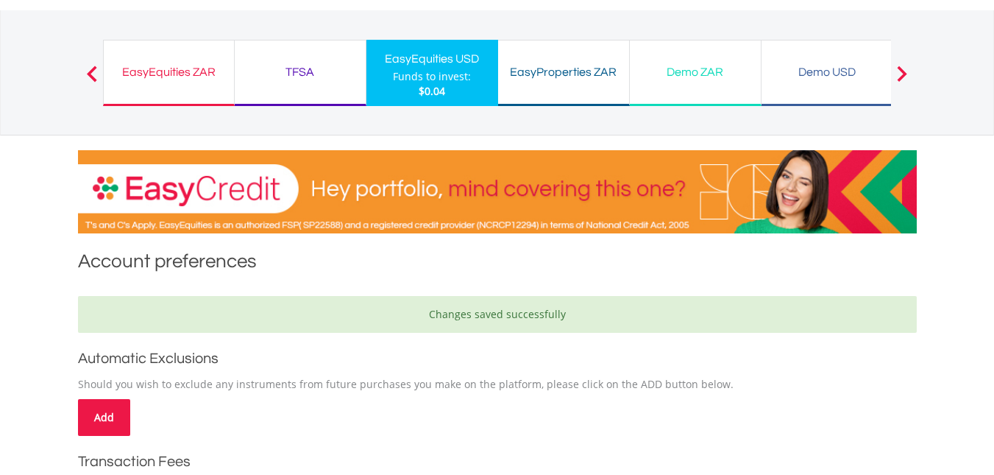
click at [172, 80] on div "EasyEquities ZAR" at bounding box center [169, 72] width 113 height 21
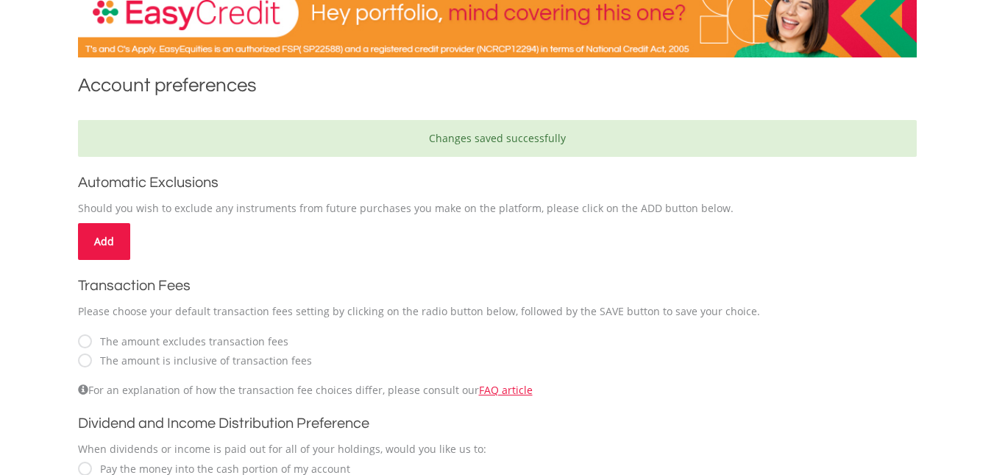
scroll to position [294, 0]
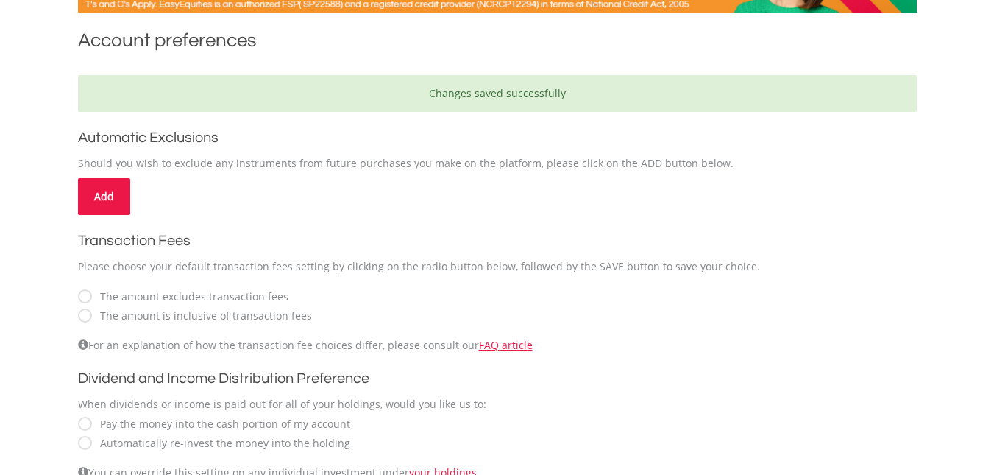
click at [487, 99] on div "Changes saved successfully" at bounding box center [497, 93] width 839 height 37
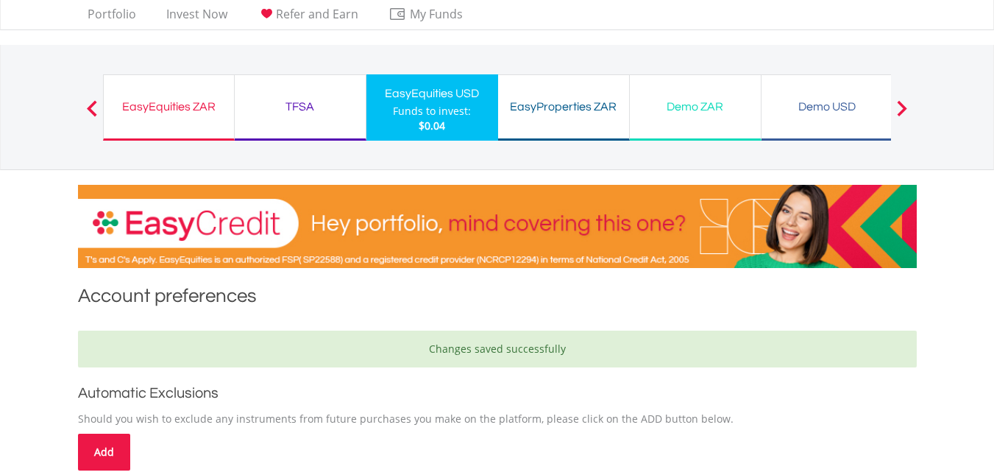
scroll to position [0, 0]
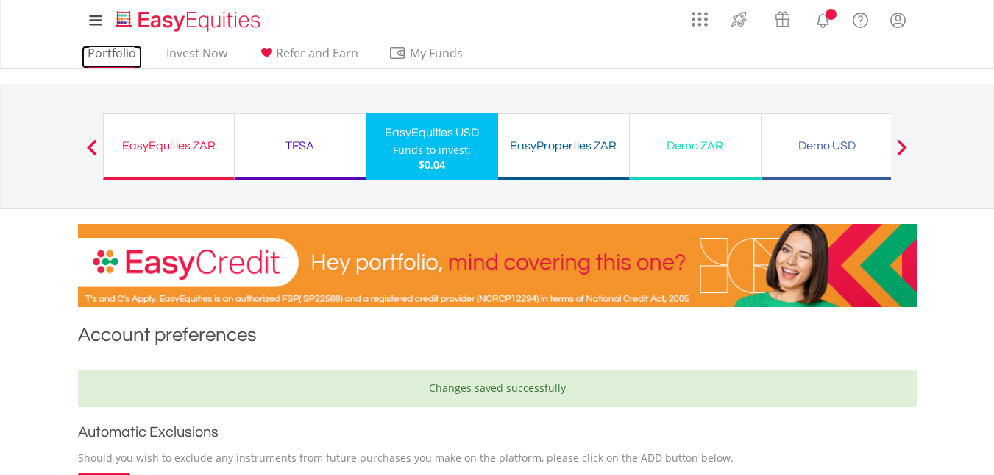
click at [107, 55] on link "Portfolio" at bounding box center [112, 57] width 60 height 23
